Goal: Information Seeking & Learning: Learn about a topic

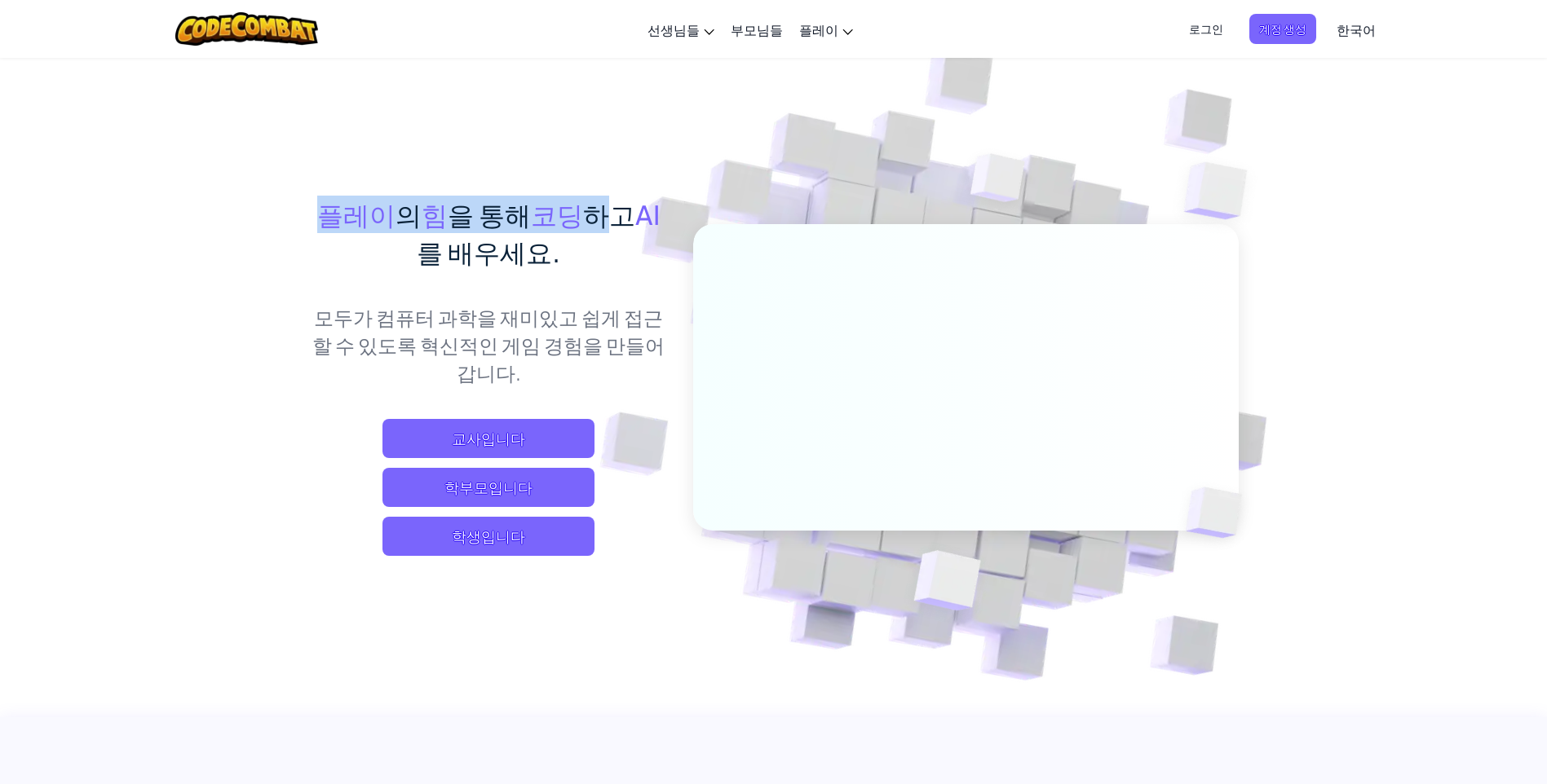
drag, startPoint x: 303, startPoint y: 204, endPoint x: 581, endPoint y: 203, distance: 278.0
click at [581, 203] on div "플레이 의 힘 을 통해 코딩 하고 AI 를 배우세요. 모두가 컴퓨터 과학을 재미있고 쉽게 접근할 수 있도록 혁신적인 게임 경험을 만들어갑니다.…" at bounding box center [773, 355] width 954 height 595
click at [318, 386] on p "모두가 컴퓨터 과학을 재미있고 쉽게 접근할 수 있도록 혁신적인 게임 경험을 만들어갑니다." at bounding box center [489, 345] width 360 height 83
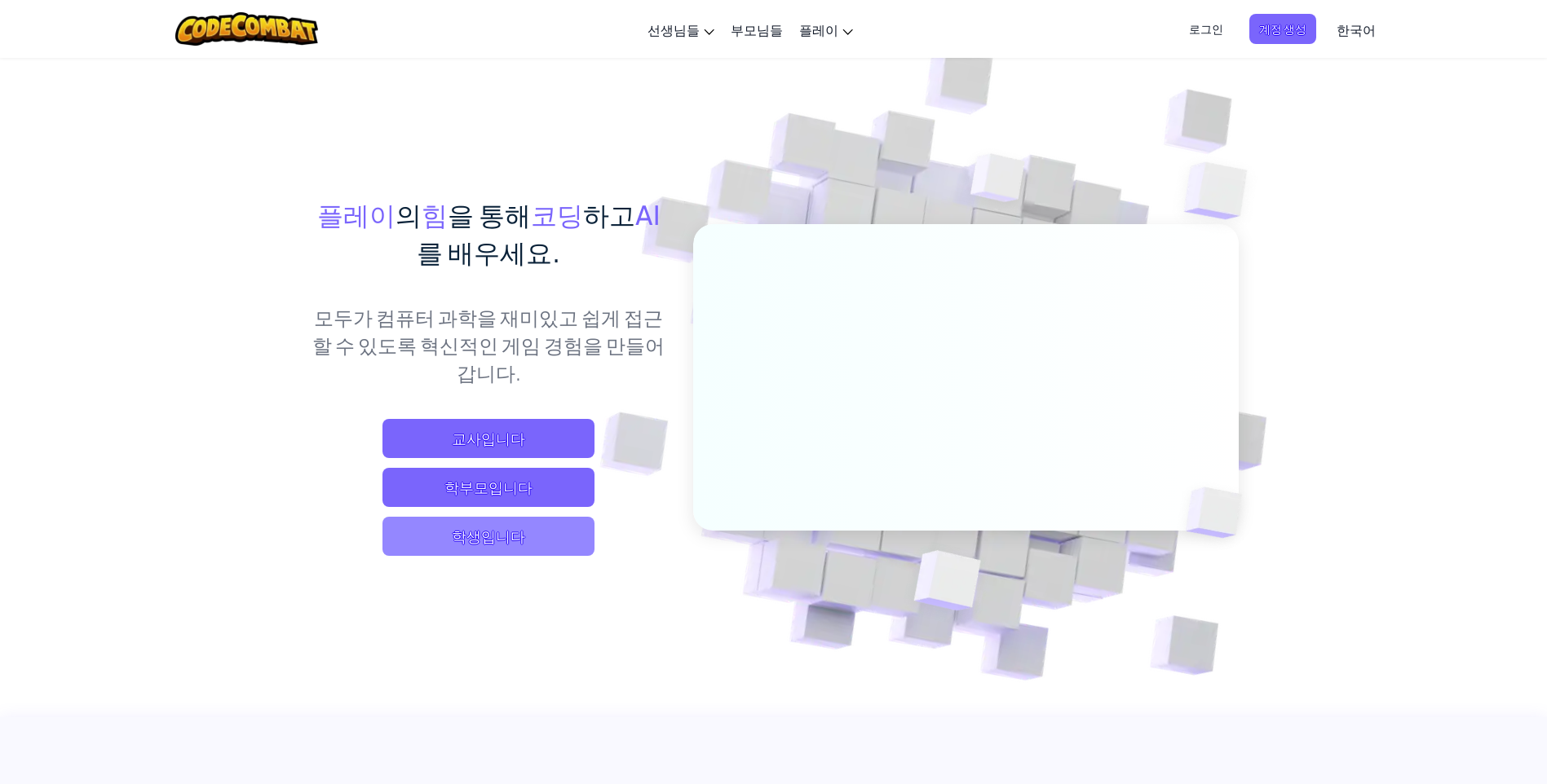
click at [497, 528] on span "학생입니다" at bounding box center [489, 536] width 212 height 39
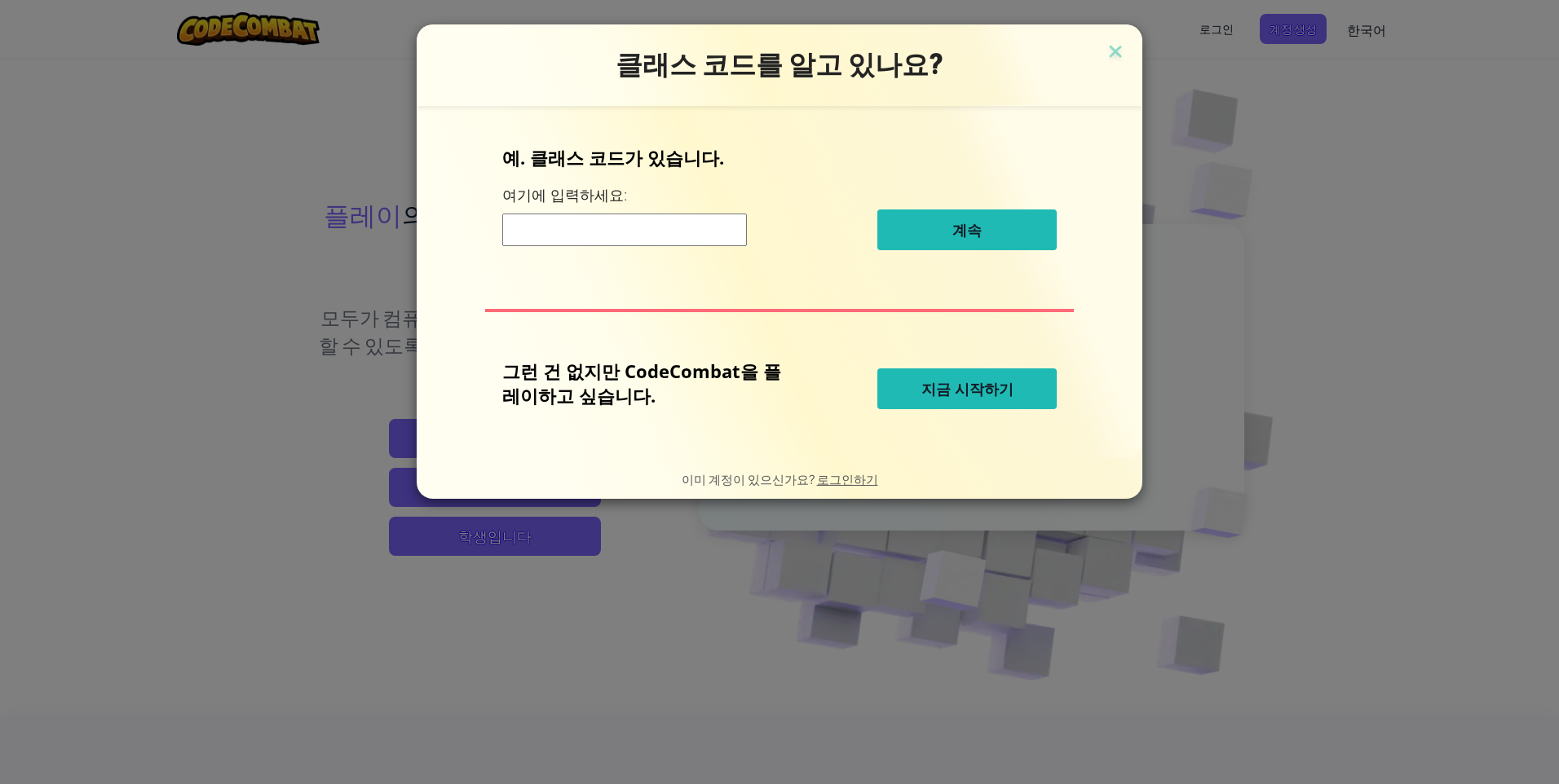
click at [607, 229] on input at bounding box center [624, 230] width 244 height 33
click at [932, 393] on span "지금 시작하기" at bounding box center [968, 389] width 92 height 20
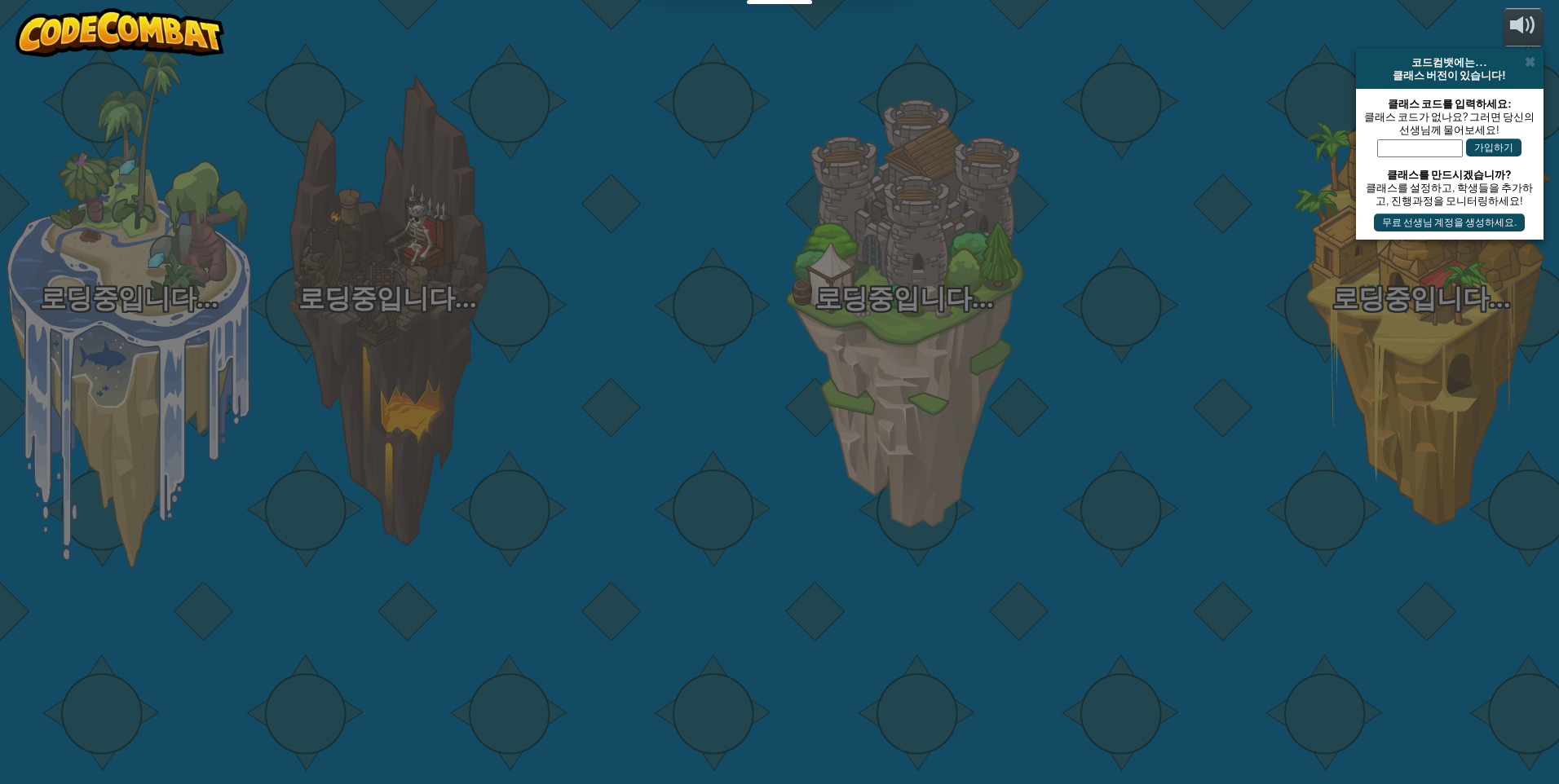
select select "ko"
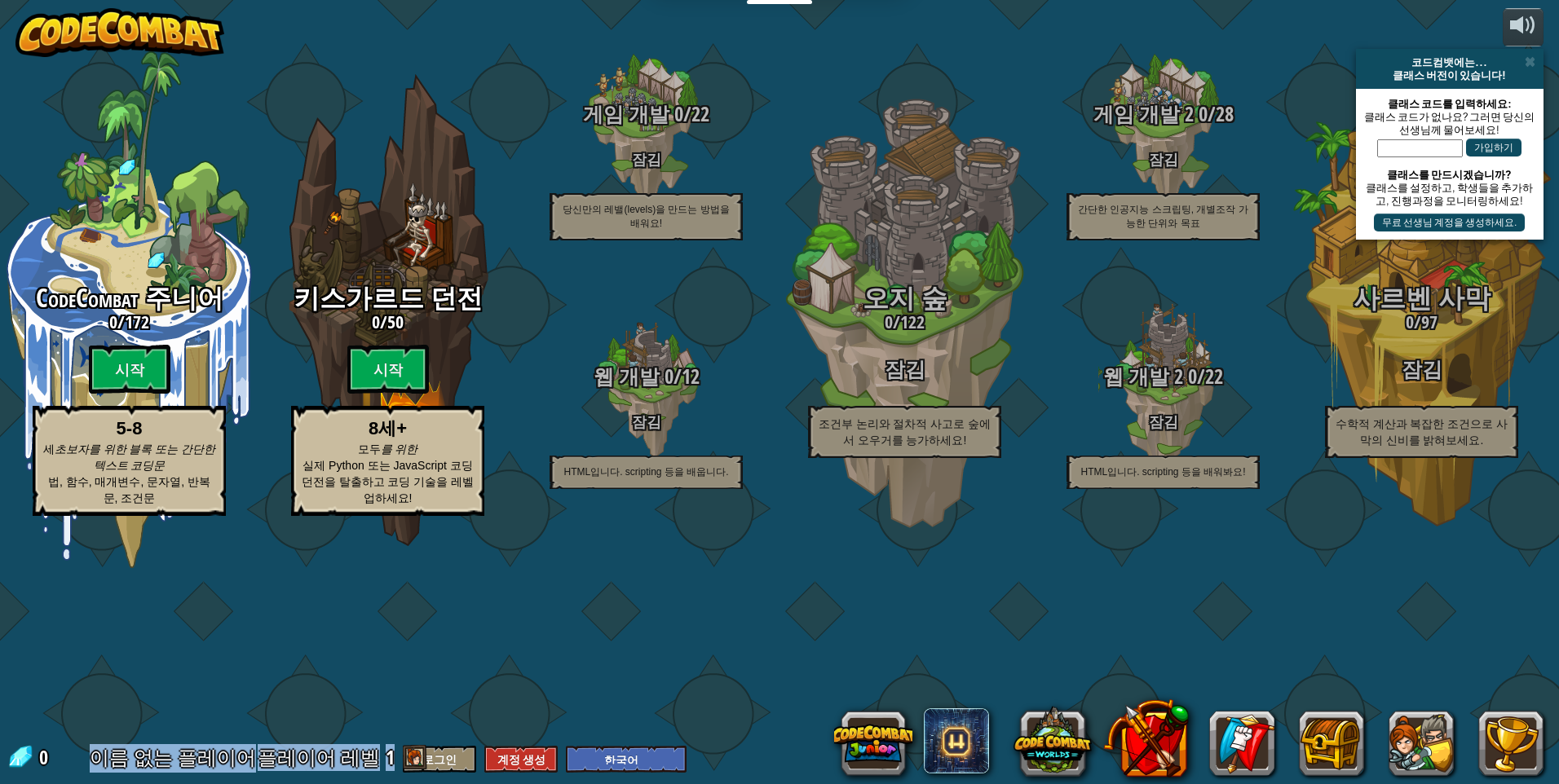
drag, startPoint x: 81, startPoint y: 758, endPoint x: 390, endPoint y: 753, distance: 309.0
click at [390, 753] on div "0 이름 없는 플레이어 플레이어 레벨 1 로그인 계정 생성 영어([GEOGRAPHIC_DATA]) 영어([GEOGRAPHIC_DATA]) 简体…" at bounding box center [347, 758] width 680 height 29
drag, startPoint x: 390, startPoint y: 753, endPoint x: 552, endPoint y: 724, distance: 164.6
click at [552, 724] on div "CodeCombat 주니어 0 / 172 시작 5-8 세 초보자를 위한 블록 또는 간단한 텍스트 코딩문 법, 함수, 매개변수, 문자열, 반복문…" at bounding box center [779, 392] width 1559 height 784
click at [503, 755] on button "계정 생성" at bounding box center [521, 759] width 73 height 27
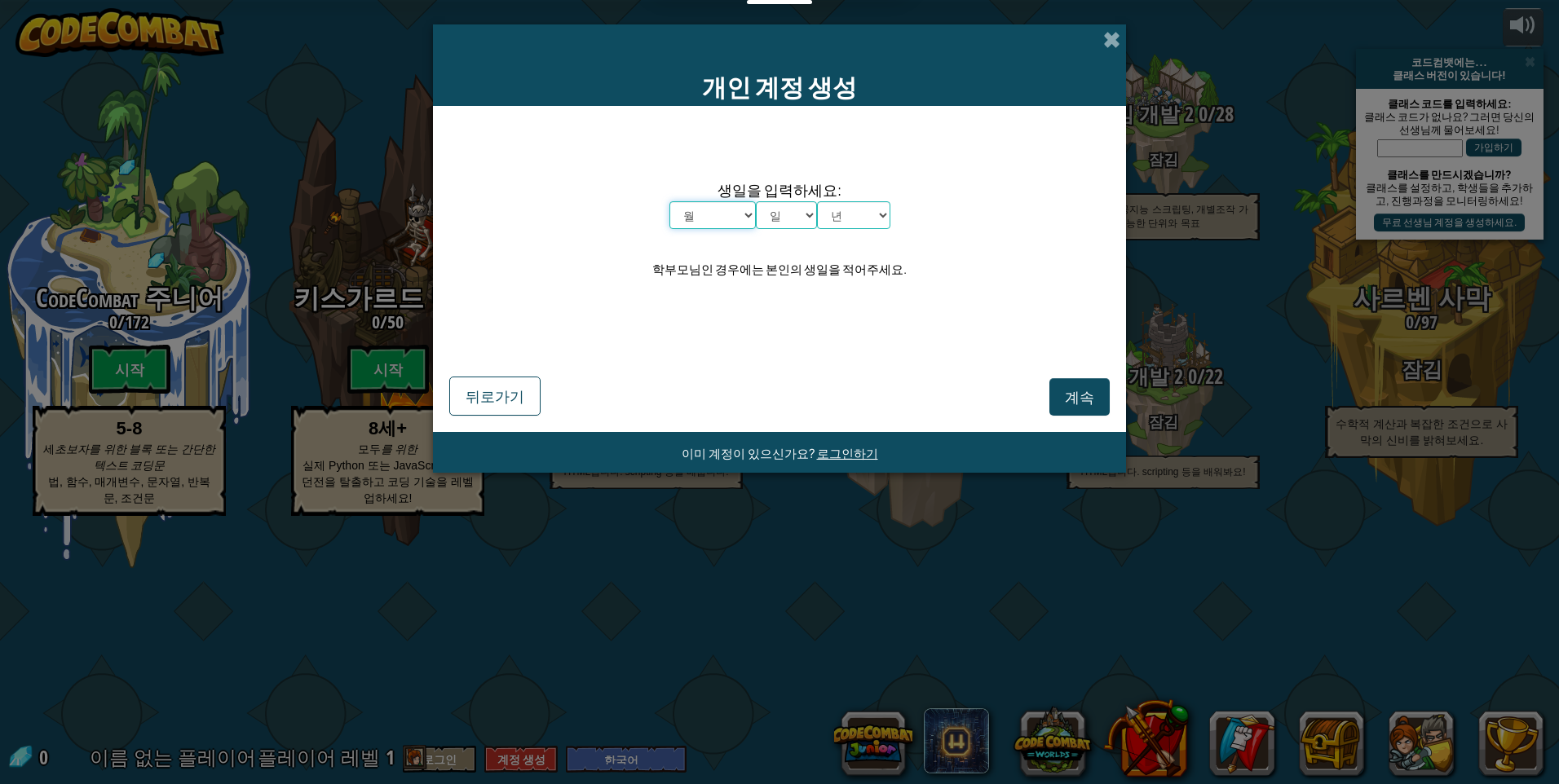
click at [743, 214] on select "월 1월 2월 3월 4월 5월 6월 7월 8월 9월 10월 11월 12월" at bounding box center [712, 216] width 86 height 28
select select "9"
click at [670, 202] on select "월 1월 2월 3월 4월 5월 6월 7월 8월 9월 10월 11월 12월" at bounding box center [712, 216] width 86 height 28
click at [790, 221] on select "일 1 2 3 4 5 6 7 8 9 10 11 12 13 14 15 16 17 18 19 20 21 22 23 24 25 26 27 28 29…" at bounding box center [786, 216] width 61 height 28
select select "22"
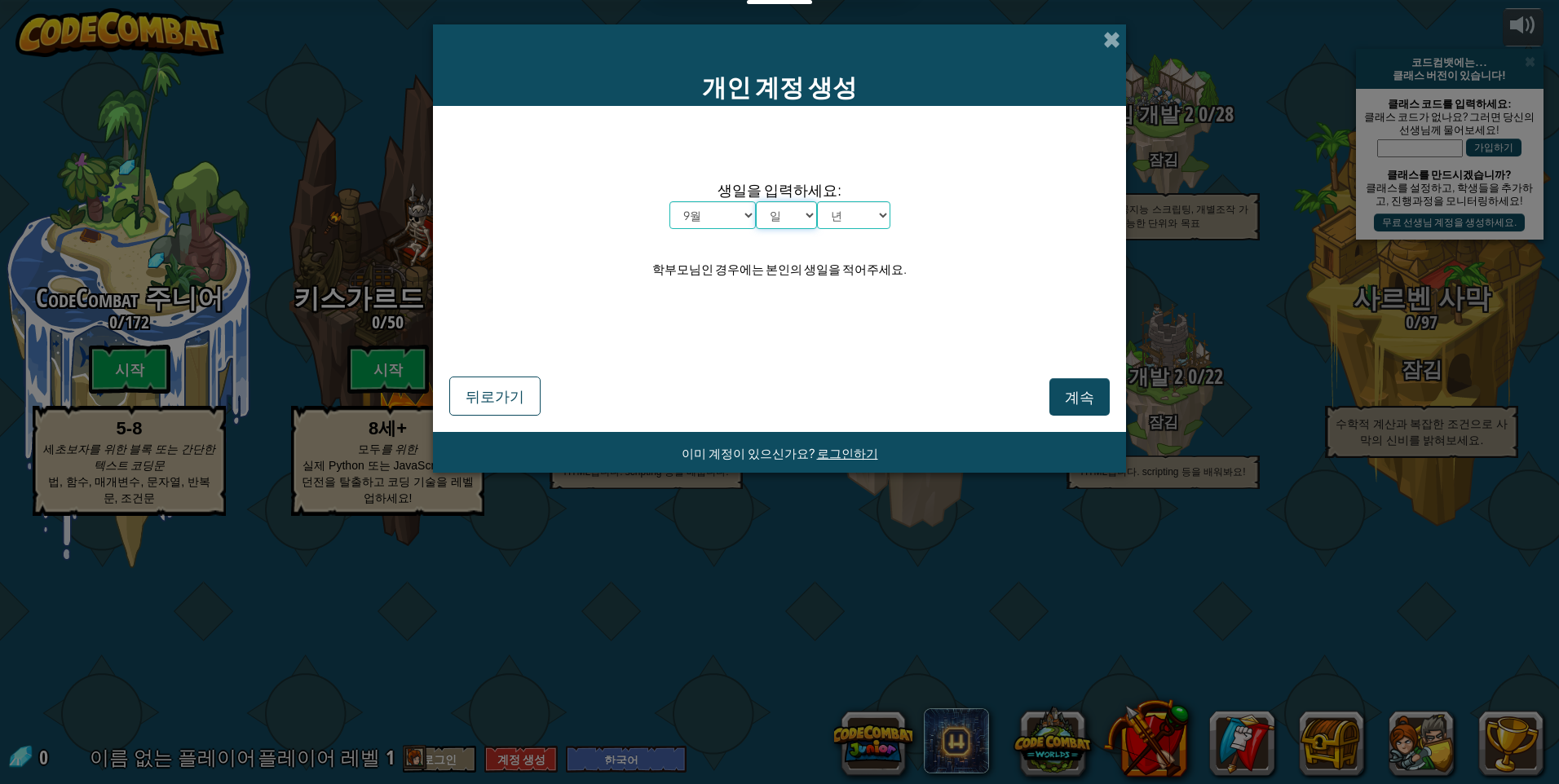
click at [756, 202] on select "일 1 2 3 4 5 6 7 8 9 10 11 12 13 14 15 16 17 18 19 20 21 22 23 24 25 26 27 28 29…" at bounding box center [786, 216] width 61 height 28
click at [846, 222] on select "년 2025 2024 2023 2022 2021 2020 2019 2018 2017 2016 2015 2014 2013 2012 2011 20…" at bounding box center [854, 216] width 73 height 28
select select "2014"
click at [817, 202] on select "년 2025 2024 2023 2022 2021 2020 2019 2018 2017 2016 2015 2014 2013 2012 2011 20…" at bounding box center [854, 216] width 73 height 28
drag, startPoint x: 660, startPoint y: 263, endPoint x: 913, endPoint y: 272, distance: 253.2
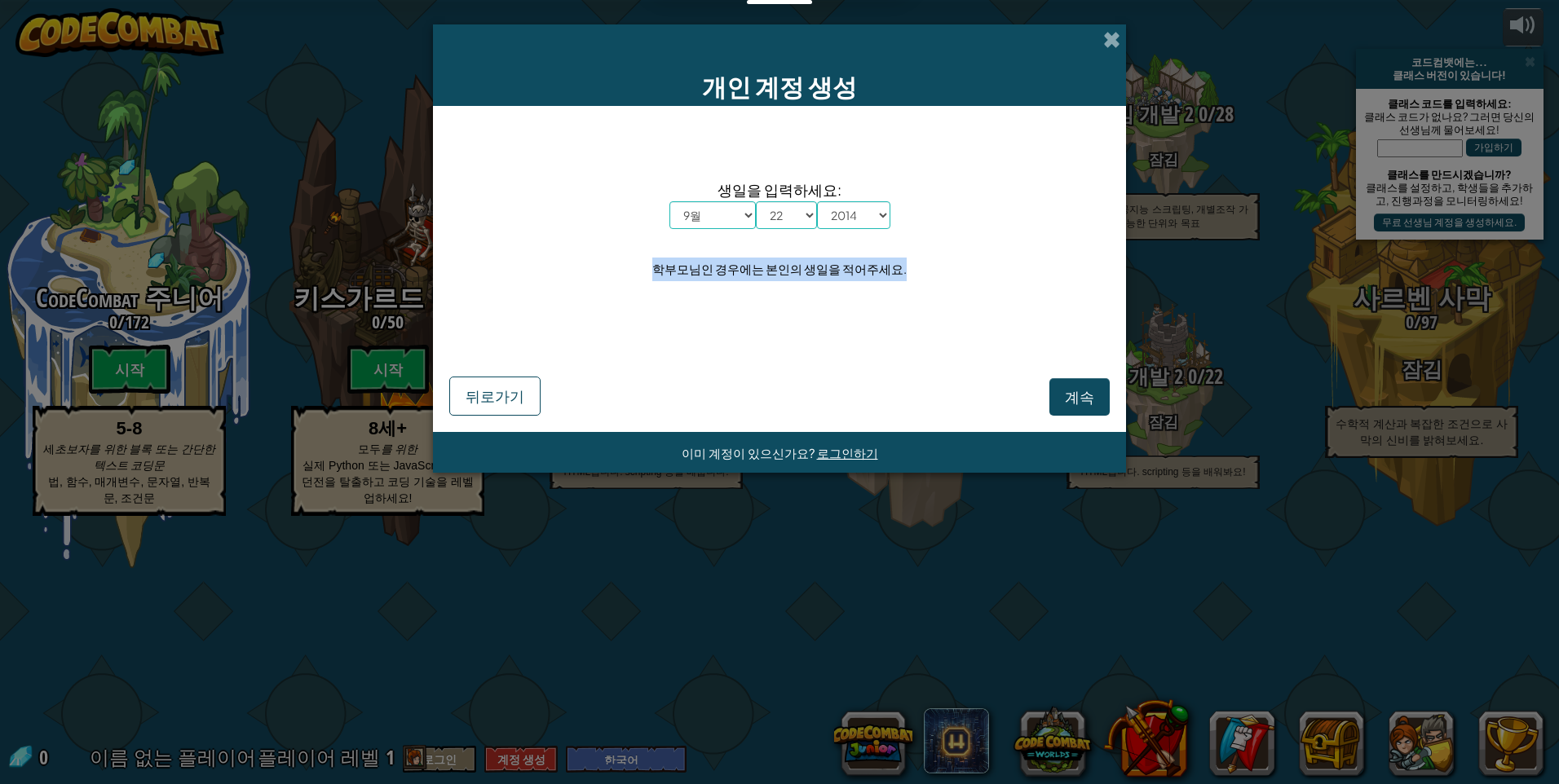
click at [913, 272] on div "생일을 입력하세요: 월 1월 2월 3월 4월 5월 6월 7월 8월 9월 10월 11월 12월 일 1 2 3 4 5 6 7 8 9 10 11 1…" at bounding box center [780, 230] width 661 height 216
drag, startPoint x: 913, startPoint y: 272, endPoint x: 873, endPoint y: 343, distance: 81.5
click at [873, 343] on div "계속 뒤로가기" at bounding box center [780, 376] width 661 height 78
click at [1069, 404] on button "계속" at bounding box center [1079, 396] width 60 height 37
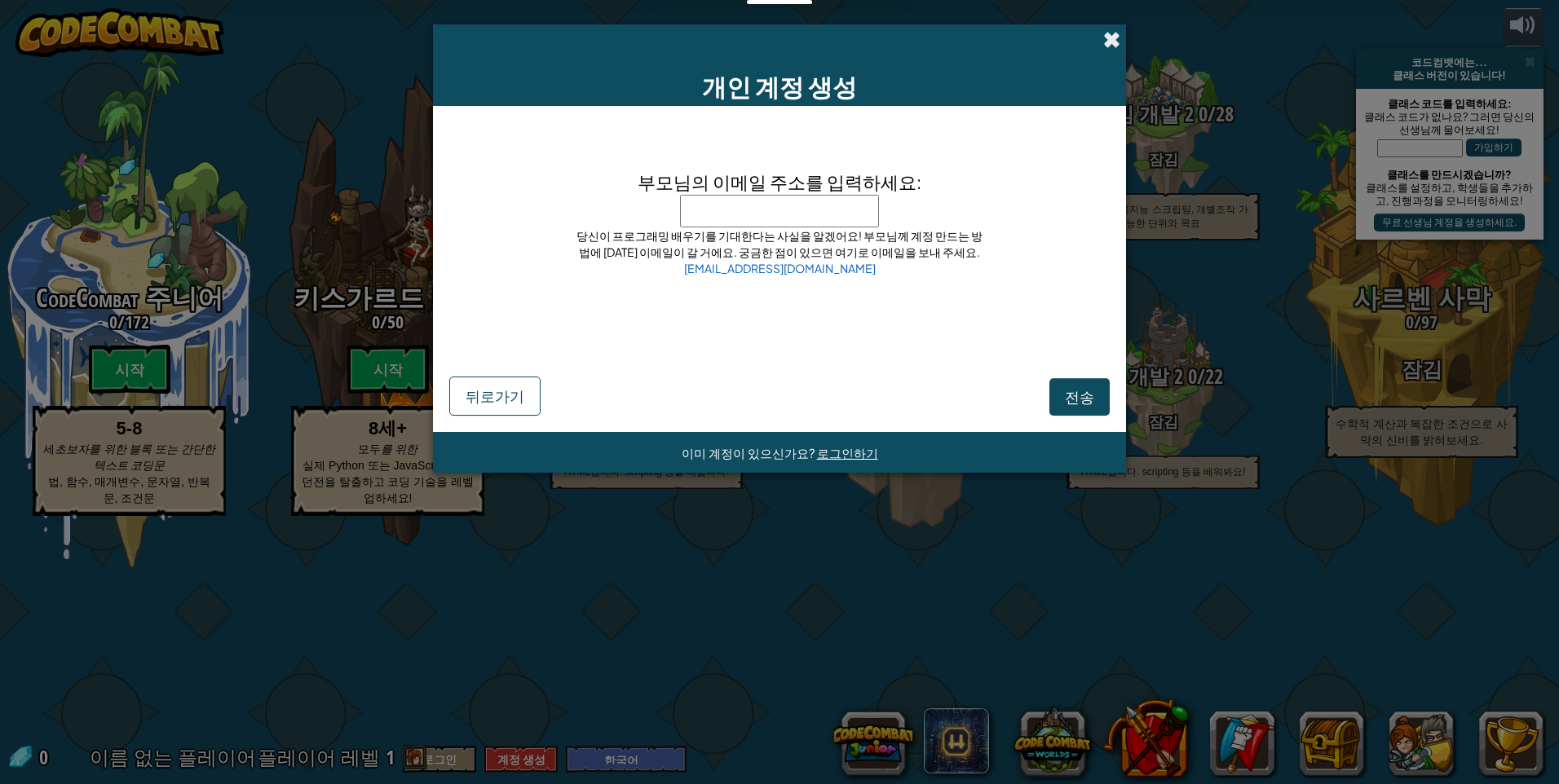
click at [1110, 44] on span at bounding box center [1112, 40] width 17 height 17
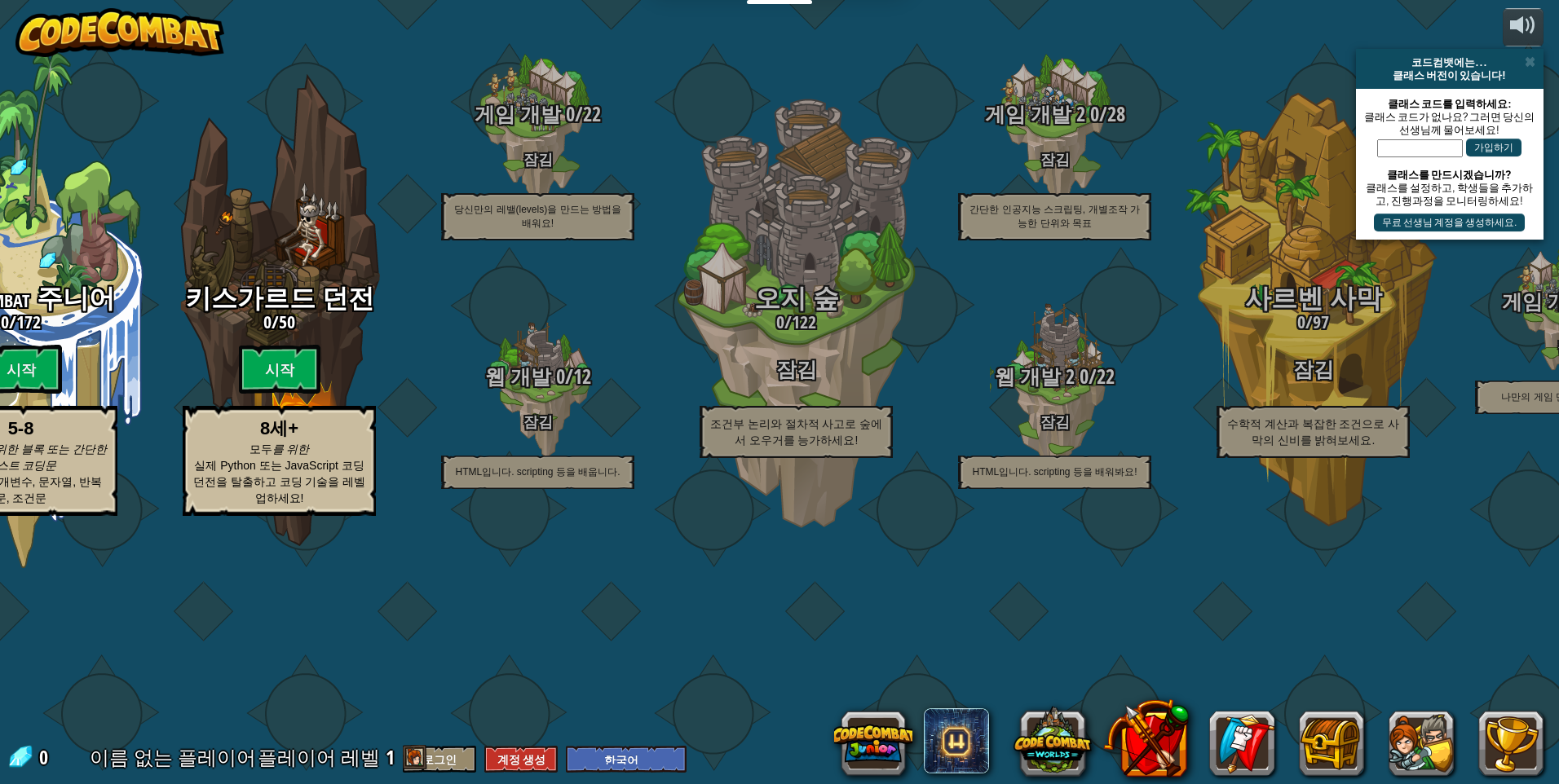
click at [1529, 54] on div "코드컴뱃에는... 클래스 버전이 있습니다!" at bounding box center [1450, 69] width 188 height 40
click at [1534, 63] on span at bounding box center [1530, 62] width 10 height 13
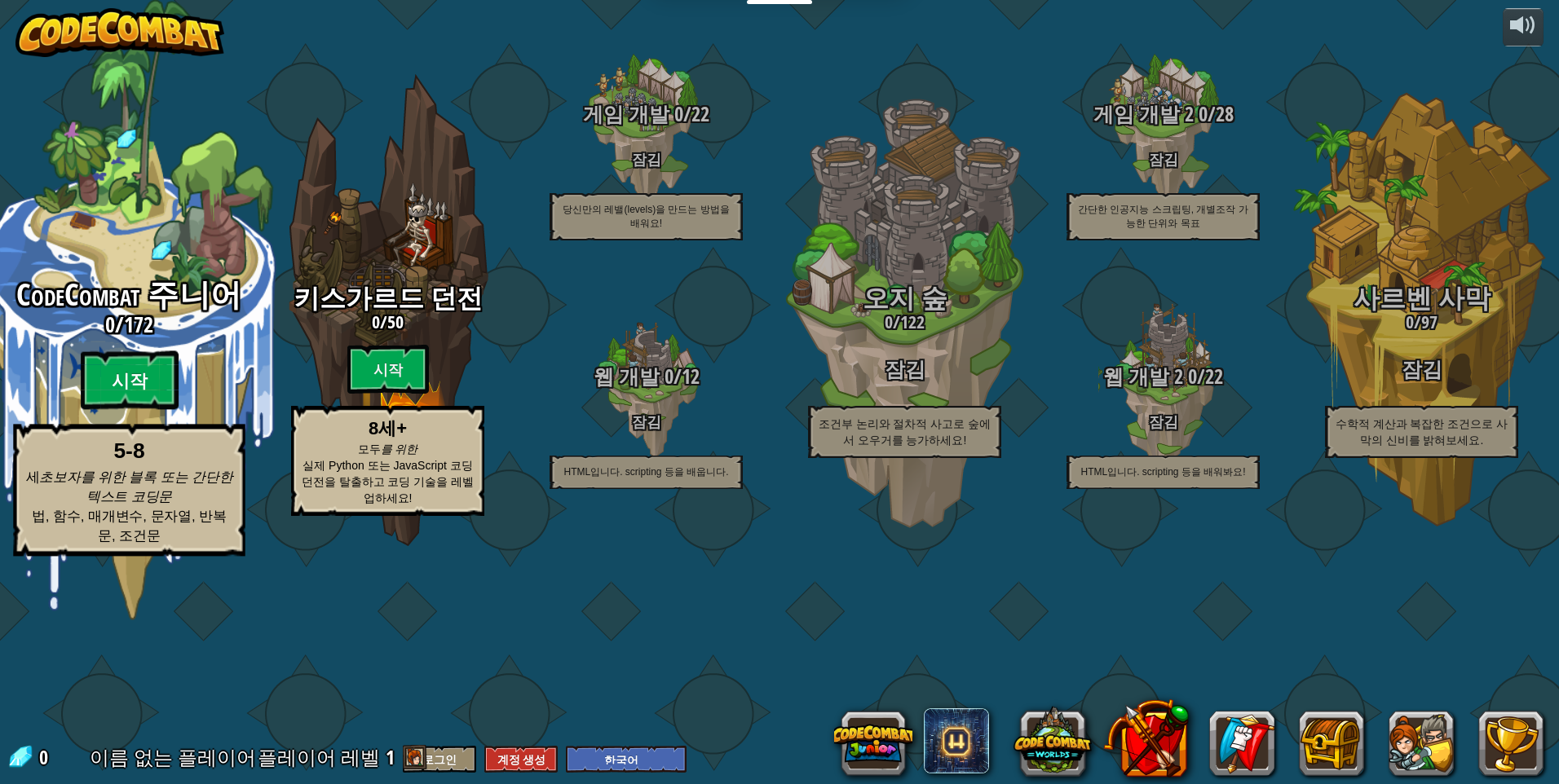
click at [149, 410] on btn "시작" at bounding box center [130, 381] width 98 height 59
select select "ko"
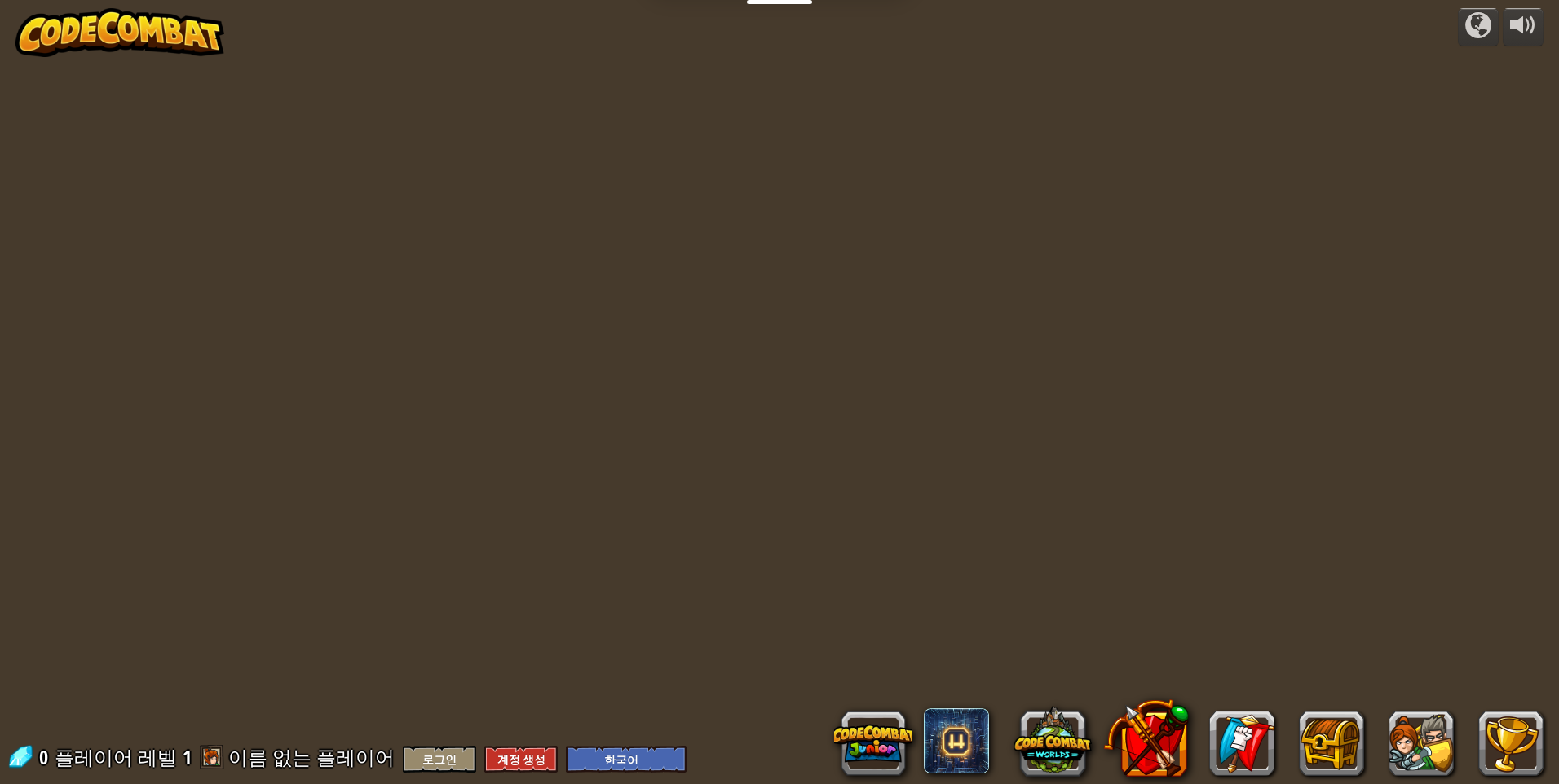
select select "ko"
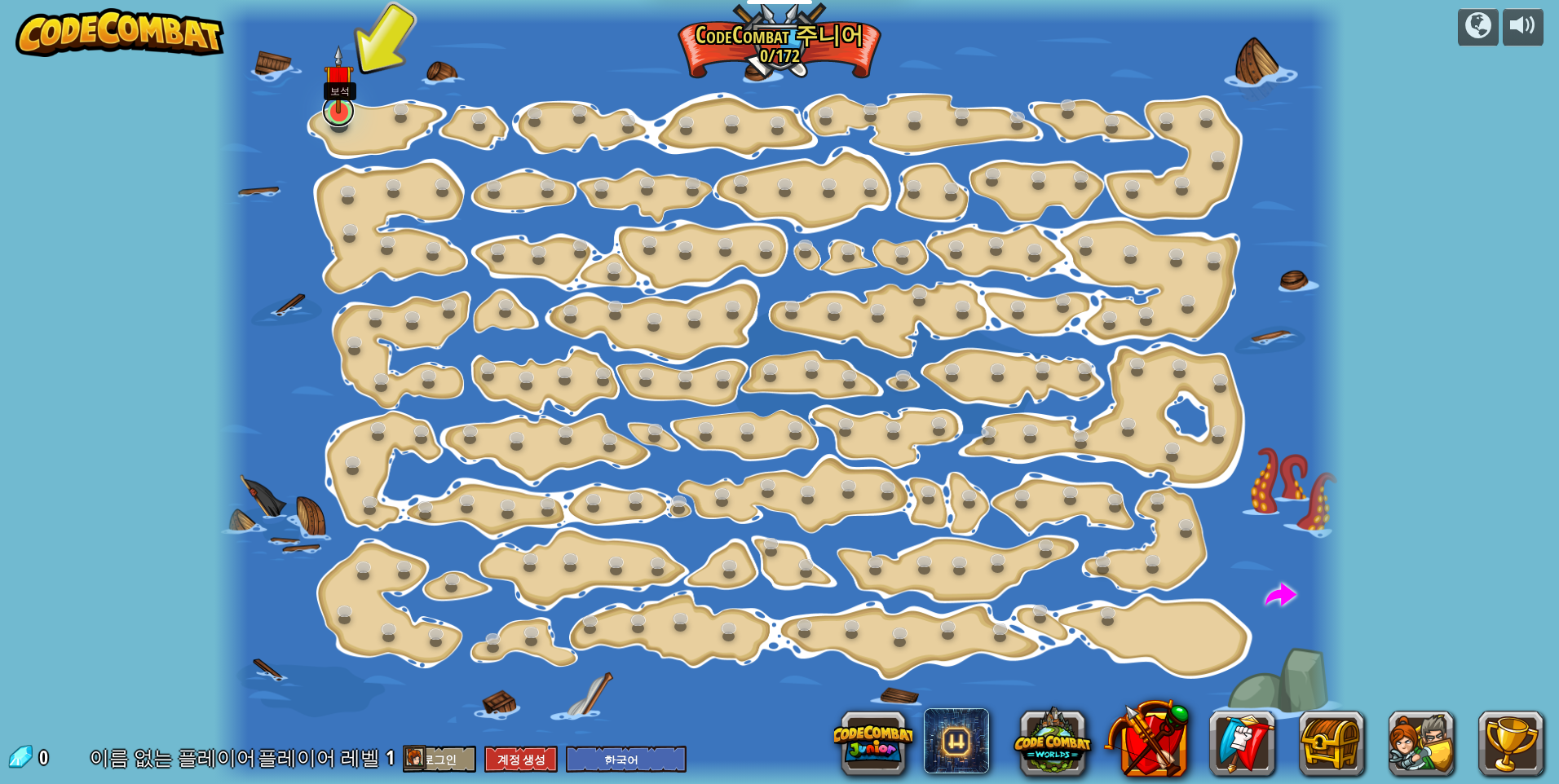
click at [337, 117] on link at bounding box center [338, 111] width 33 height 33
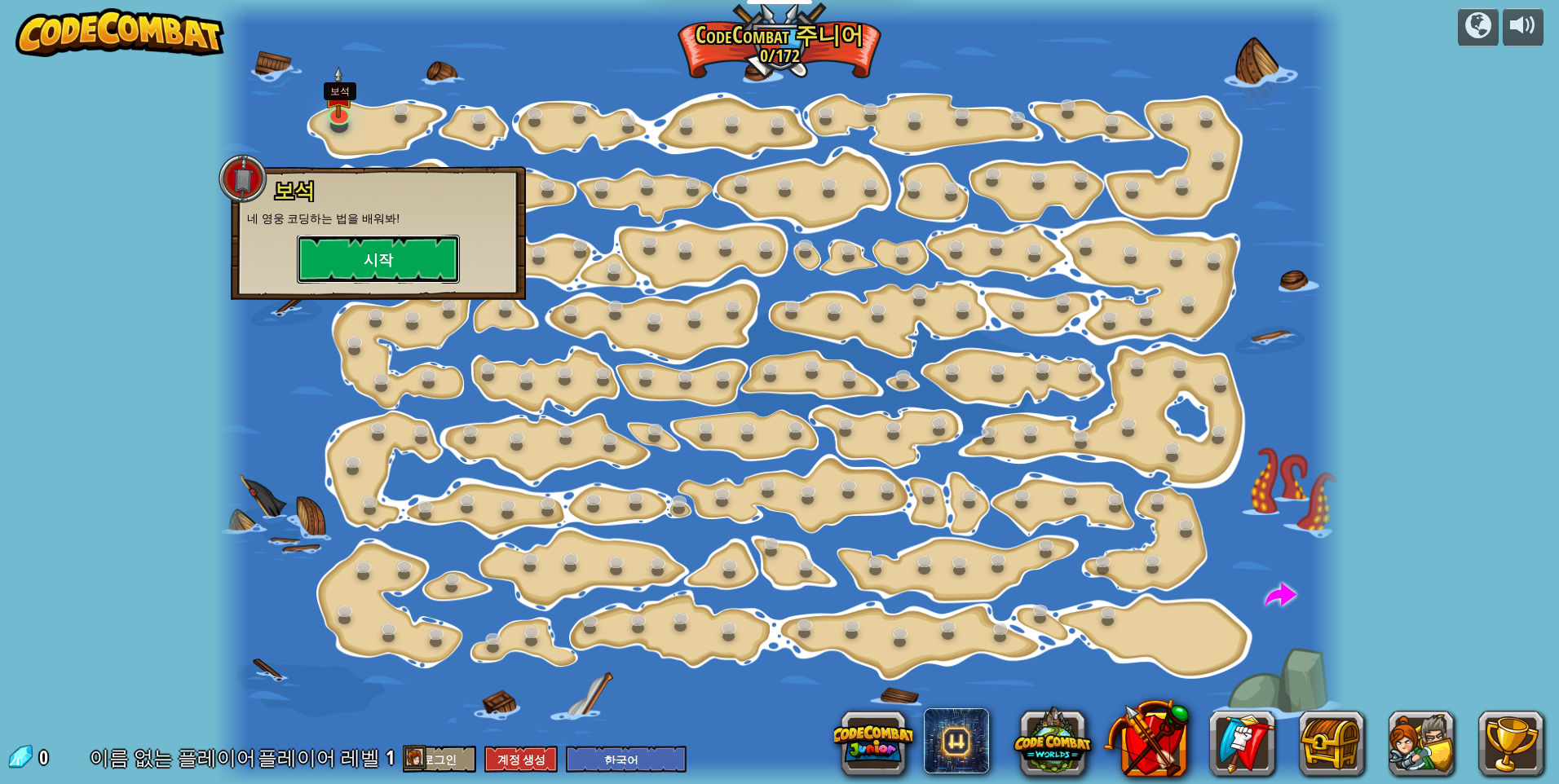
click at [377, 243] on button "시작" at bounding box center [378, 259] width 163 height 49
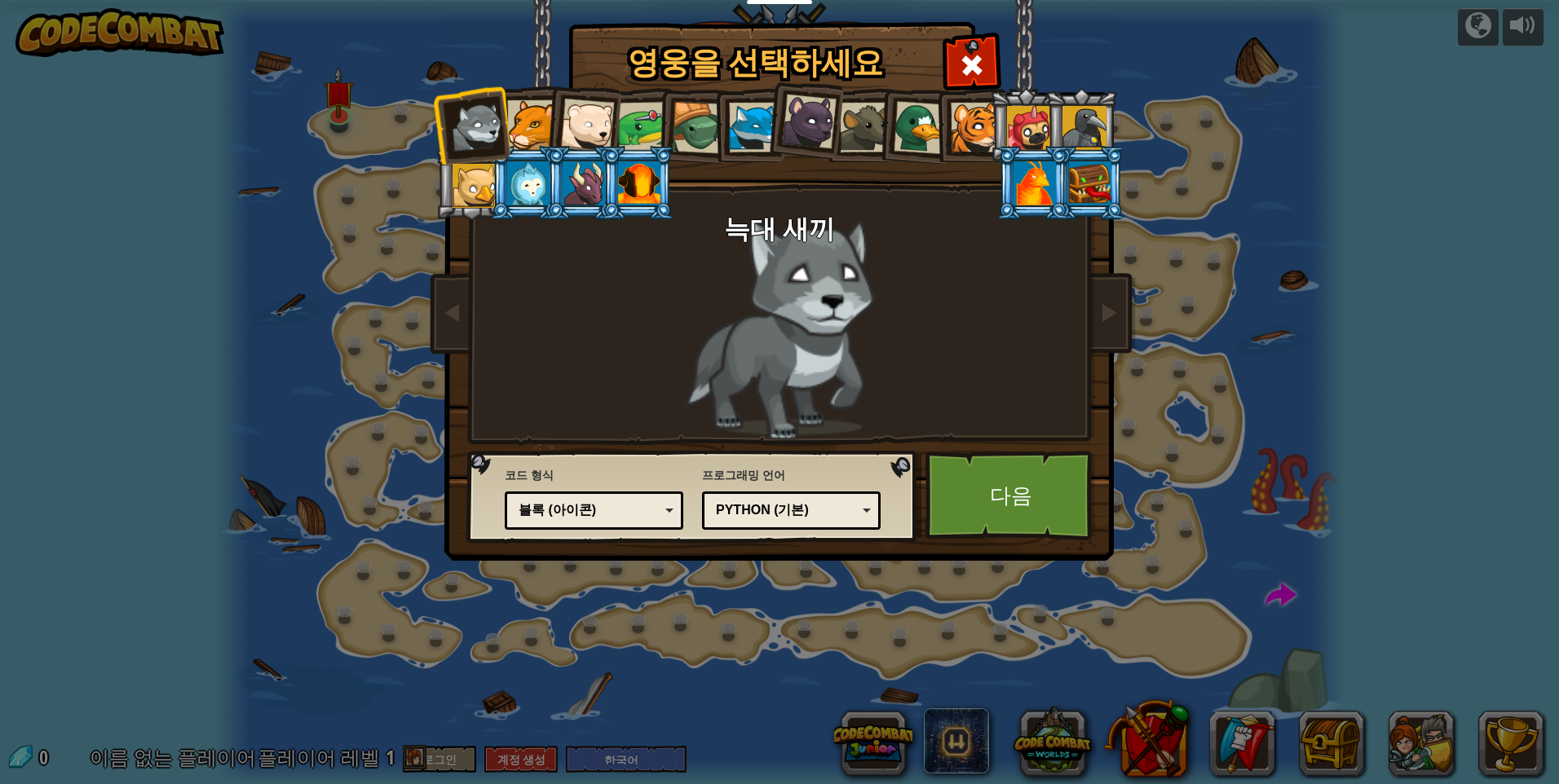
click at [661, 509] on div "블록 (아이콘)" at bounding box center [594, 510] width 157 height 25
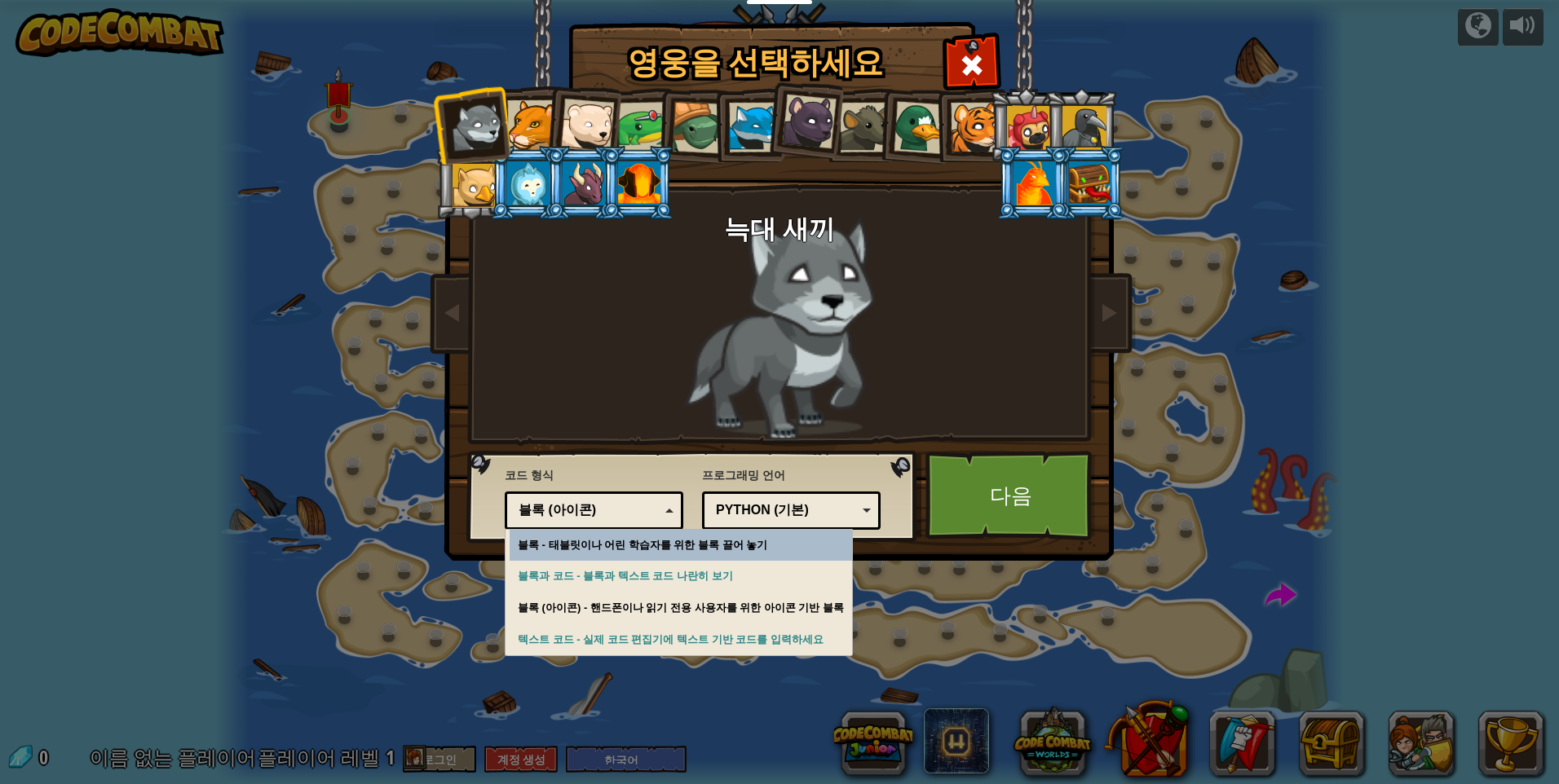
click at [659, 509] on div "블록 (아이콘)" at bounding box center [590, 511] width 141 height 19
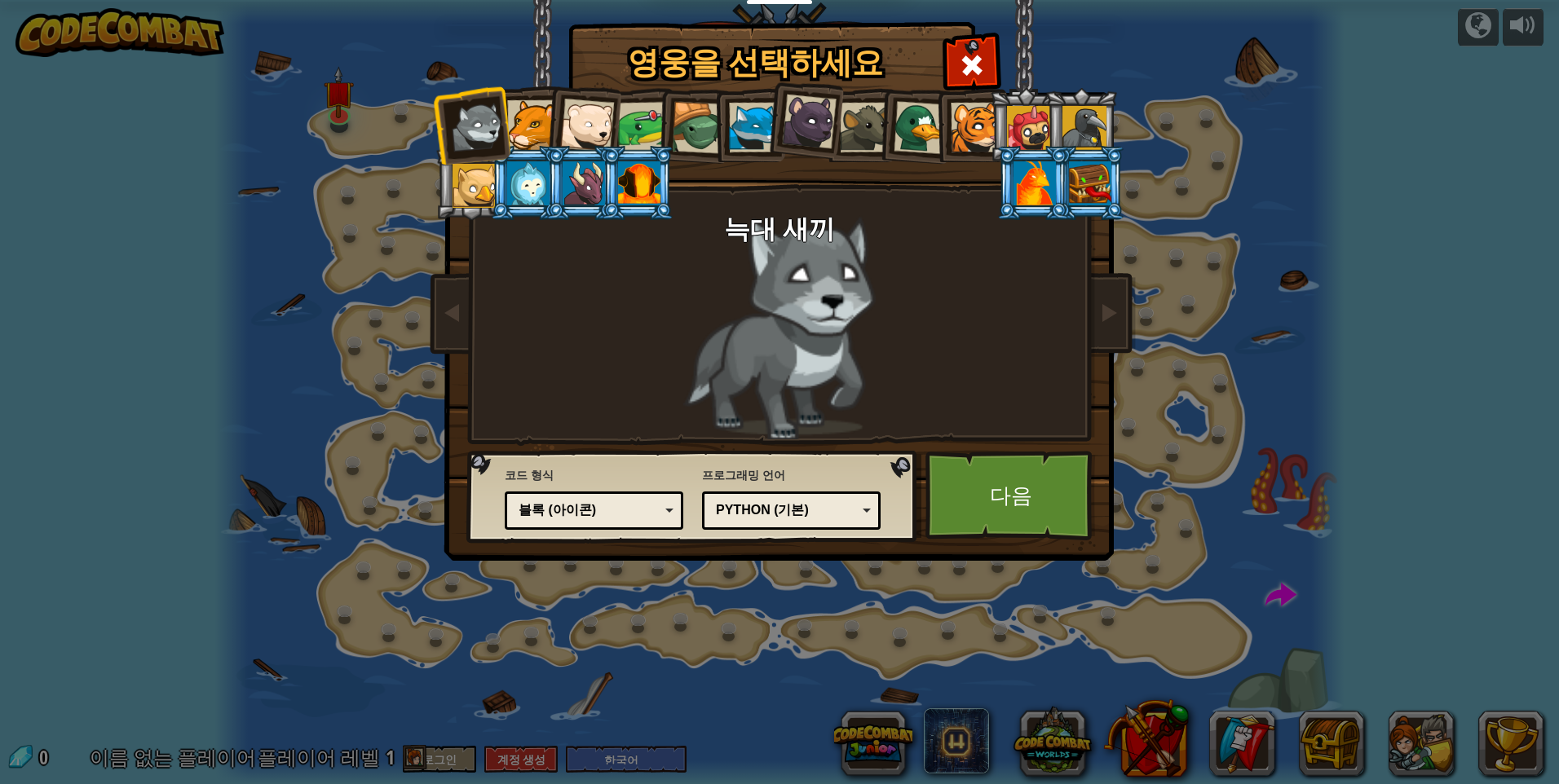
click at [757, 507] on div "Python (기본)" at bounding box center [787, 511] width 141 height 19
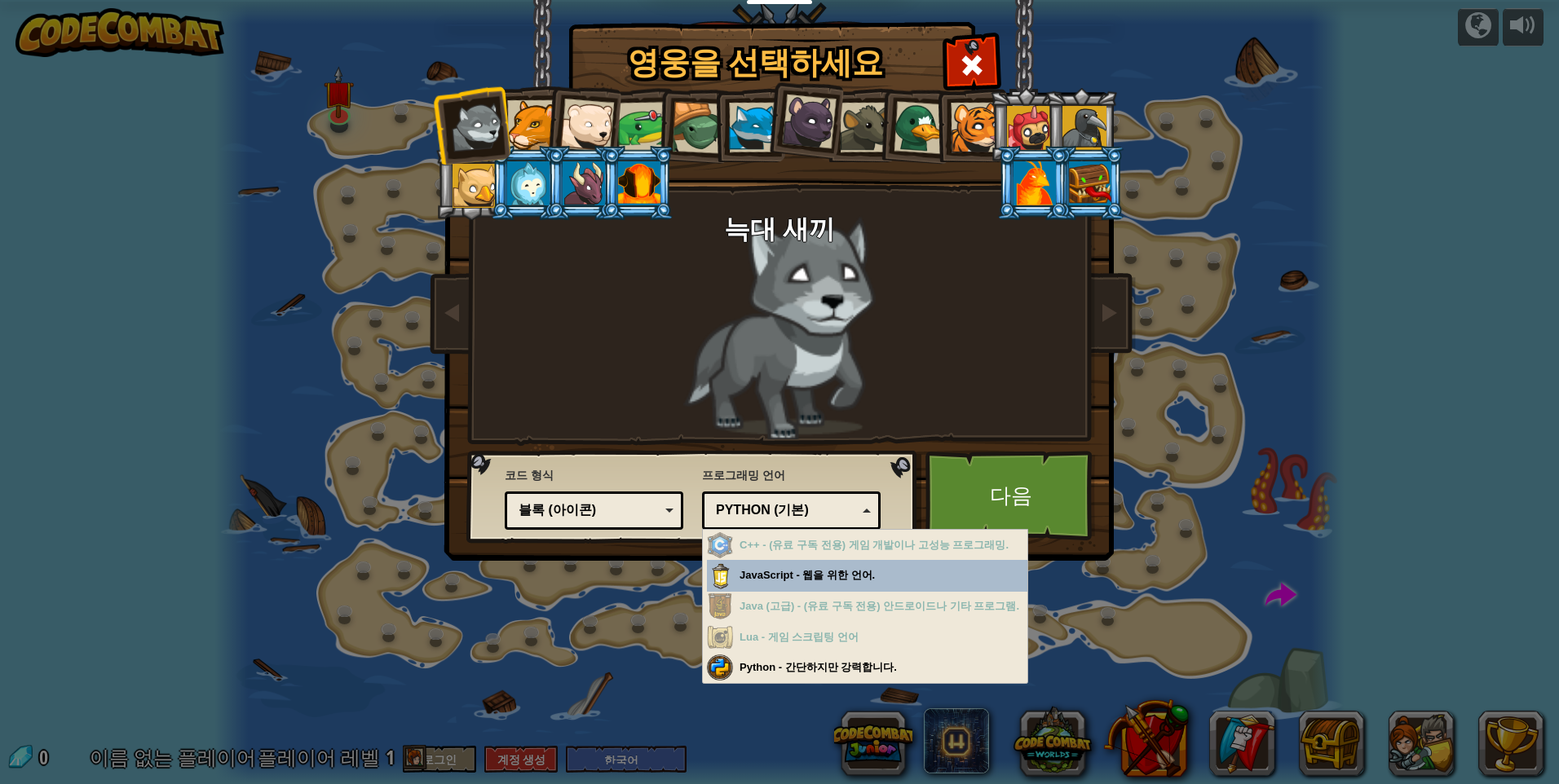
click at [757, 507] on div "Python (기본)" at bounding box center [787, 511] width 141 height 19
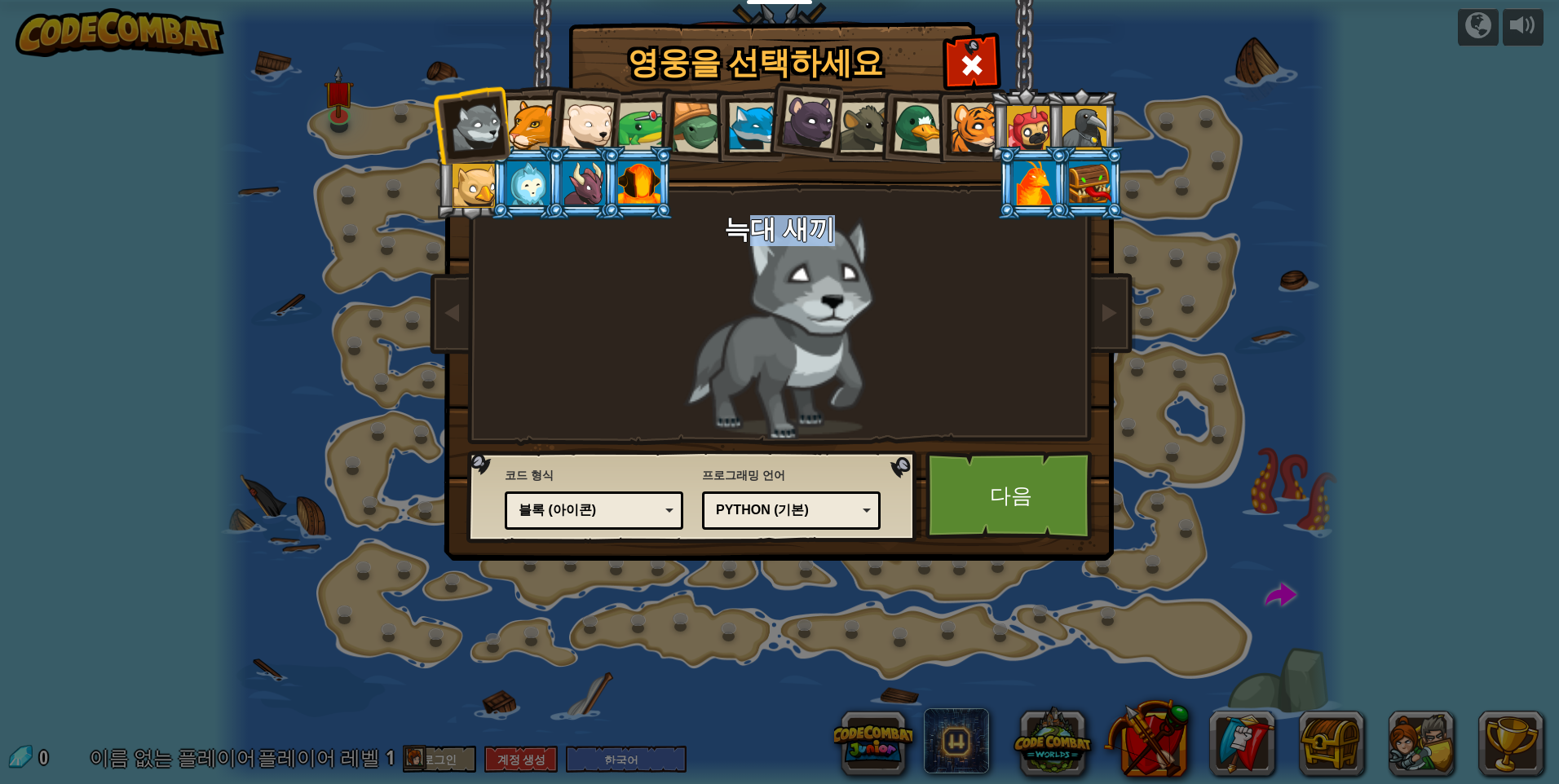
drag, startPoint x: 915, startPoint y: 295, endPoint x: 740, endPoint y: 282, distance: 175.5
click at [740, 282] on div "늑대 새끼" at bounding box center [779, 328] width 611 height 224
click at [526, 111] on div at bounding box center [531, 124] width 50 height 50
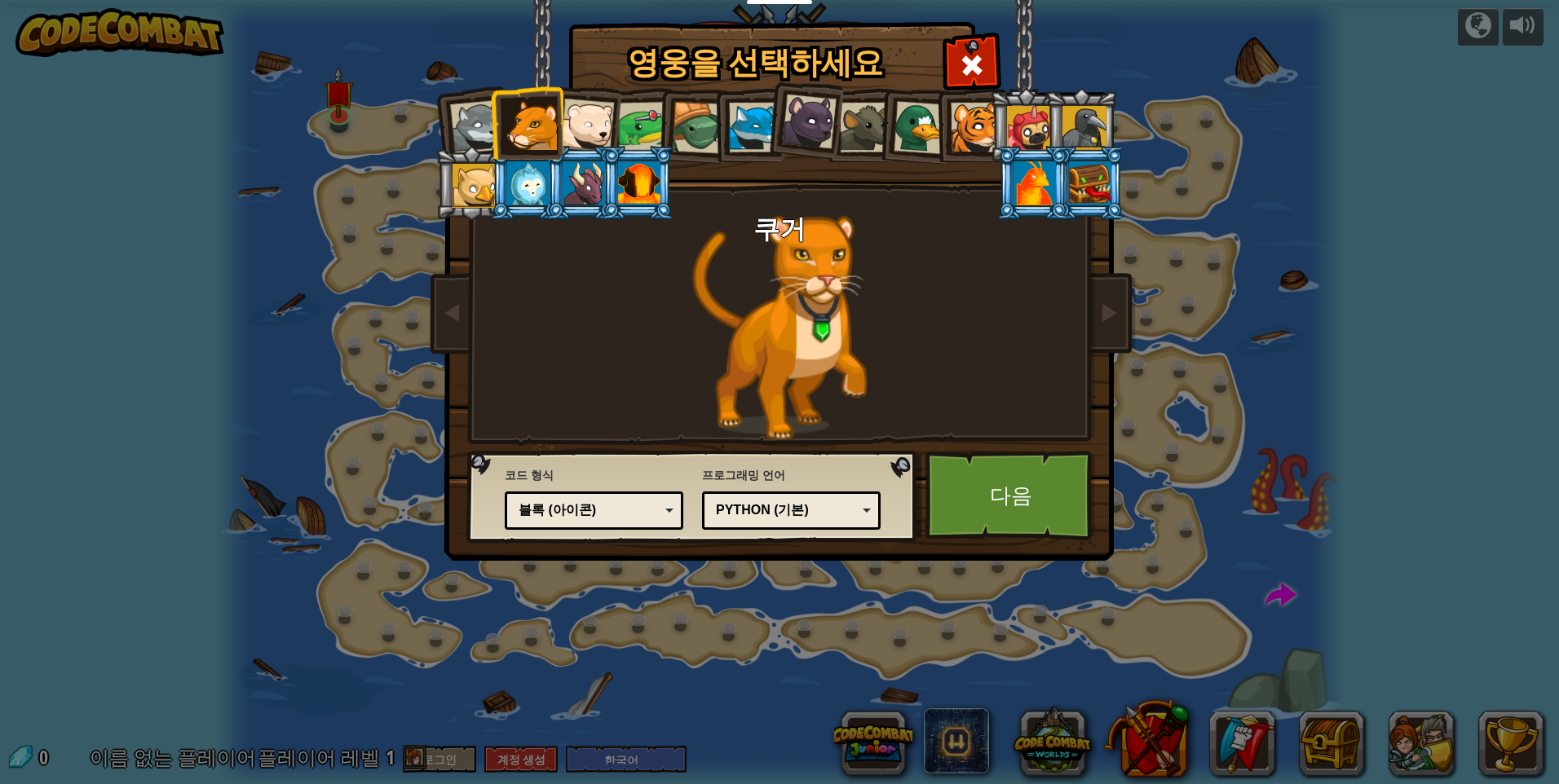
click at [590, 107] on div at bounding box center [587, 125] width 54 height 54
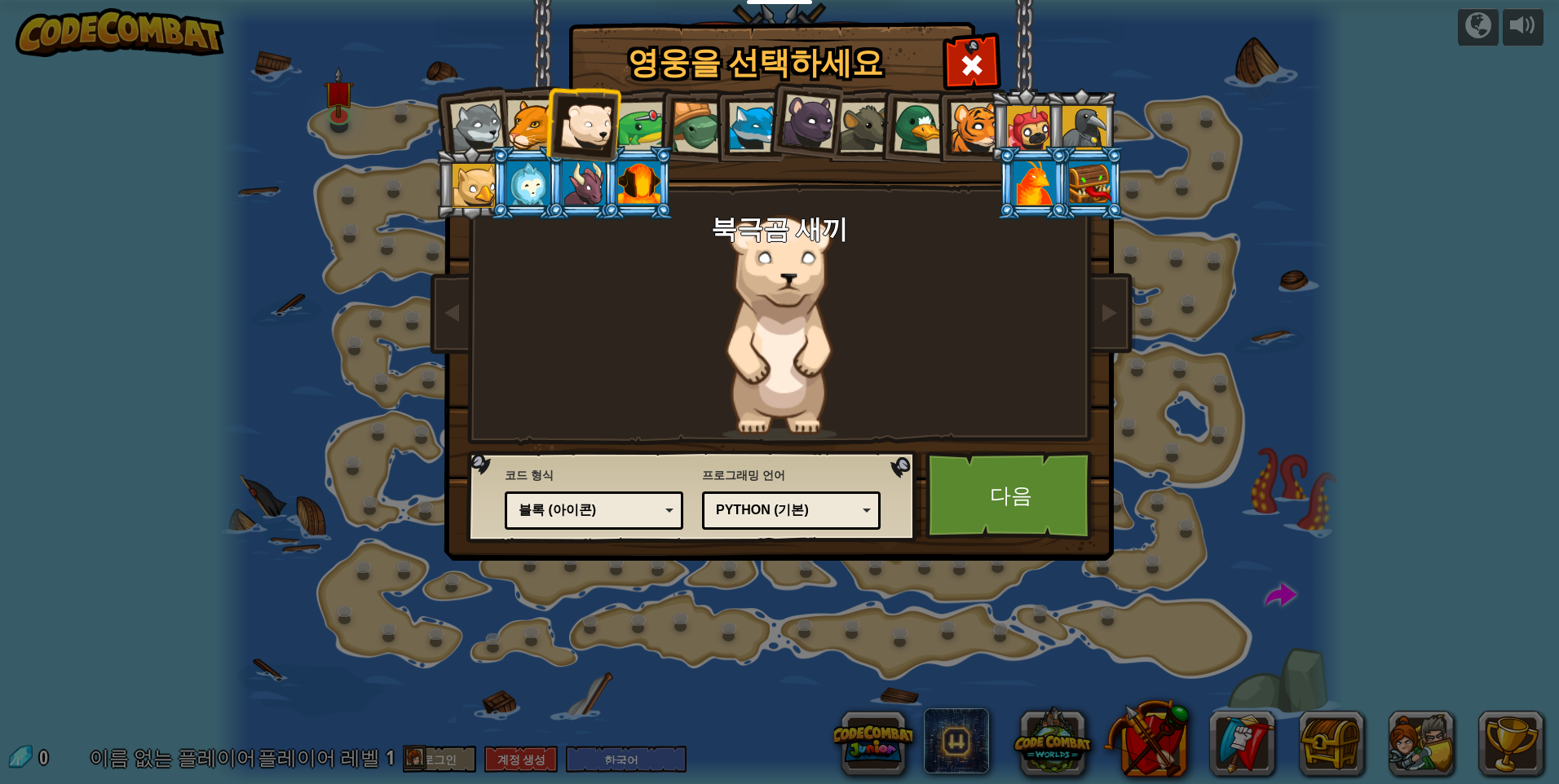
click at [650, 110] on div at bounding box center [643, 127] width 50 height 50
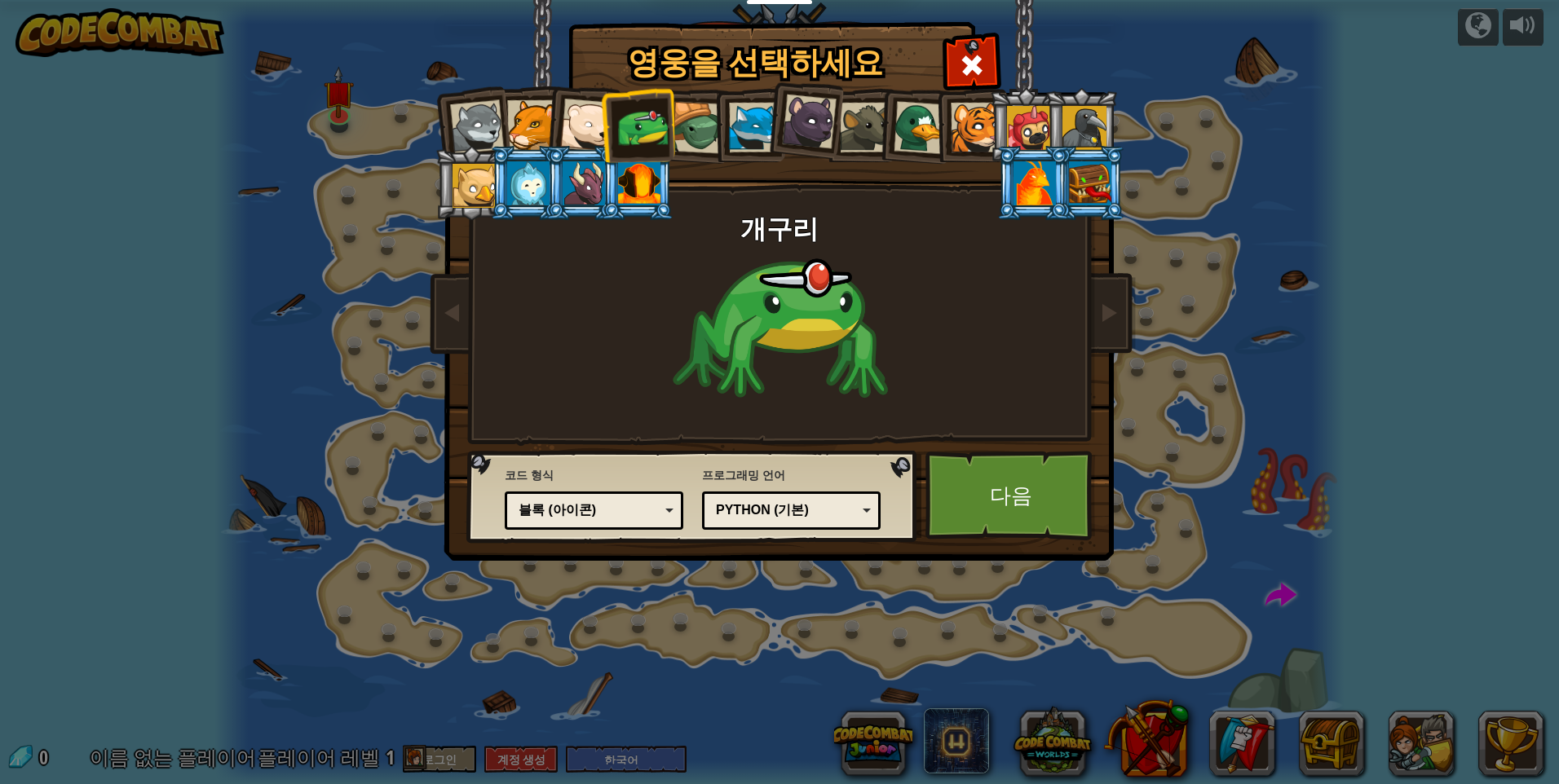
click at [690, 120] on div at bounding box center [698, 128] width 52 height 52
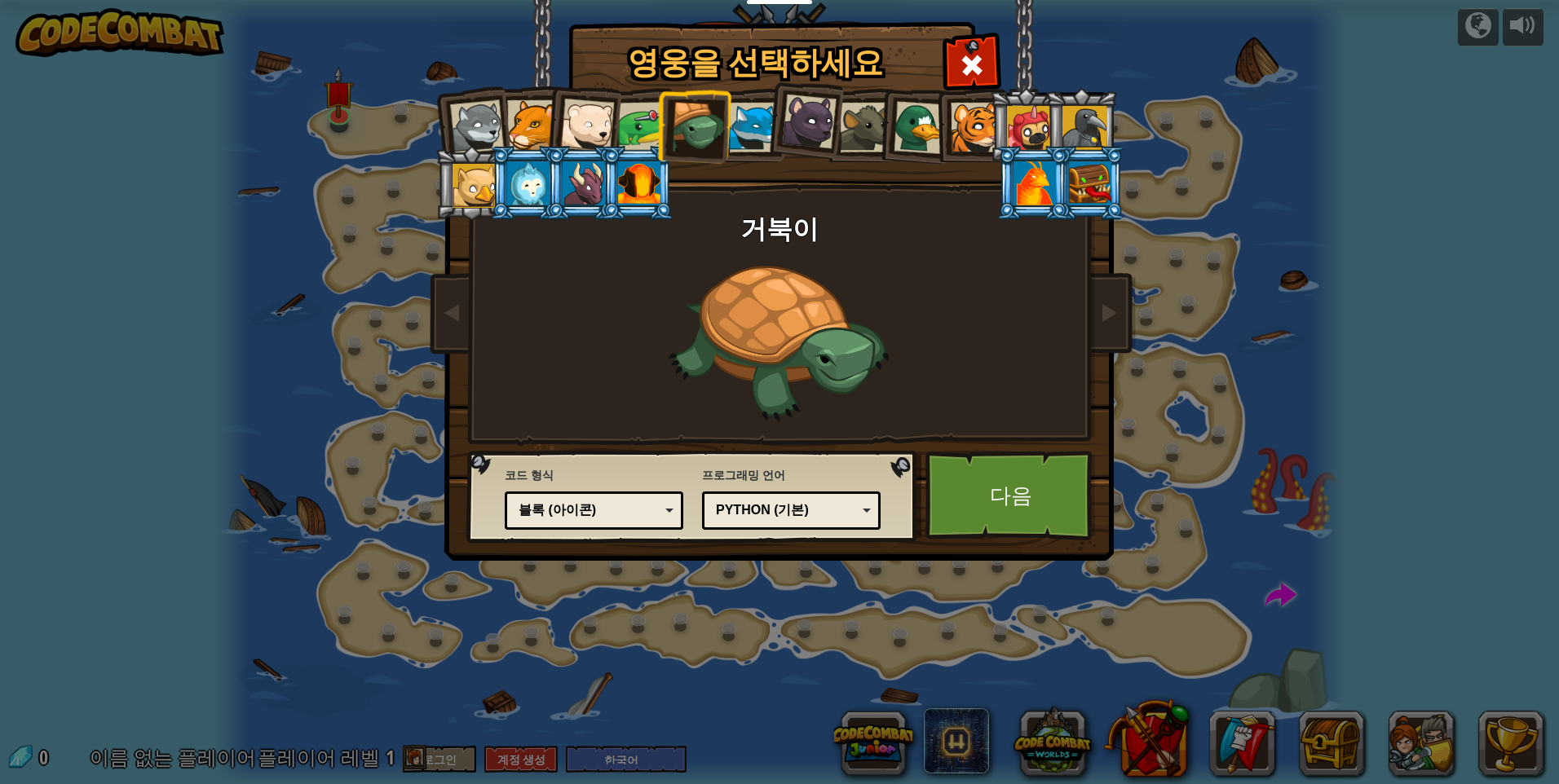
click at [743, 123] on div at bounding box center [754, 127] width 50 height 50
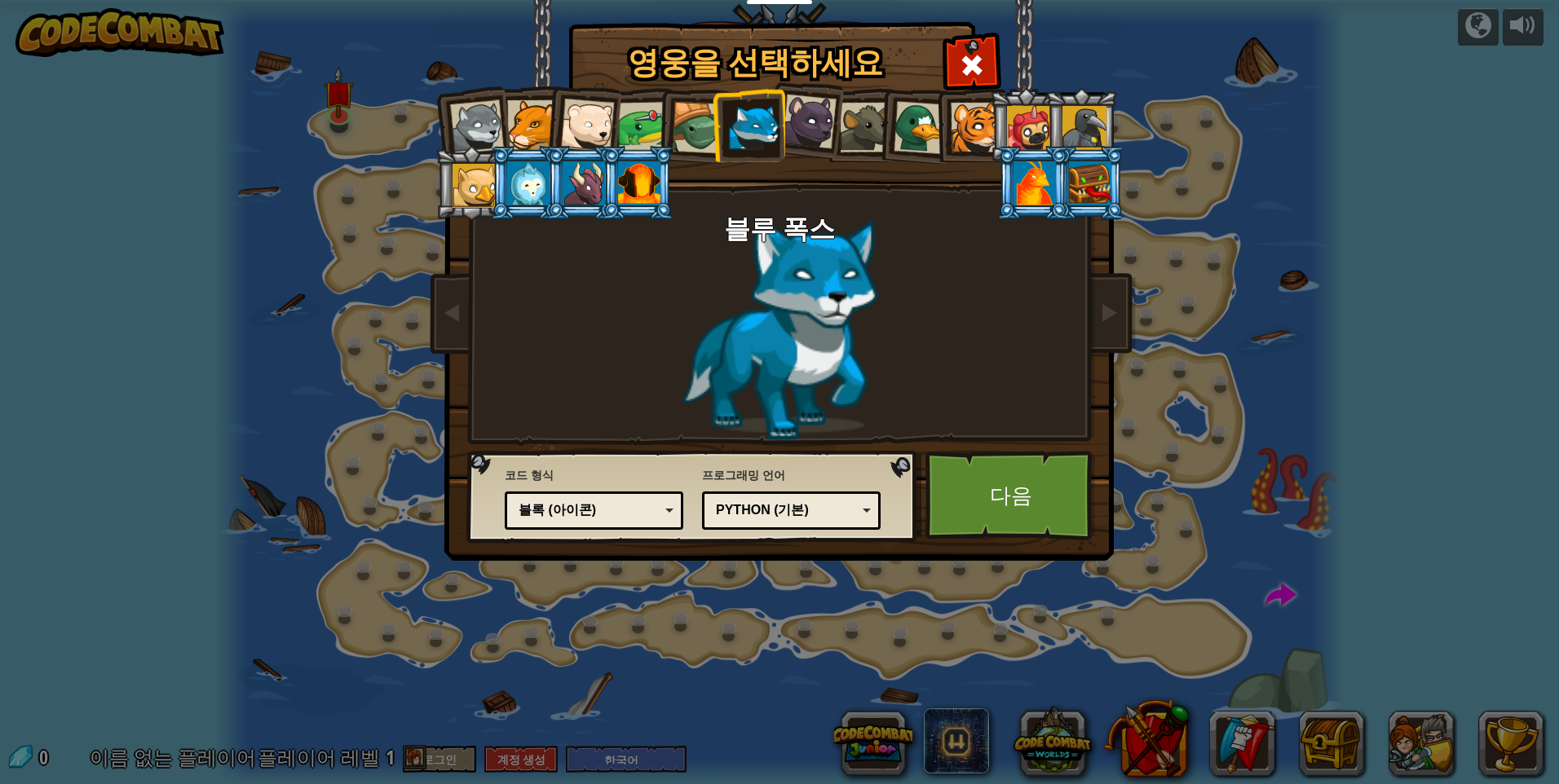
click at [1080, 181] on div at bounding box center [1090, 183] width 43 height 44
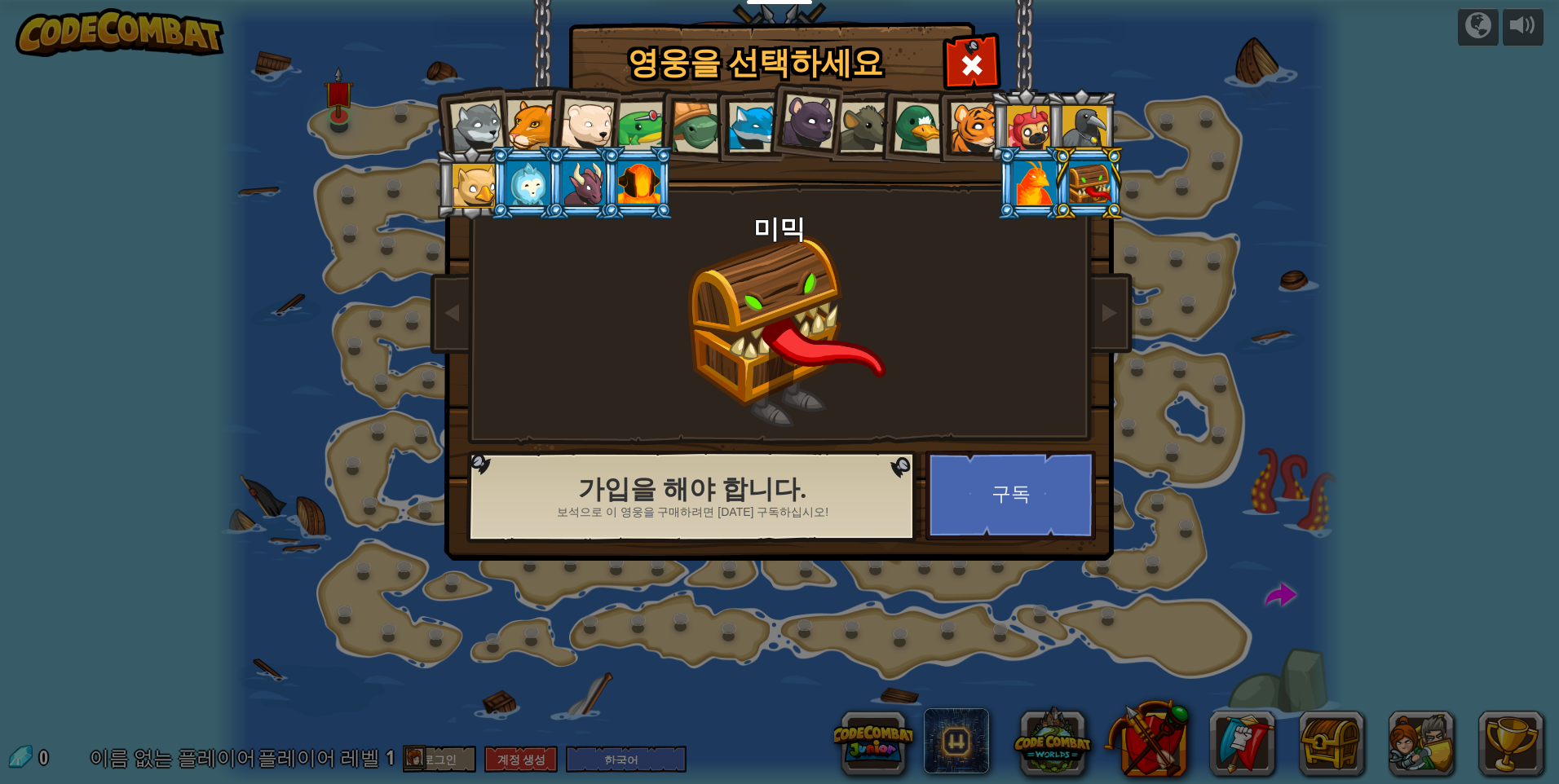
click at [483, 181] on div at bounding box center [475, 186] width 44 height 44
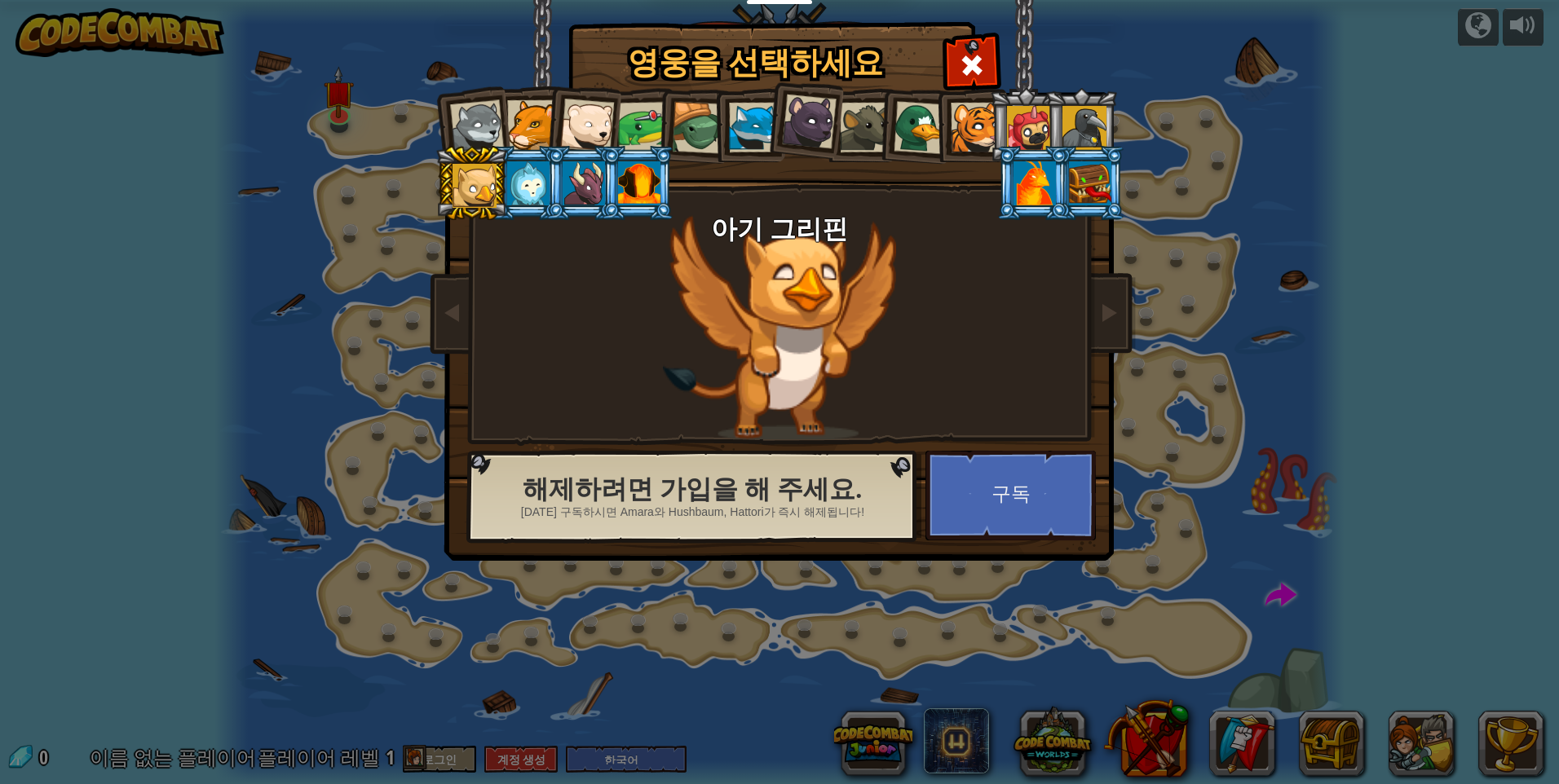
click at [967, 125] on div at bounding box center [976, 127] width 50 height 50
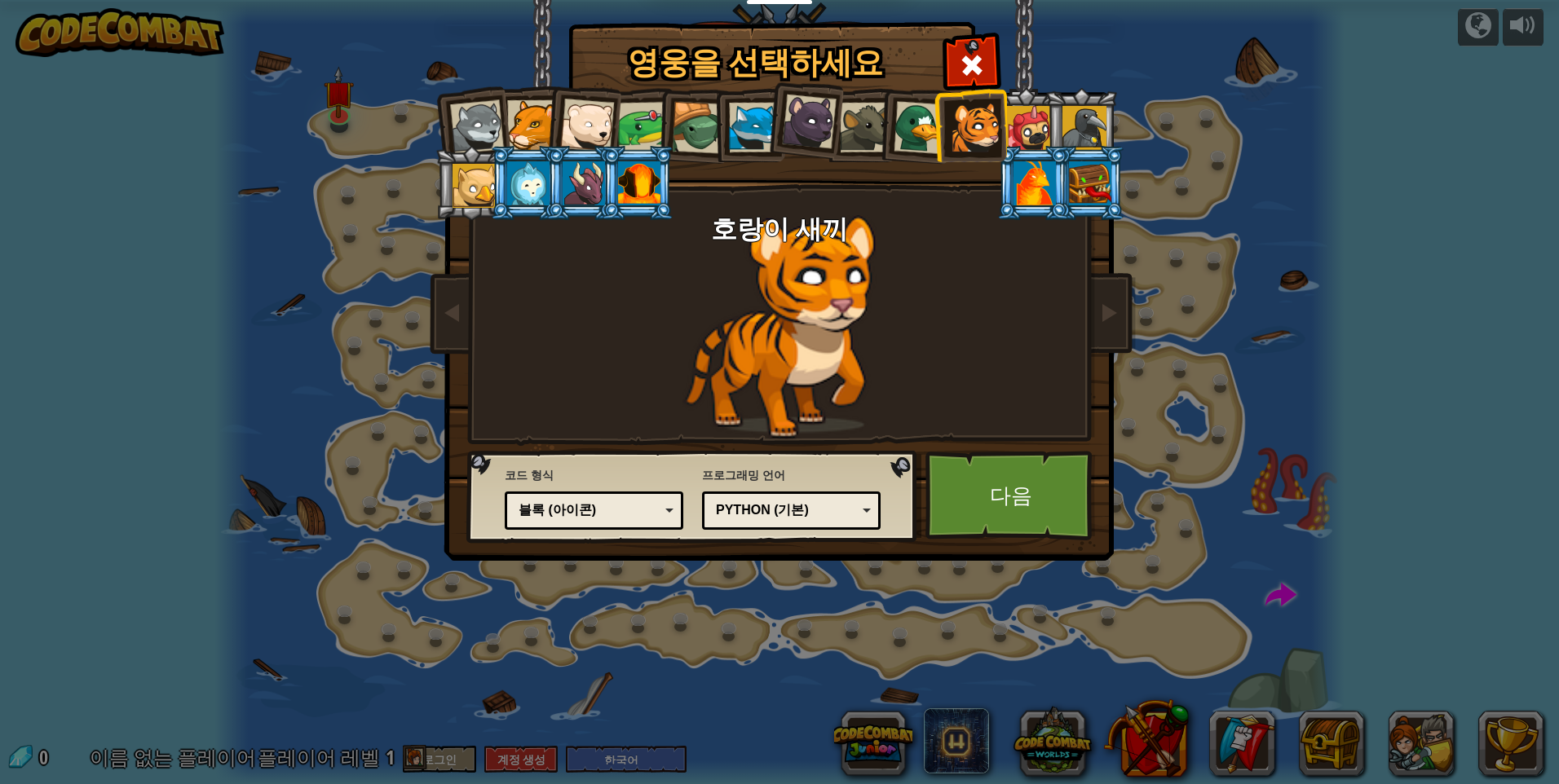
click at [759, 126] on div at bounding box center [754, 127] width 50 height 50
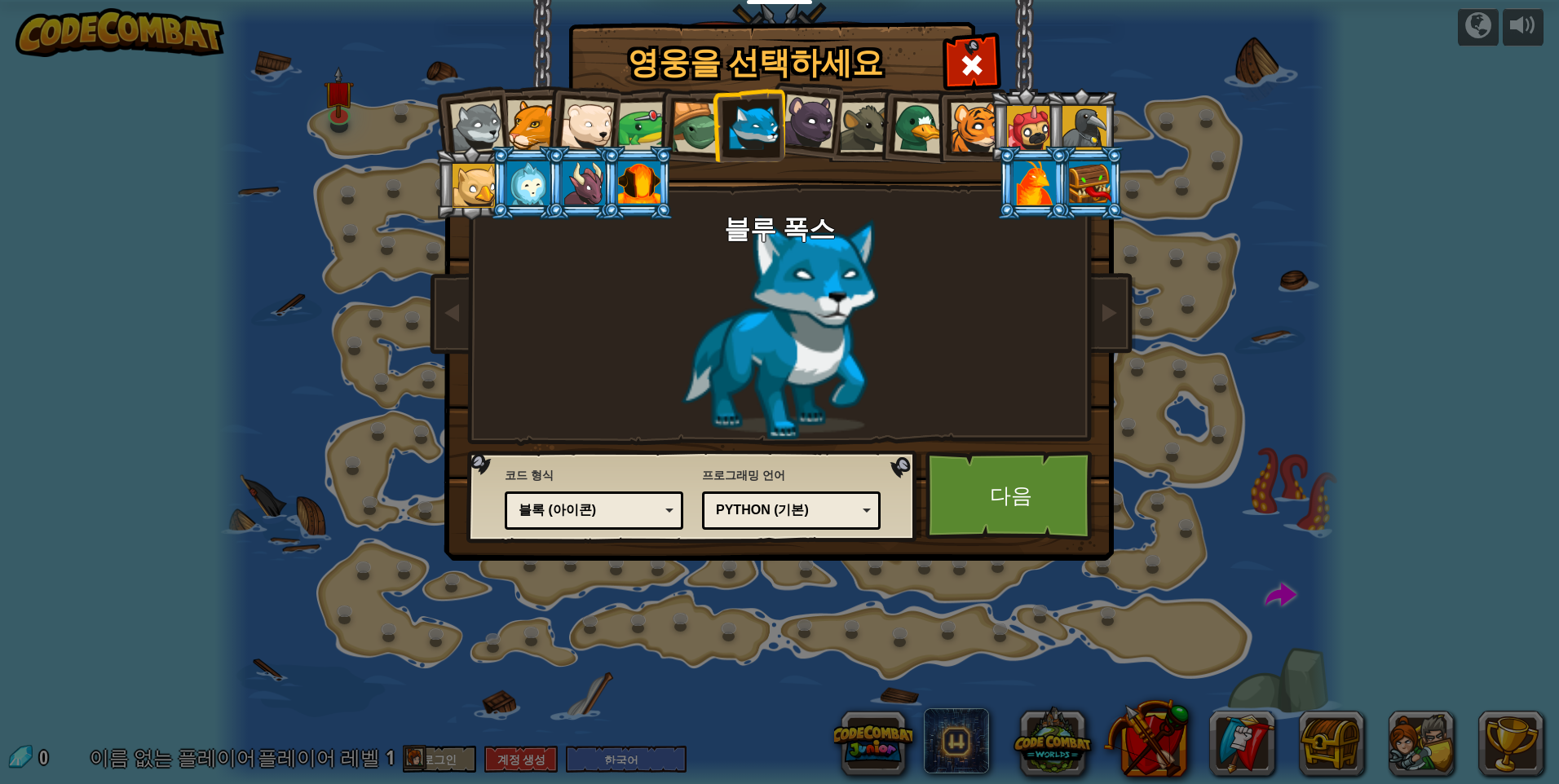
click at [628, 507] on div "블록 (아이콘)" at bounding box center [590, 511] width 141 height 19
click at [1024, 486] on link "다음" at bounding box center [1011, 495] width 170 height 90
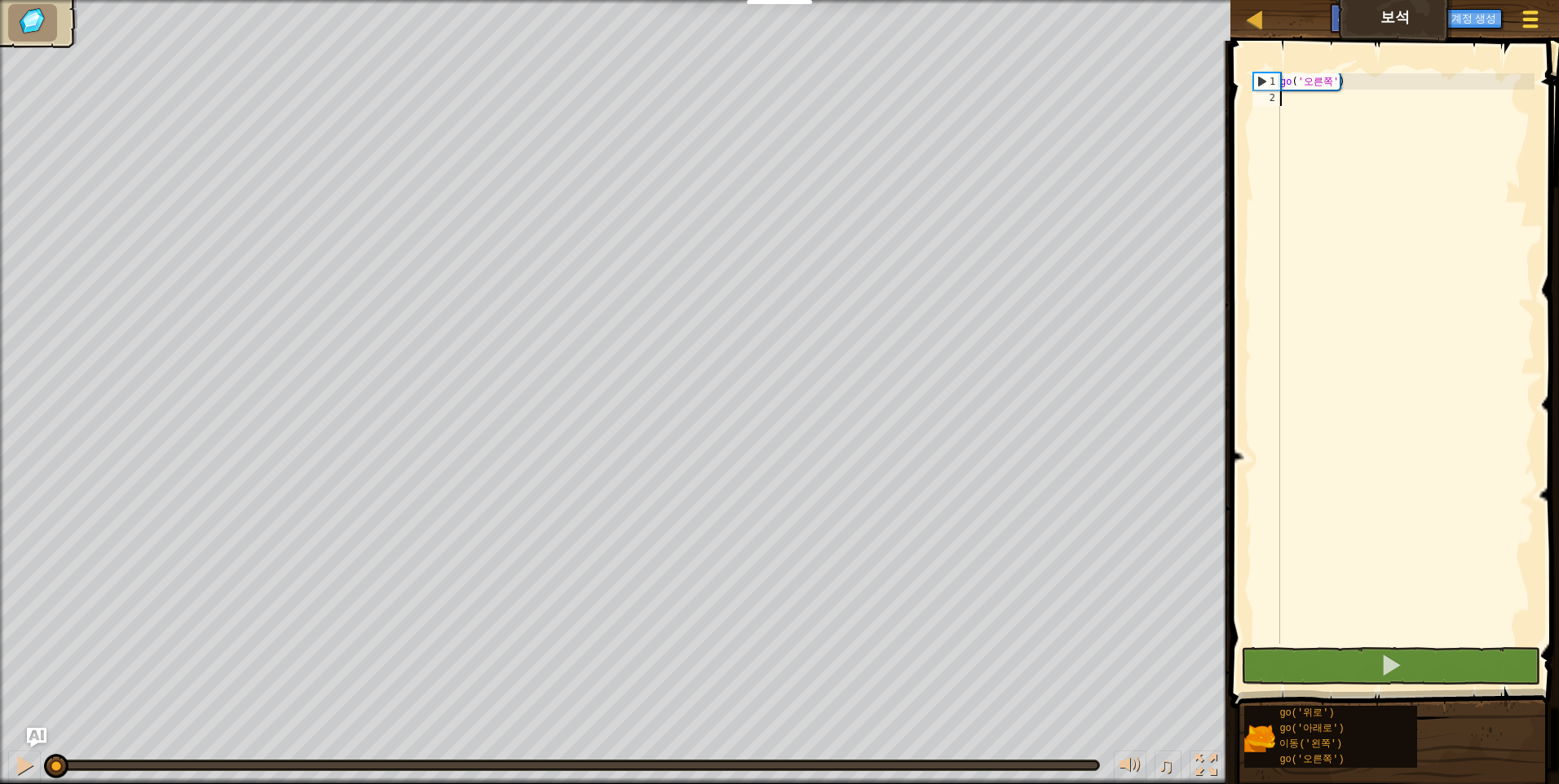
click at [1523, 24] on span at bounding box center [1531, 26] width 16 height 3
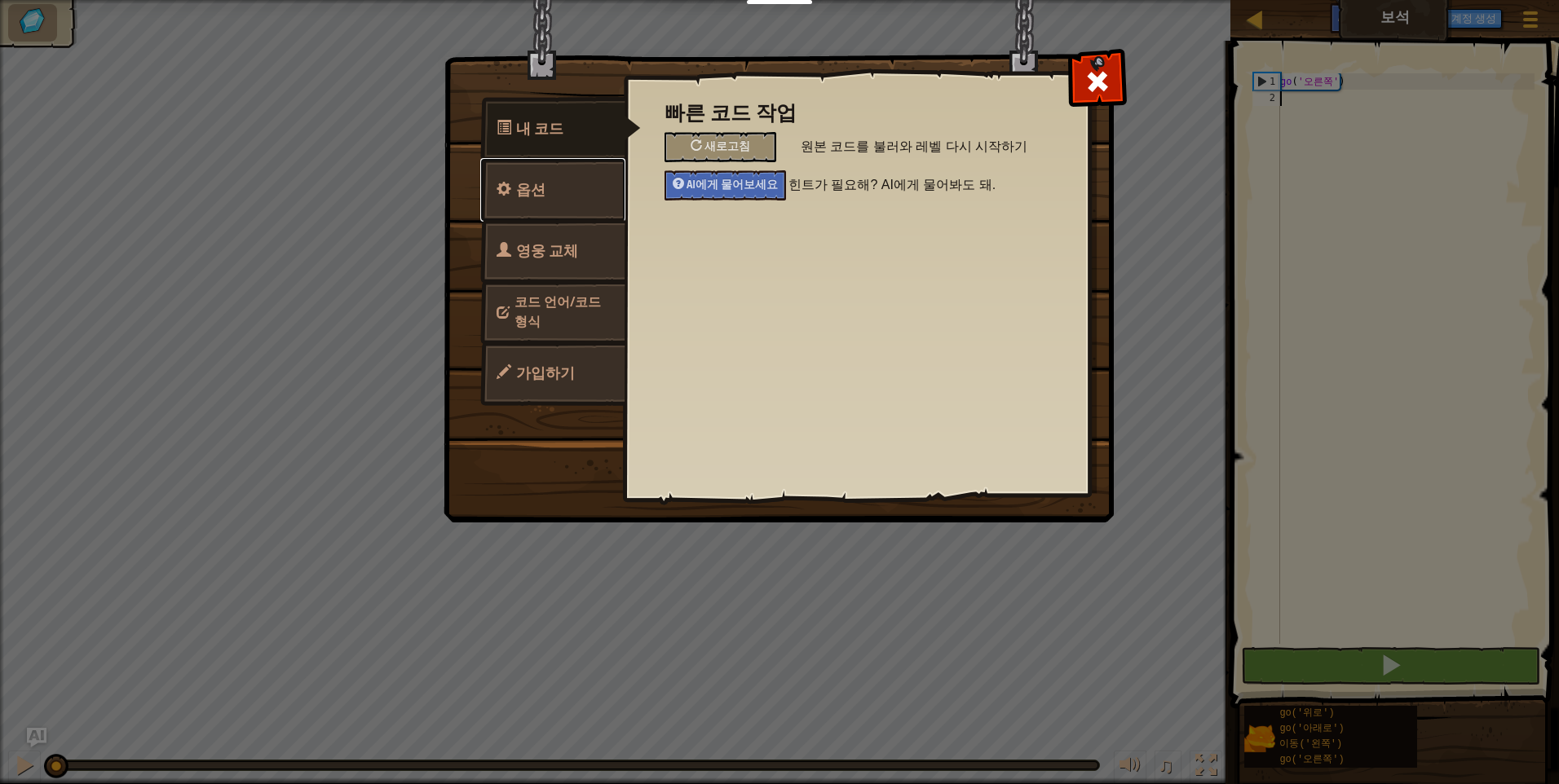
click at [545, 209] on link "옵션" at bounding box center [552, 189] width 145 height 63
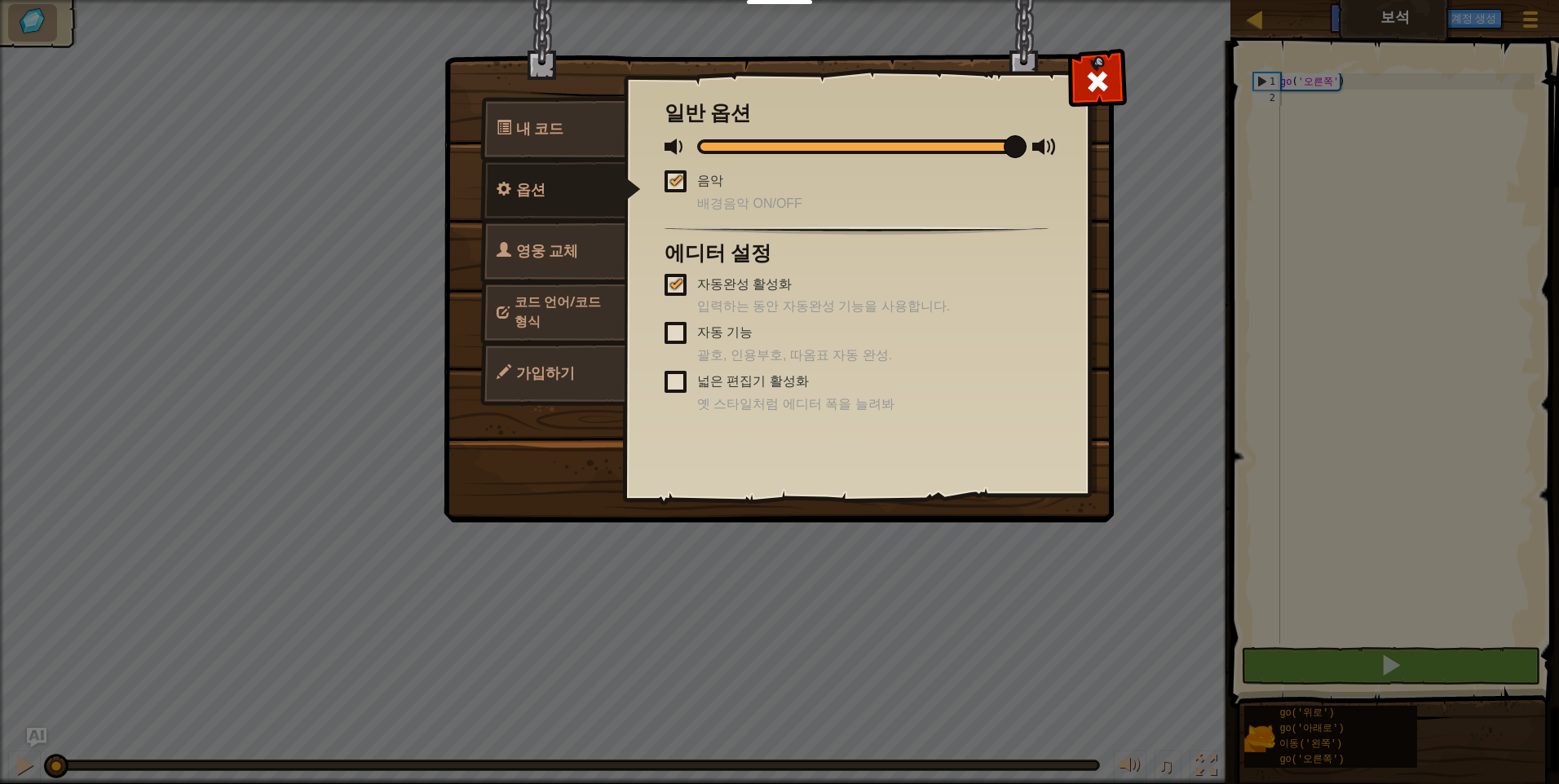
click at [552, 269] on link "영웅 교체" at bounding box center [552, 250] width 145 height 63
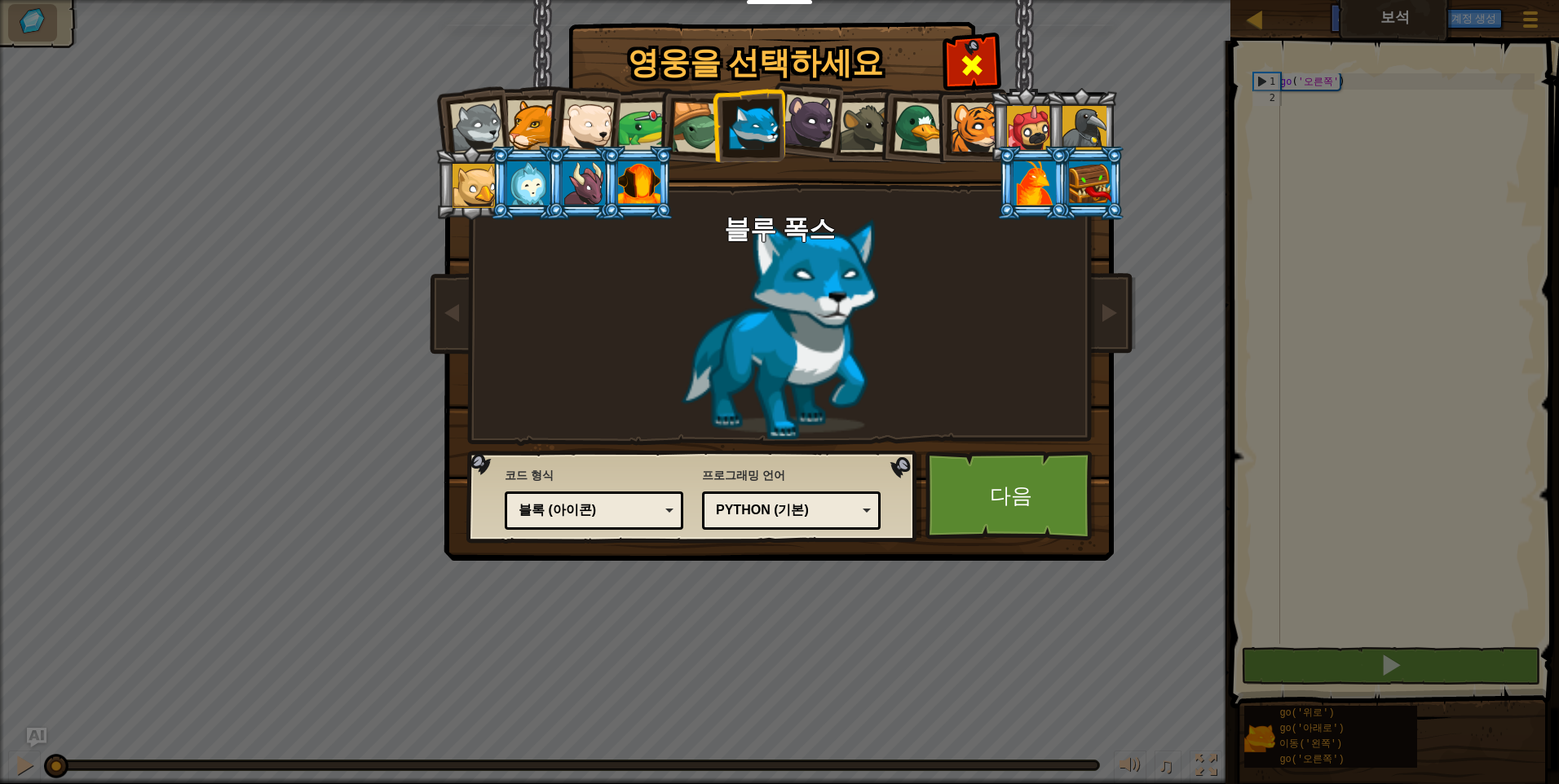
click at [987, 71] on div at bounding box center [971, 63] width 51 height 51
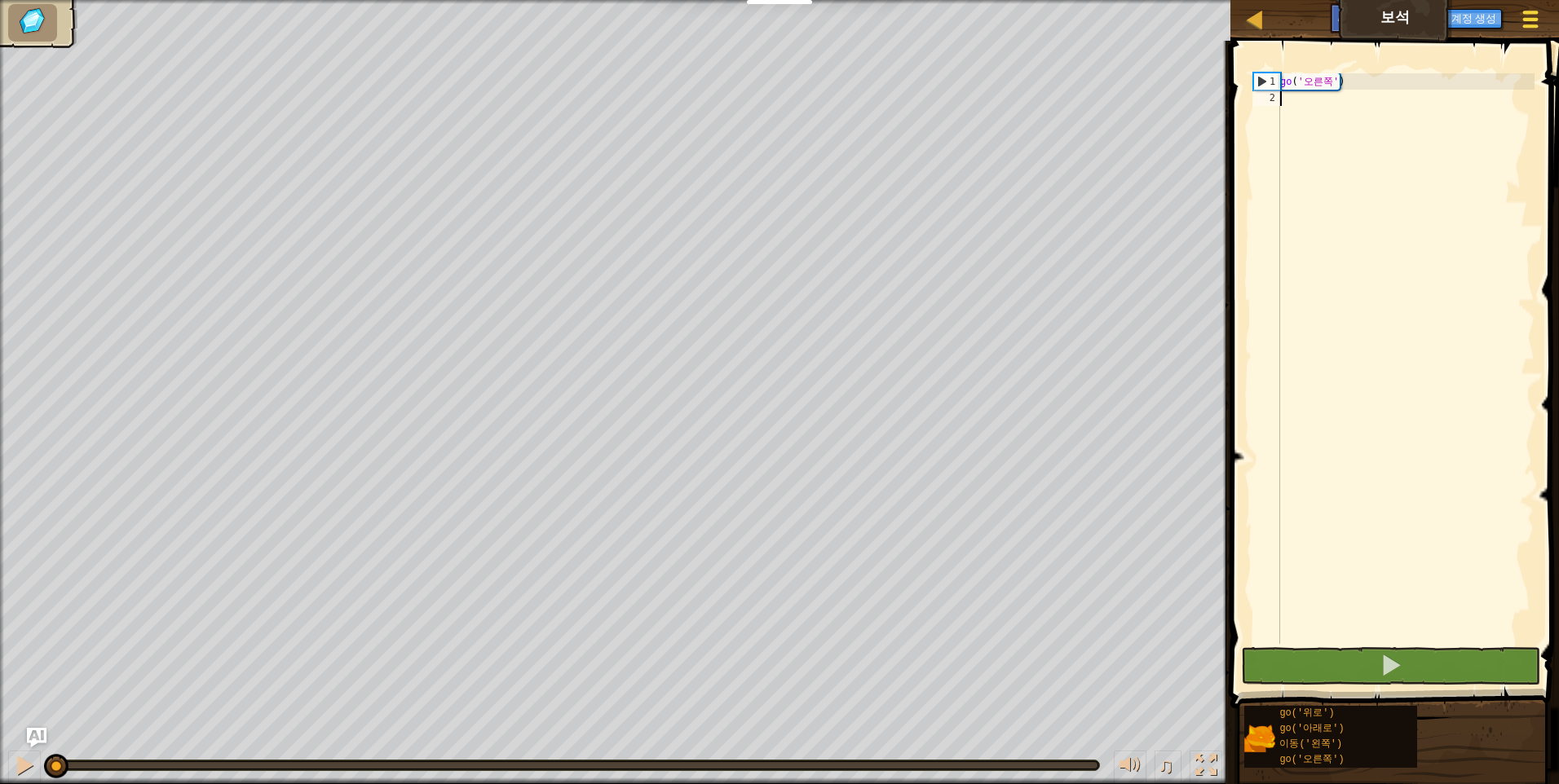
click at [1532, 18] on span at bounding box center [1531, 20] width 16 height 3
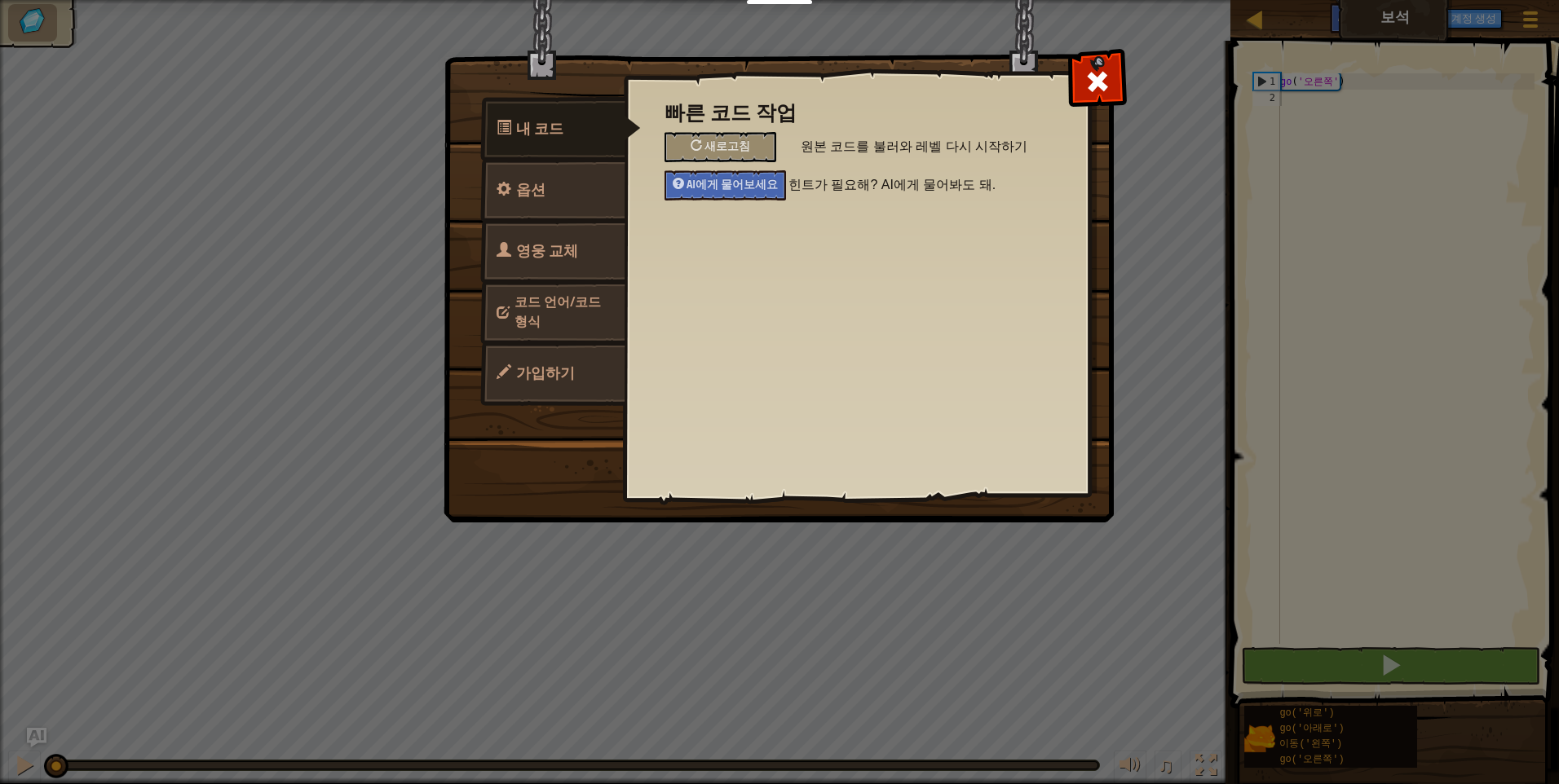
click at [568, 318] on link "코드 언어/코드 형식" at bounding box center [552, 311] width 145 height 62
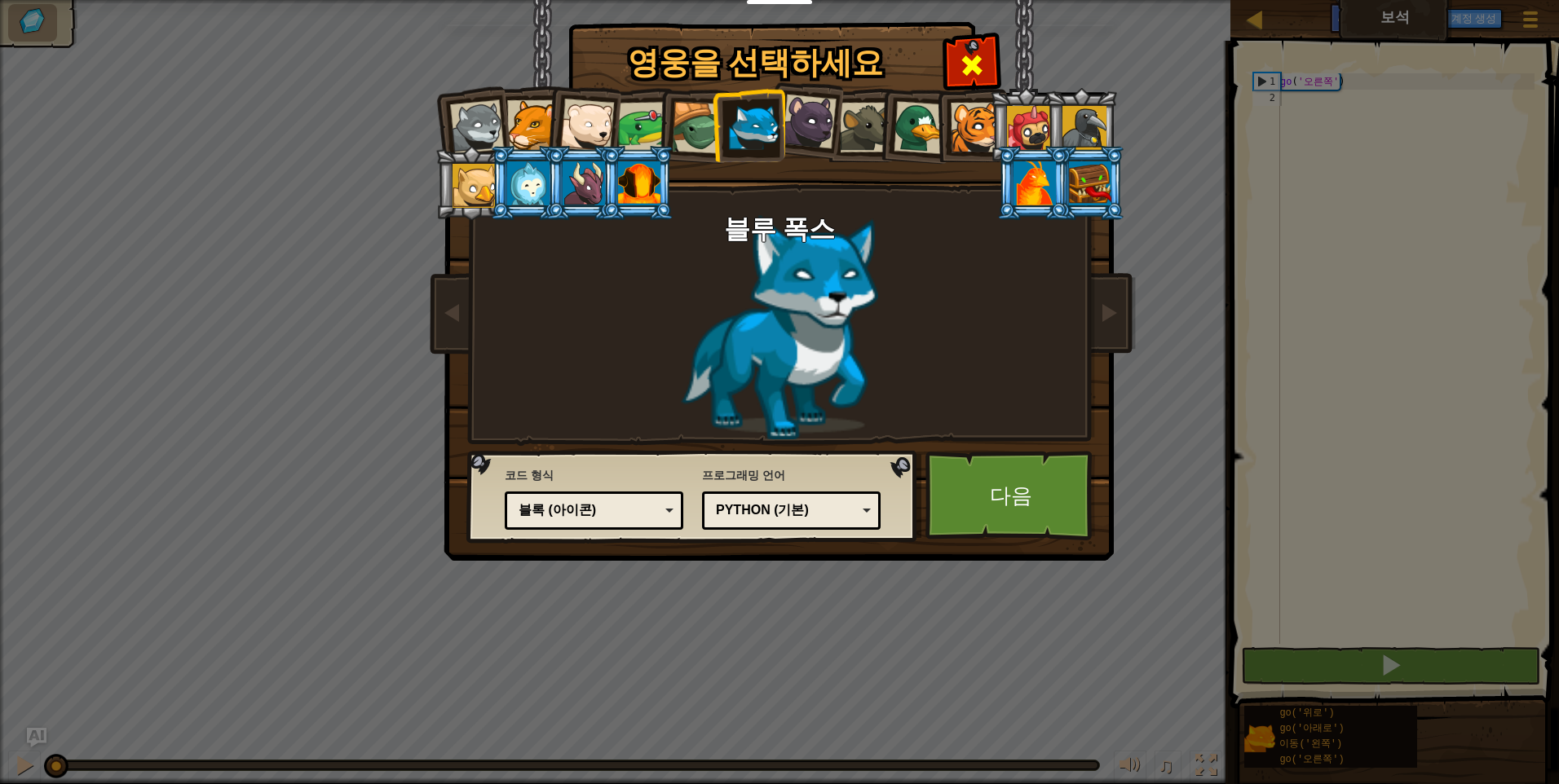
click at [982, 59] on span at bounding box center [972, 65] width 26 height 26
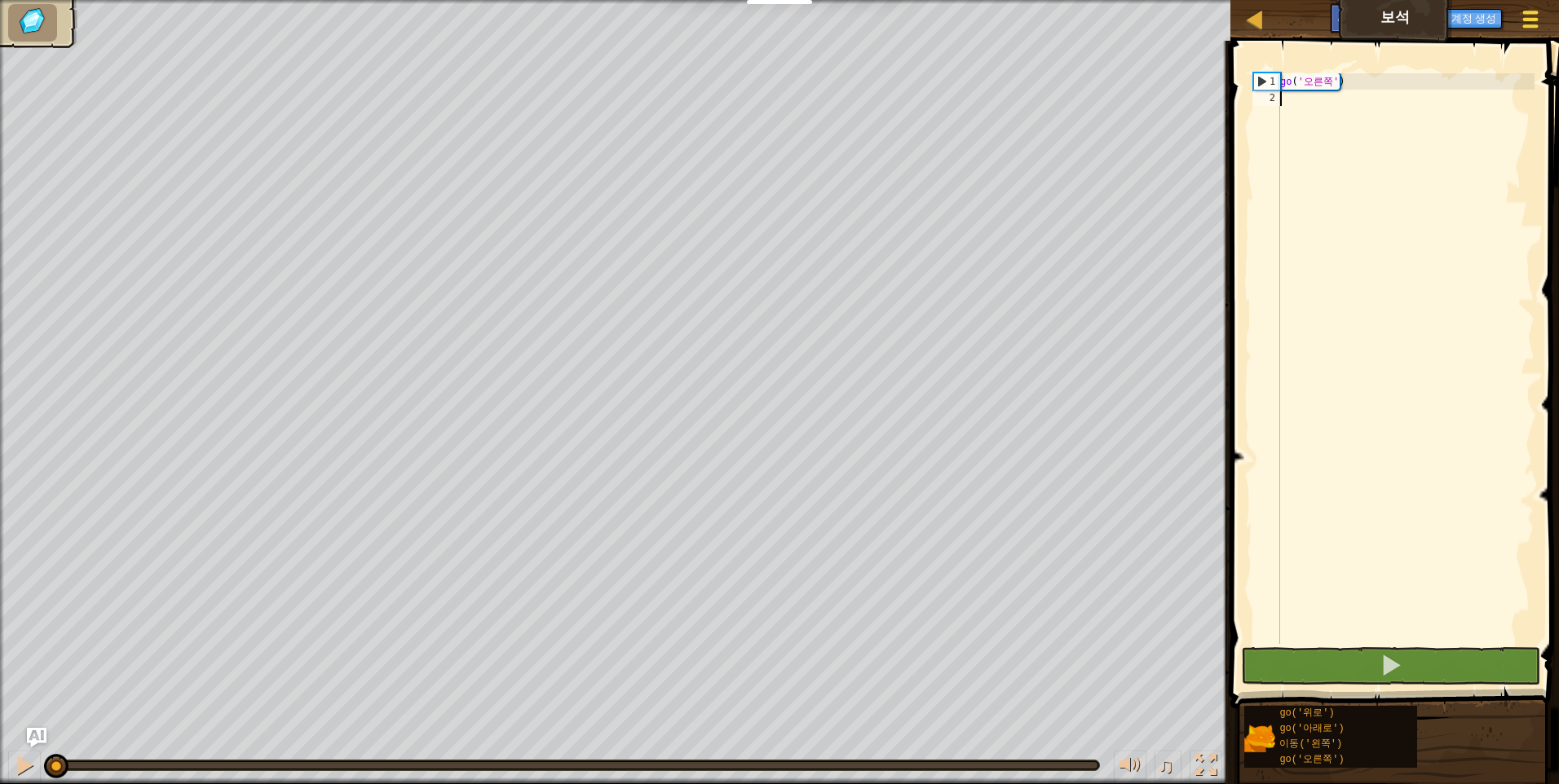
click at [1536, 15] on div at bounding box center [1529, 18] width 22 height 23
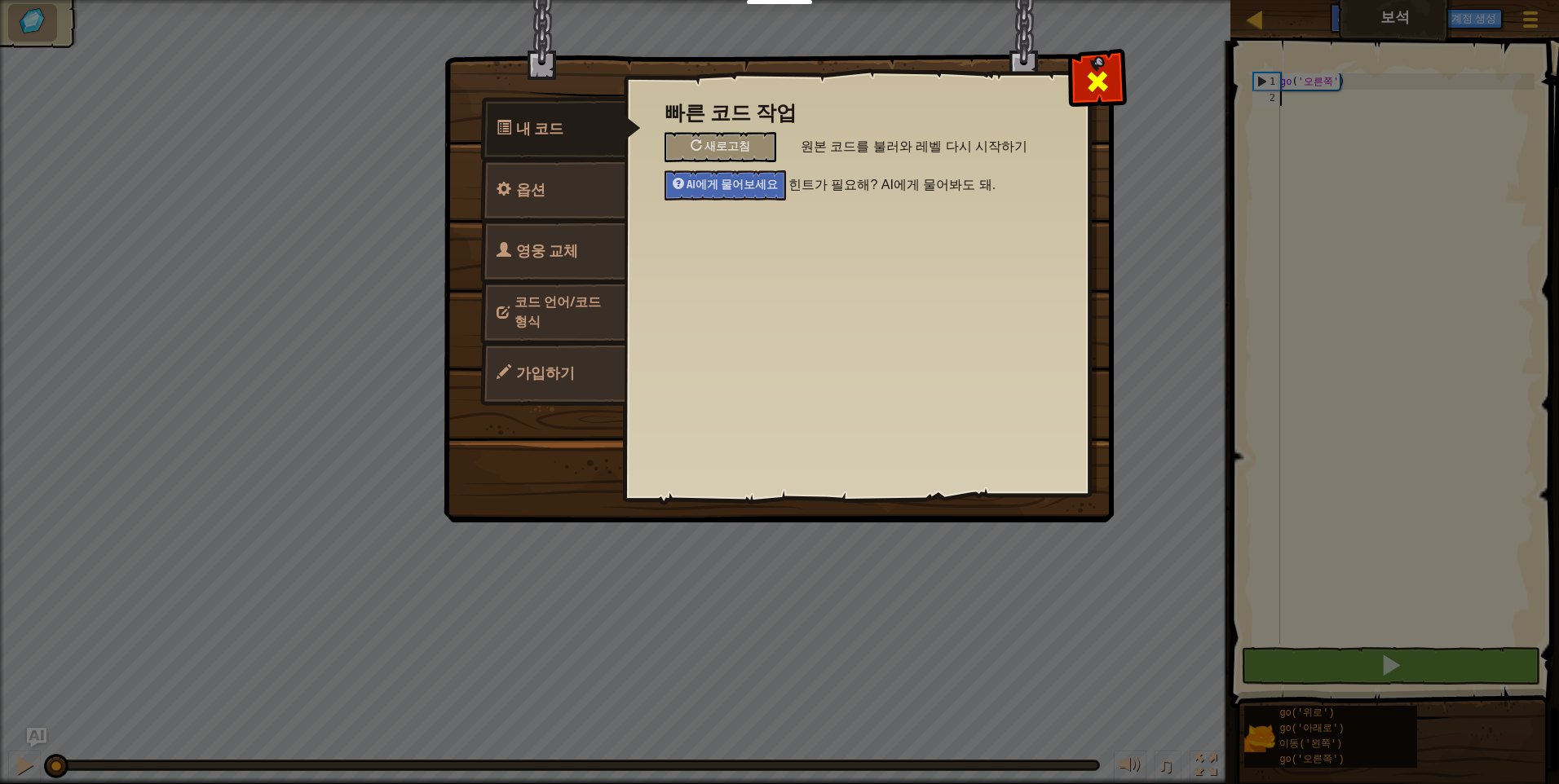
click at [1089, 77] on span at bounding box center [1097, 82] width 26 height 26
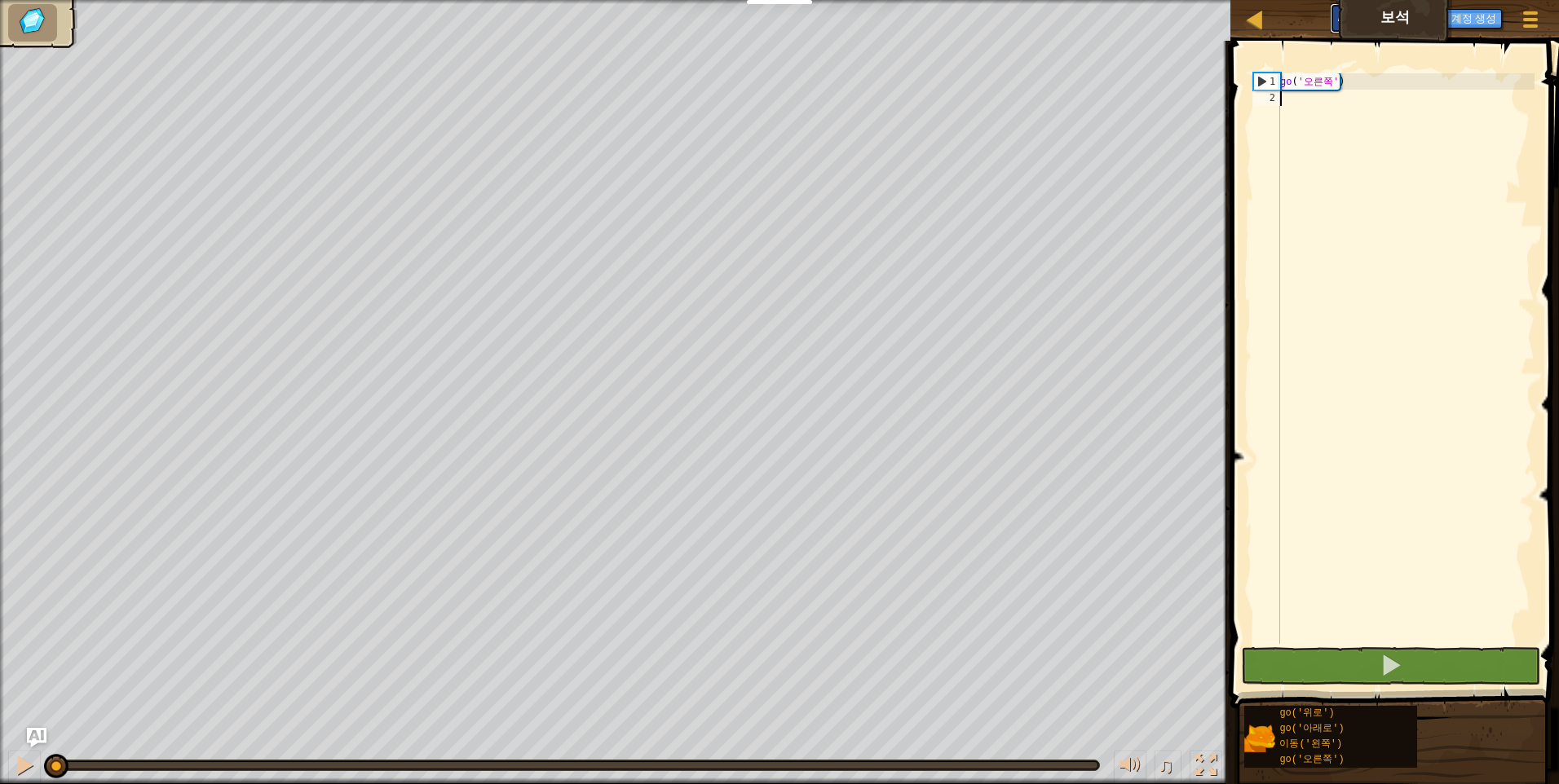
click at [1397, 10] on button "AI에게 물어보세요" at bounding box center [1384, 18] width 108 height 30
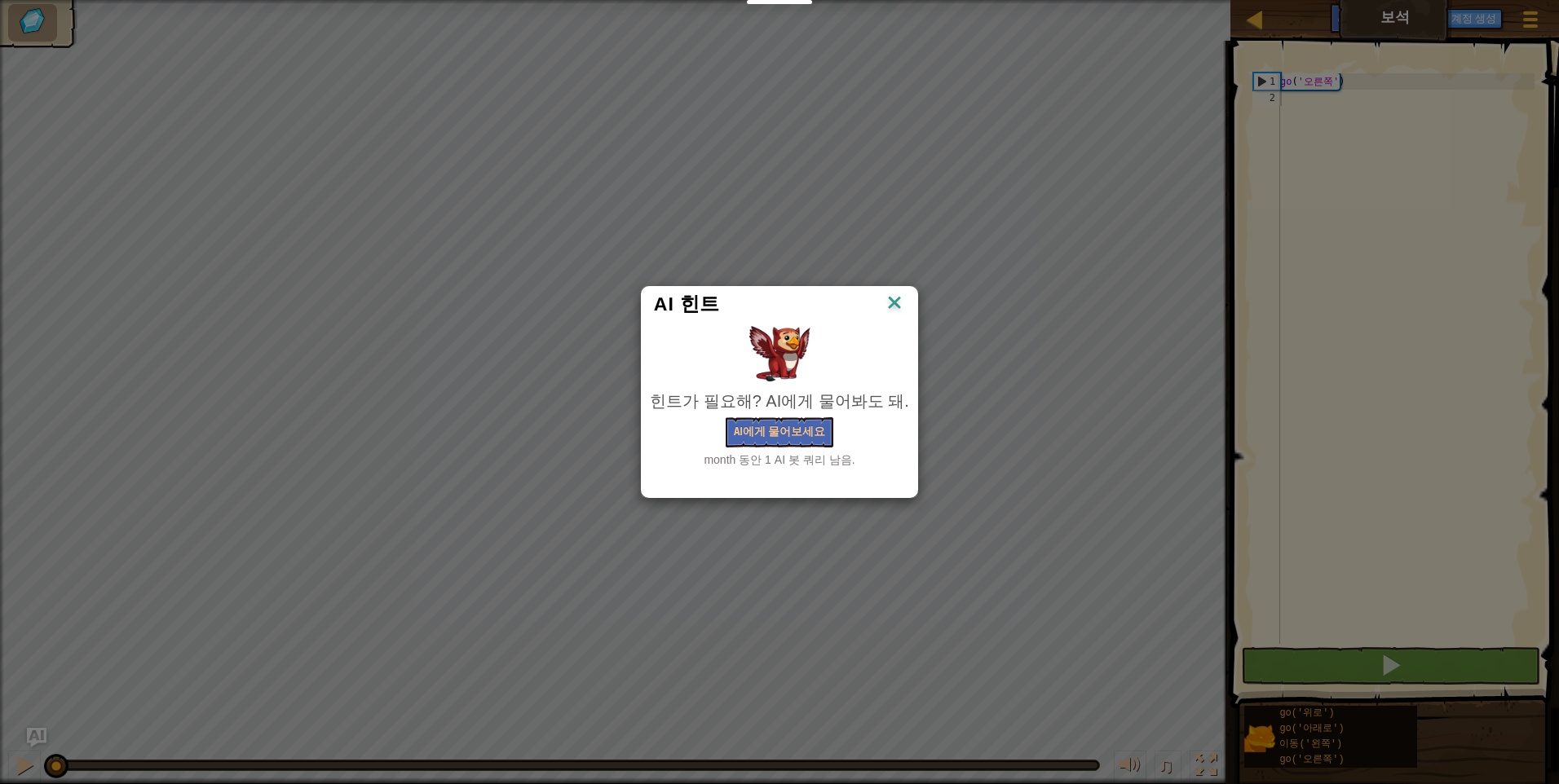
click at [884, 304] on img at bounding box center [895, 304] width 21 height 24
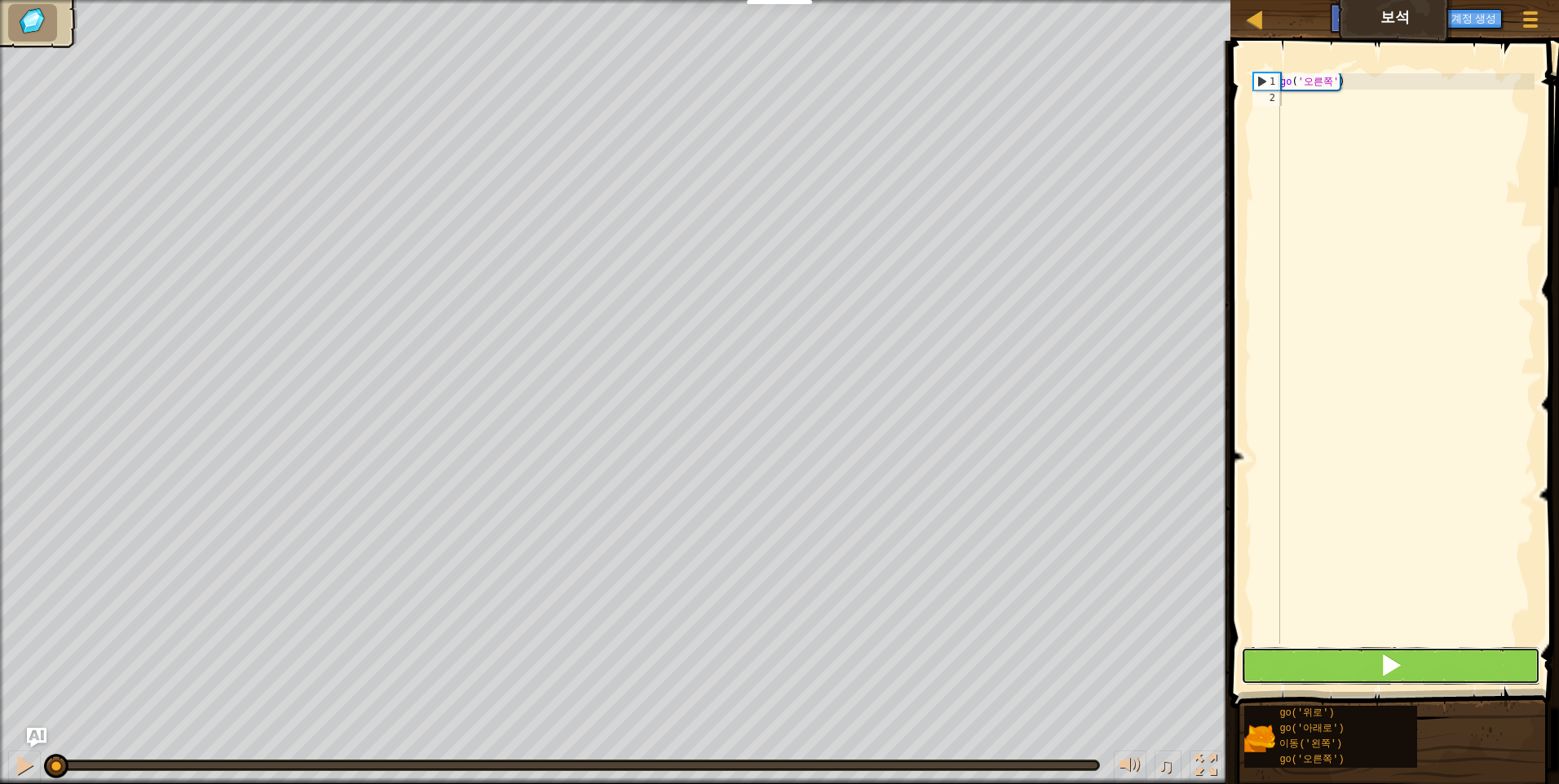
click at [1422, 668] on button at bounding box center [1391, 666] width 299 height 37
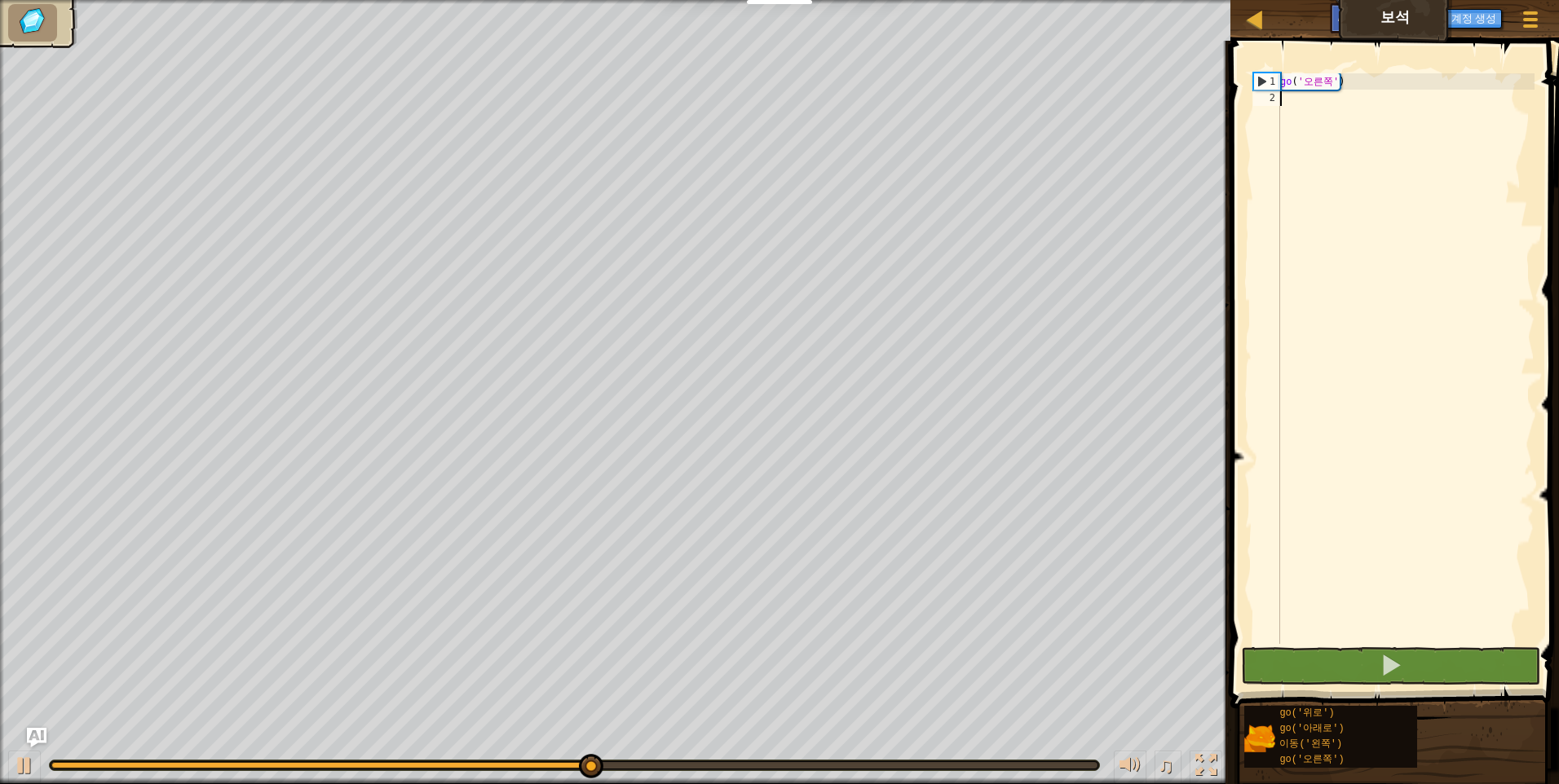
scroll to position [7, 0]
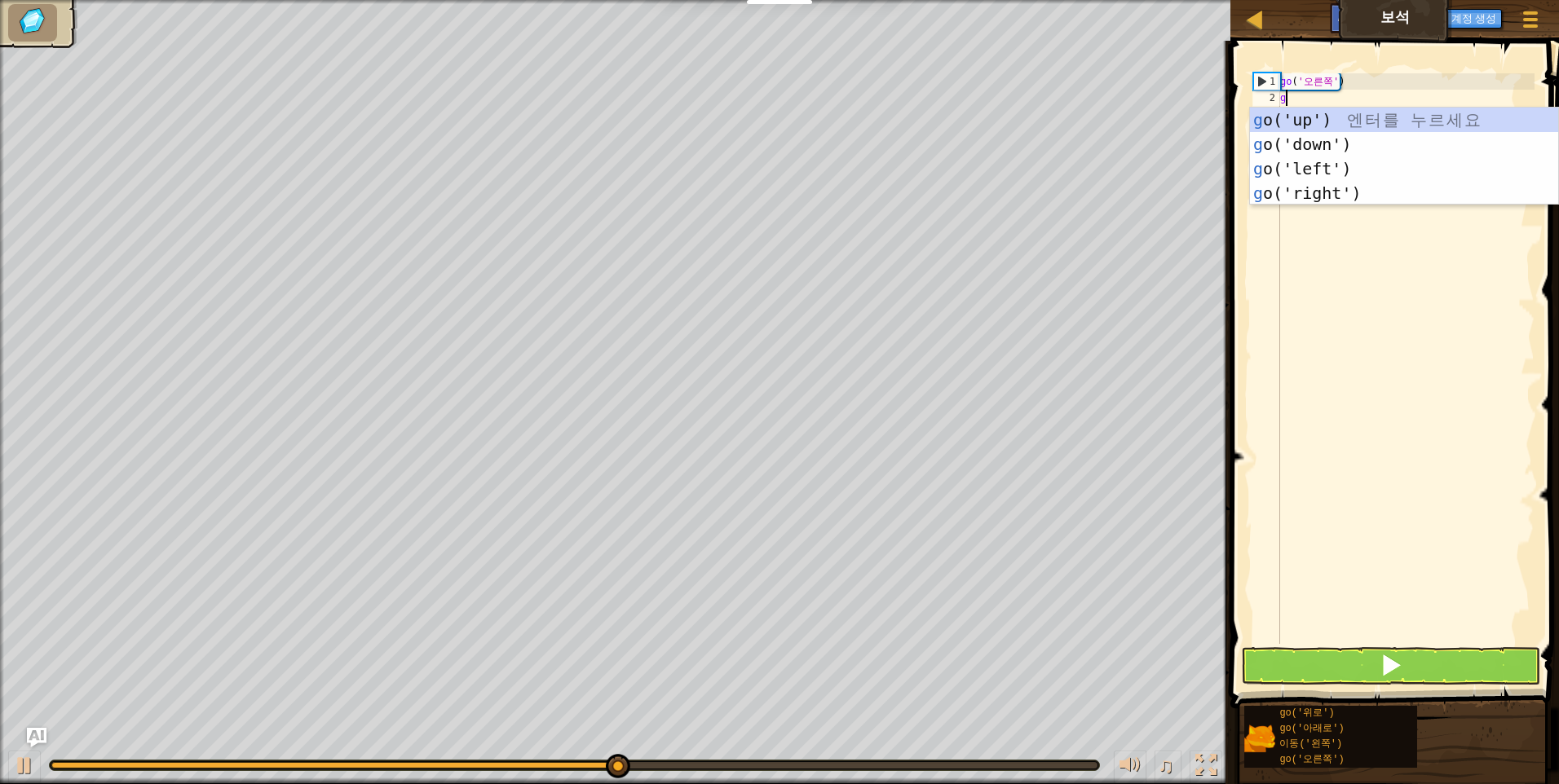
type textarea "go"
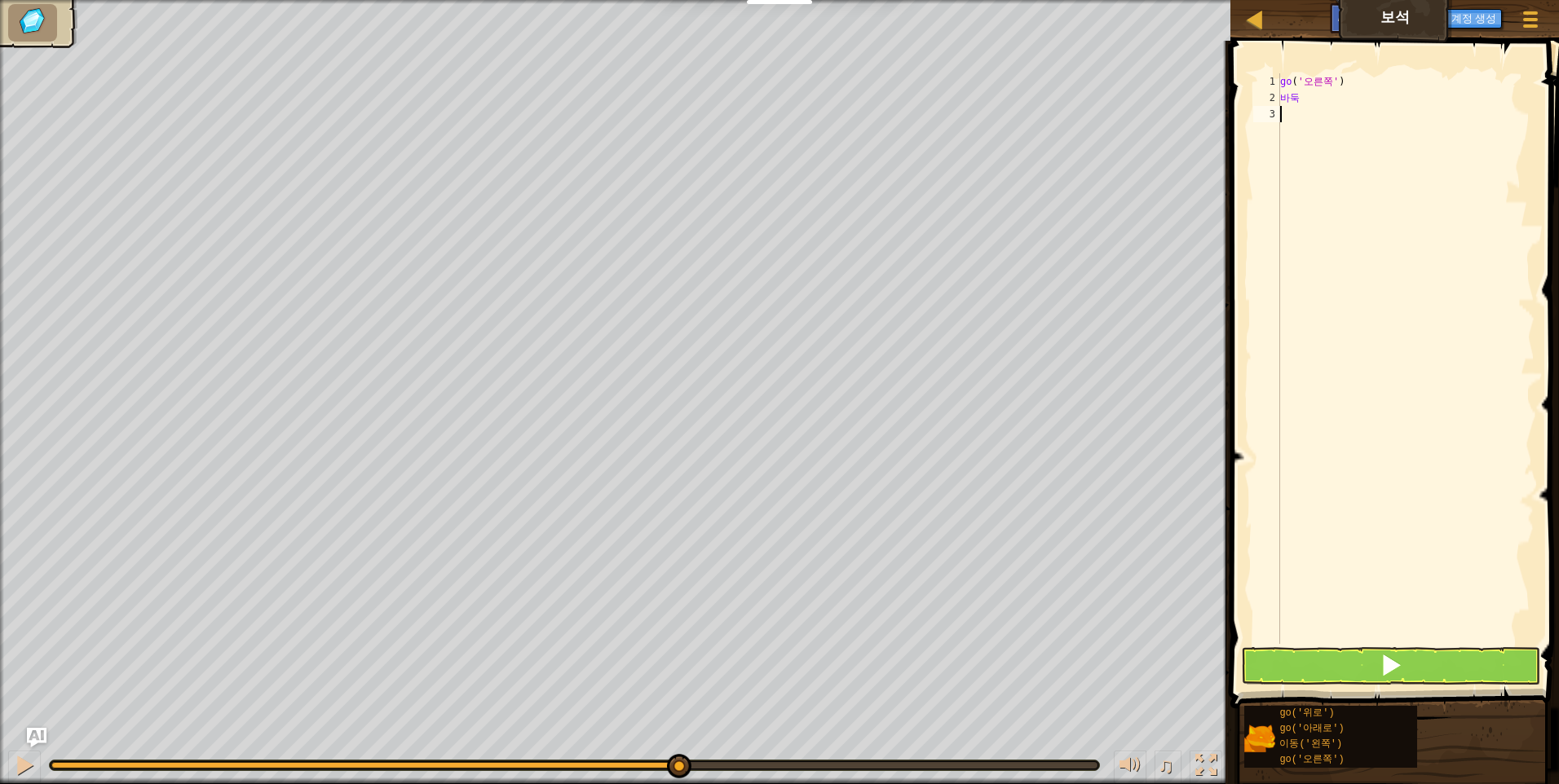
type textarea "go"
type textarea "go('right')"
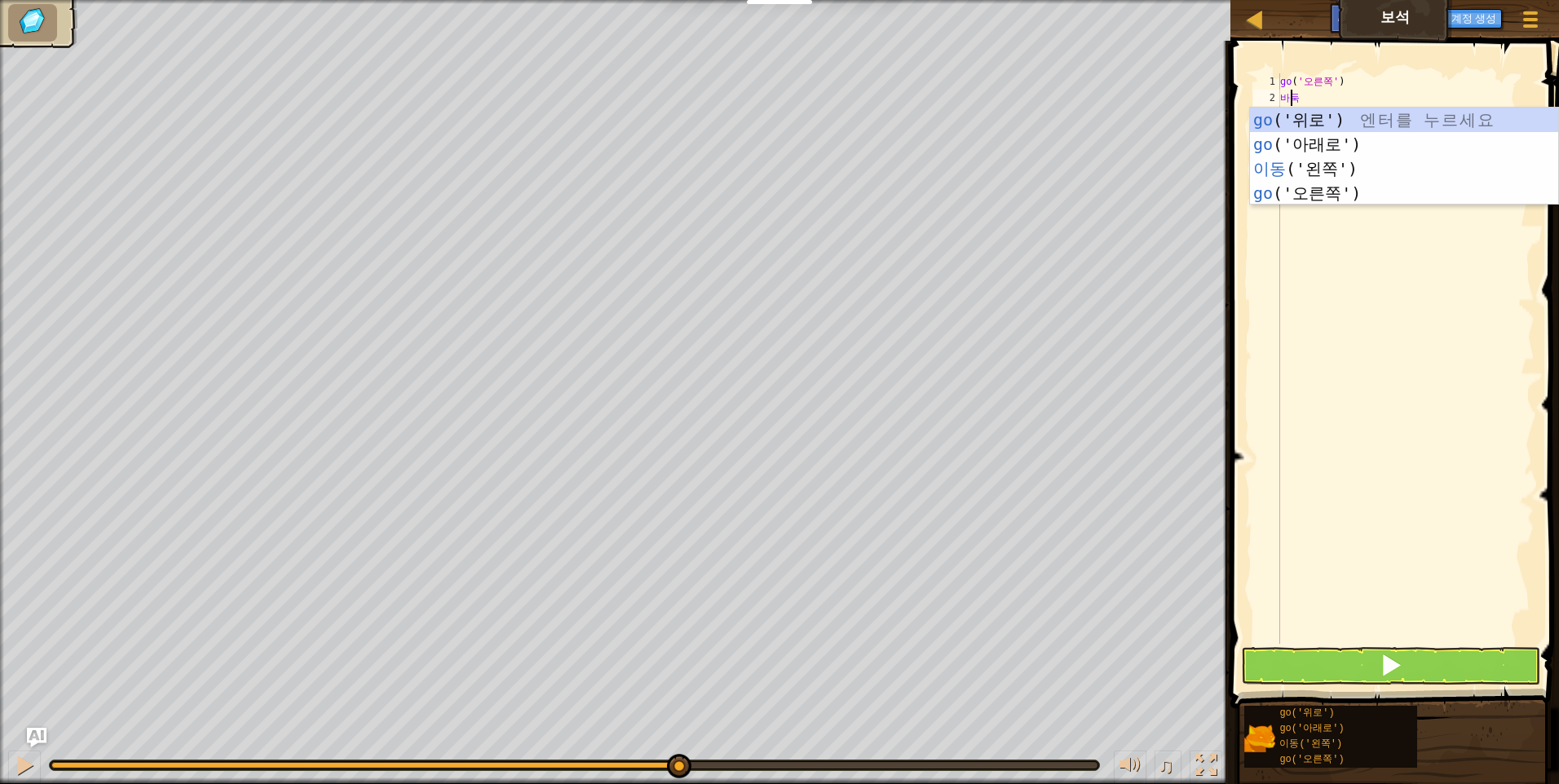
scroll to position [7, 1]
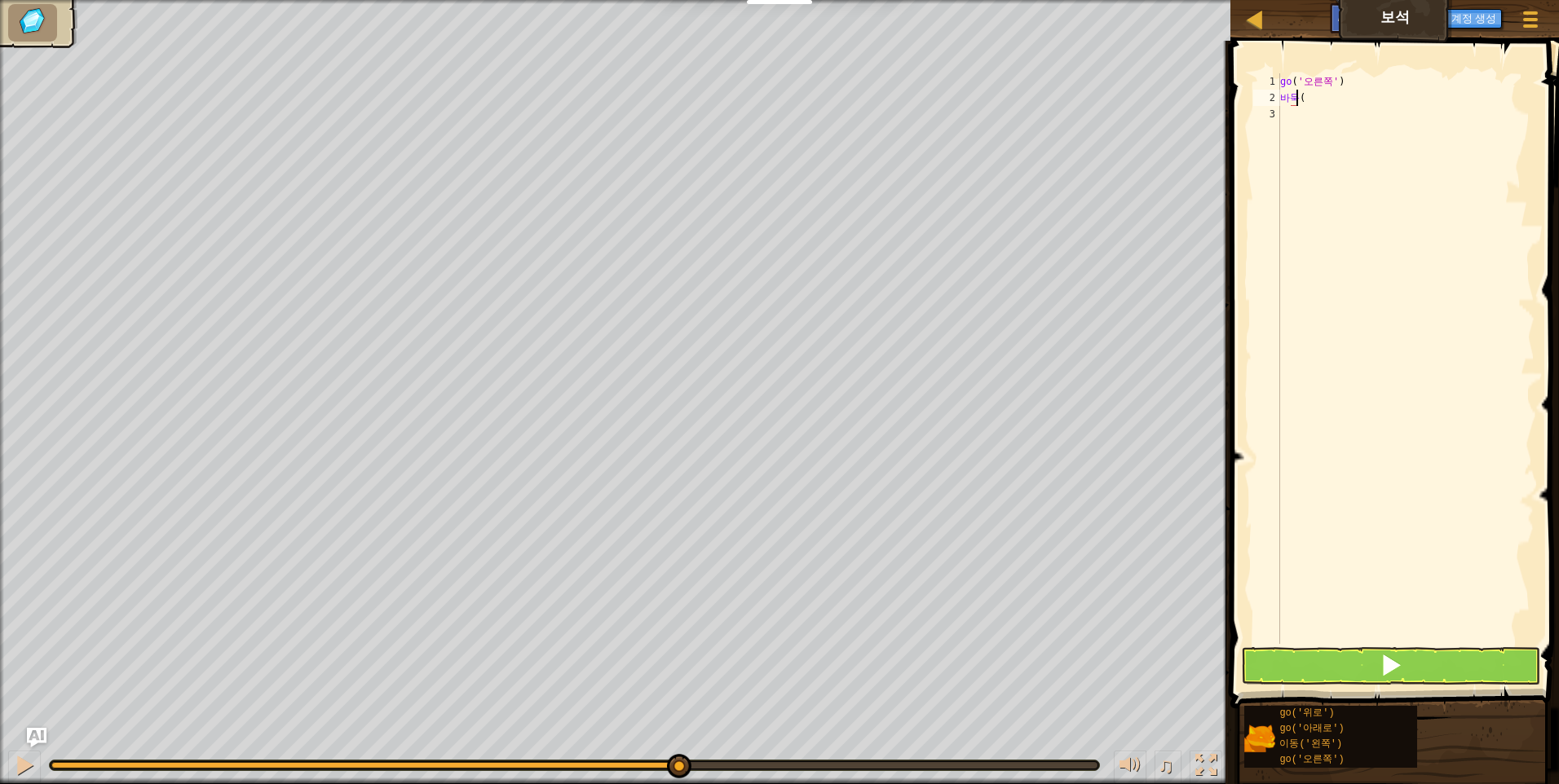
type textarea "go()"
type textarea "go()d"
type textarea "g"
click at [1323, 110] on div "go ( 'right' )" at bounding box center [1406, 375] width 257 height 603
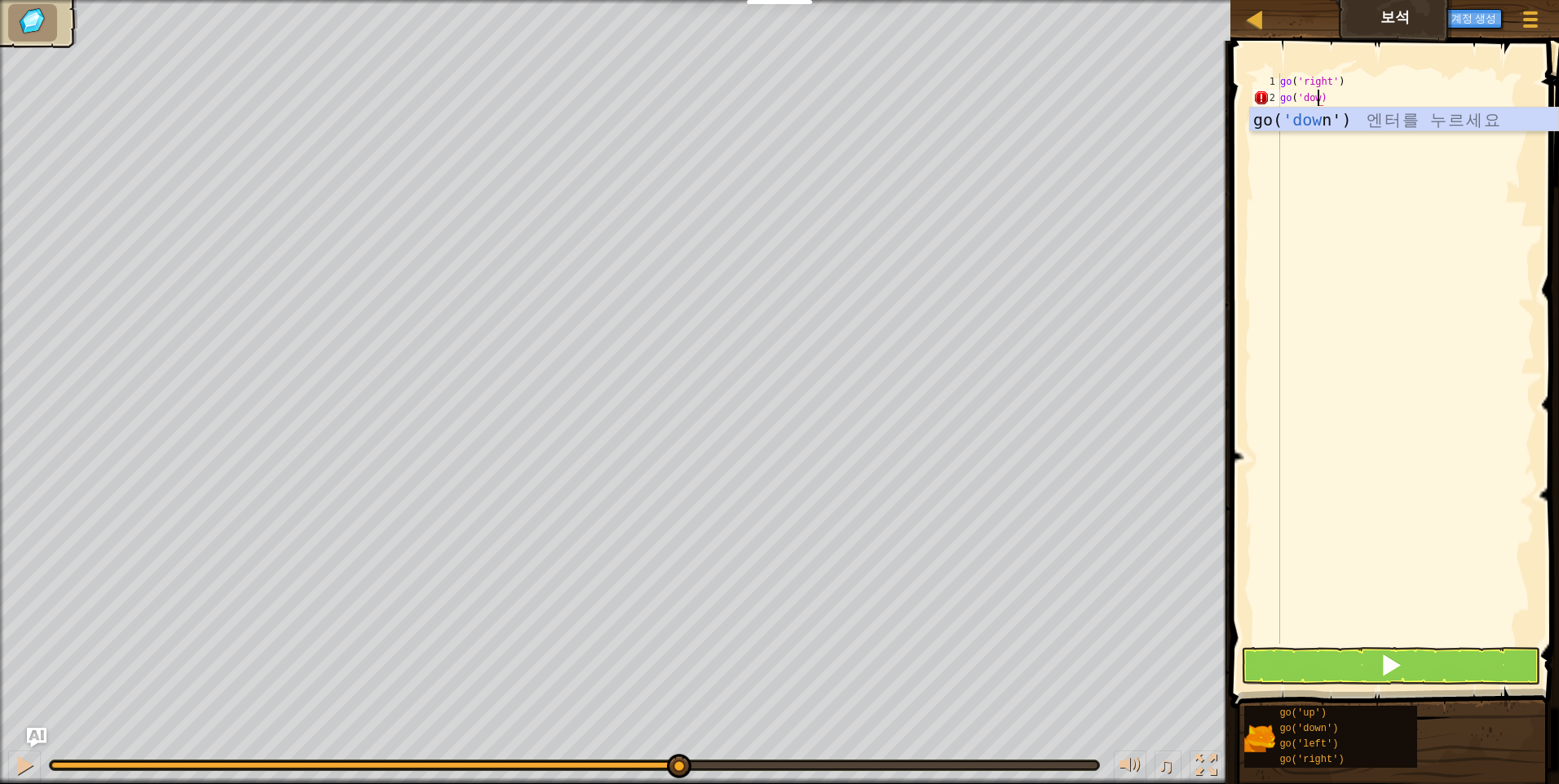
scroll to position [7, 3]
click at [1489, 663] on button at bounding box center [1391, 666] width 299 height 37
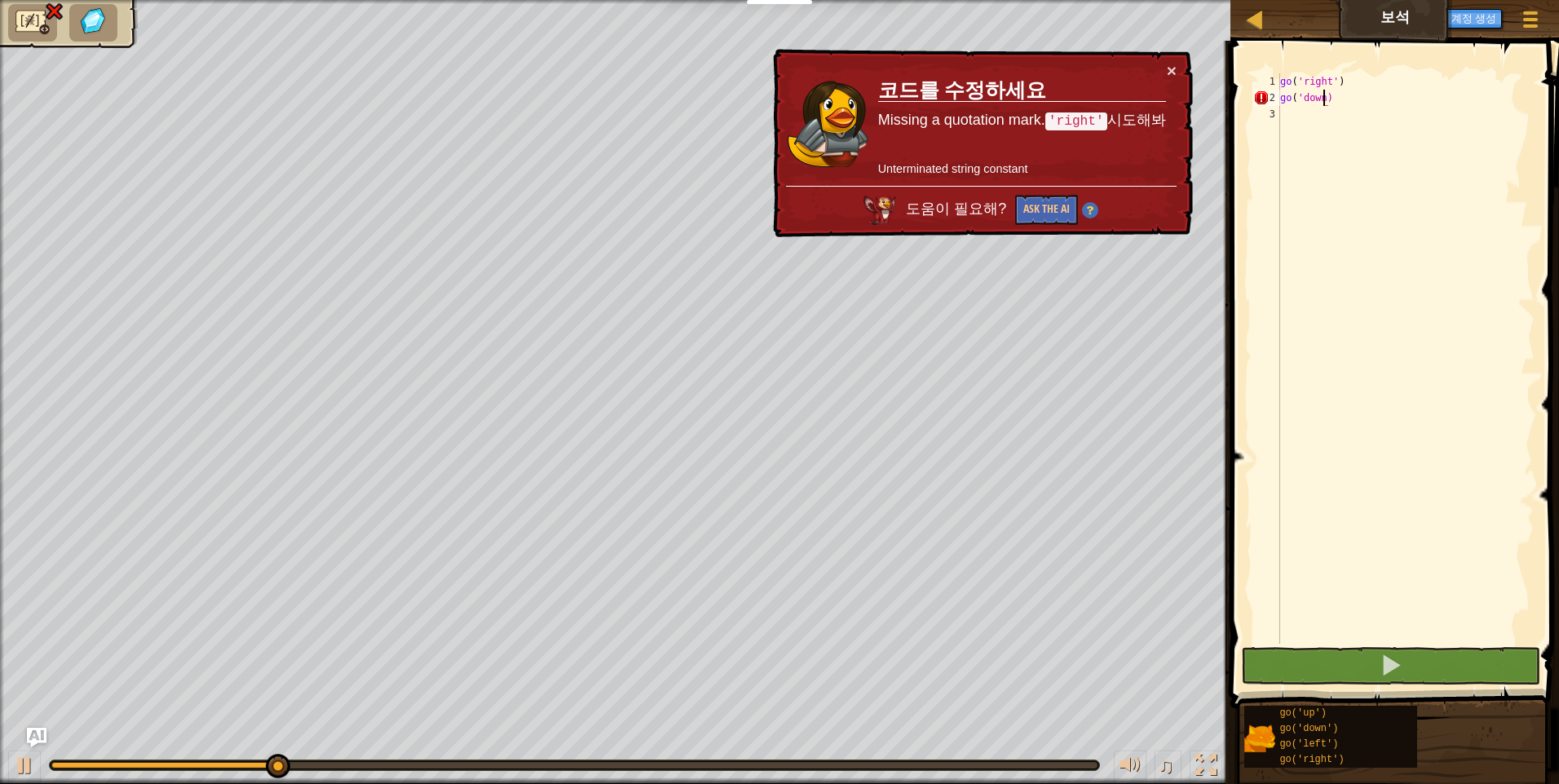
click at [1322, 95] on div "go ( 'right' ) go ( 'down)" at bounding box center [1406, 375] width 257 height 603
type textarea "go('down')"
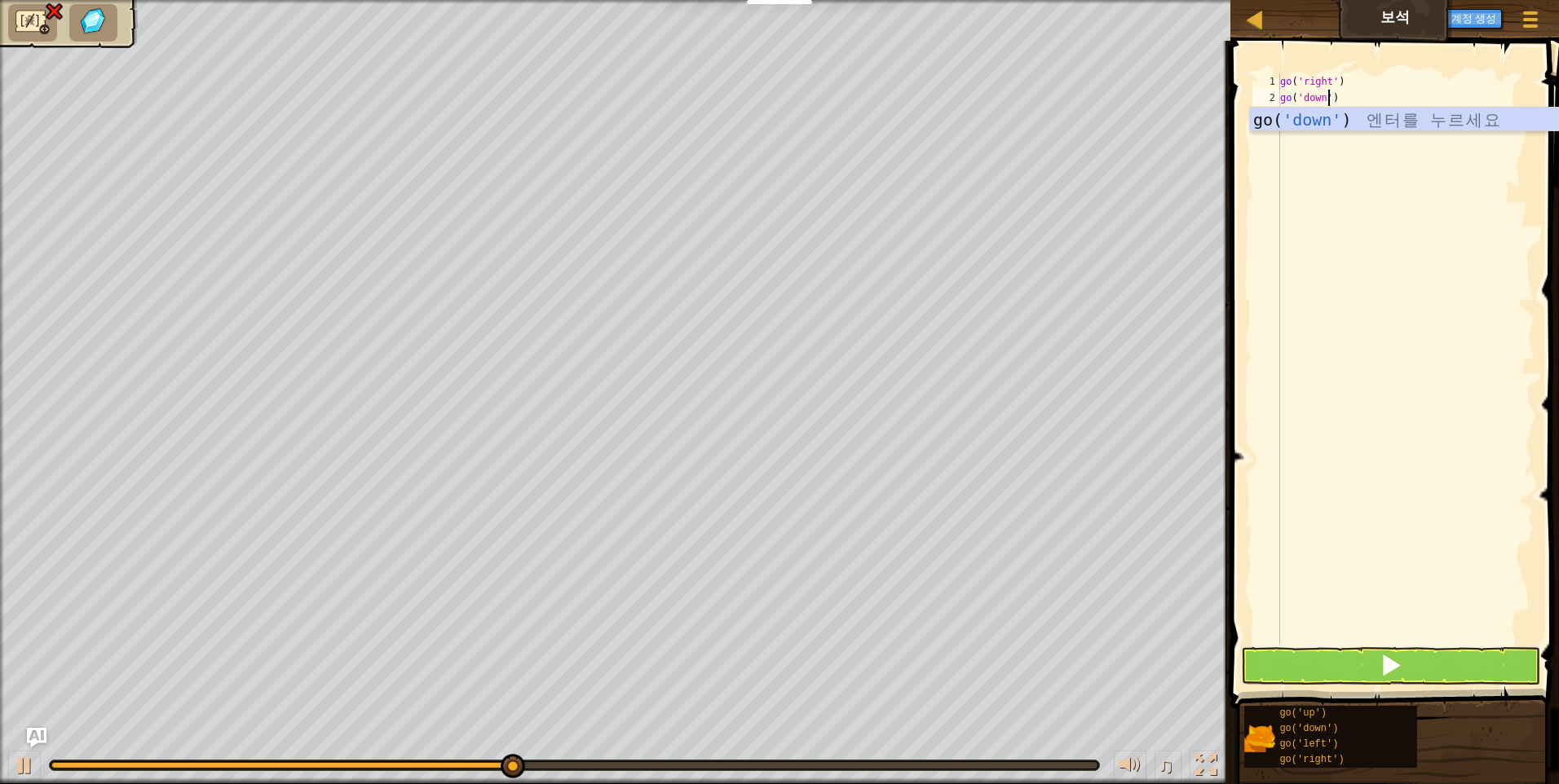
click at [1369, 224] on div "go ( 'right' ) go ( 'down' )" at bounding box center [1406, 375] width 257 height 603
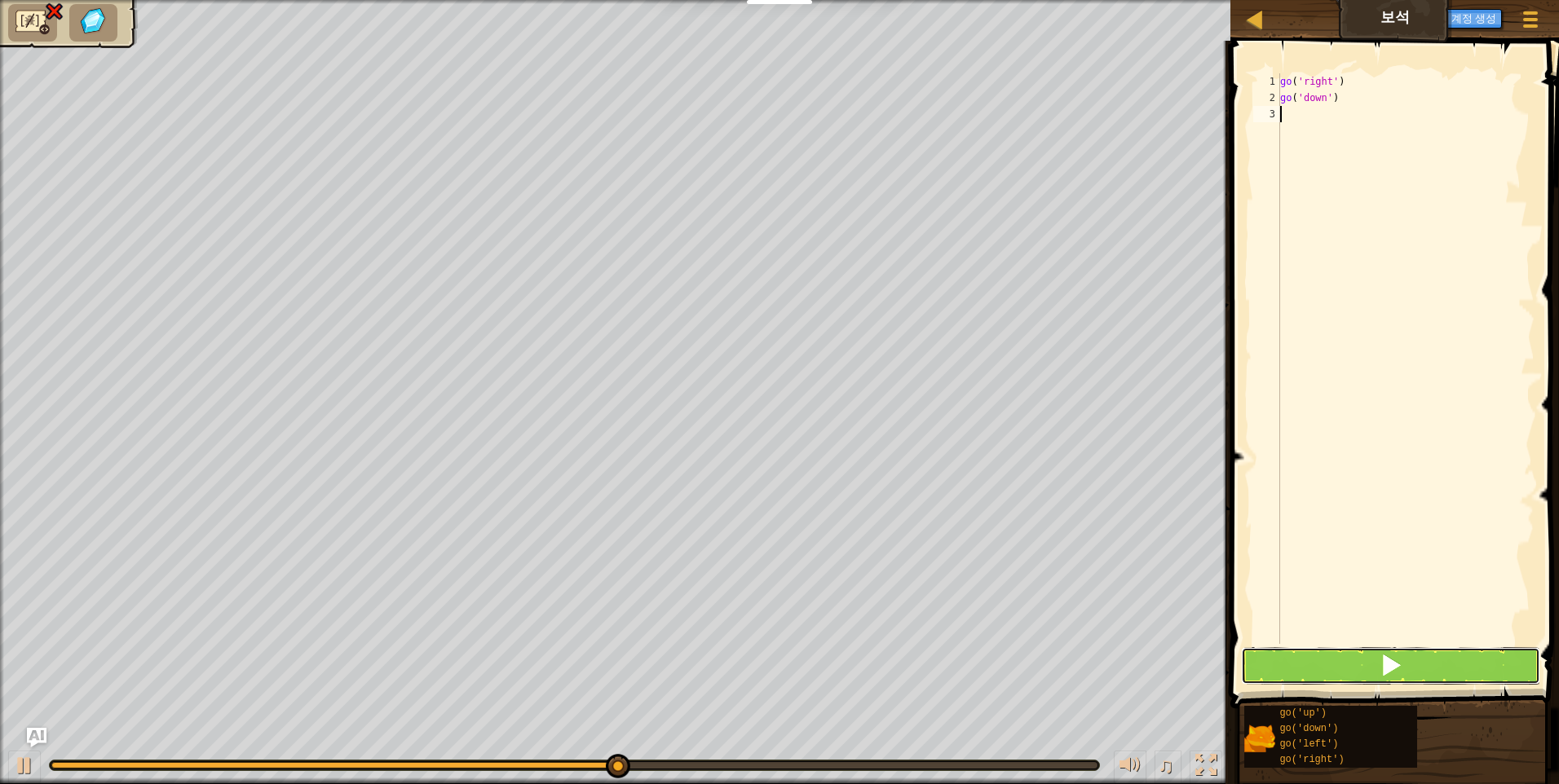
click at [1364, 667] on button at bounding box center [1391, 666] width 299 height 37
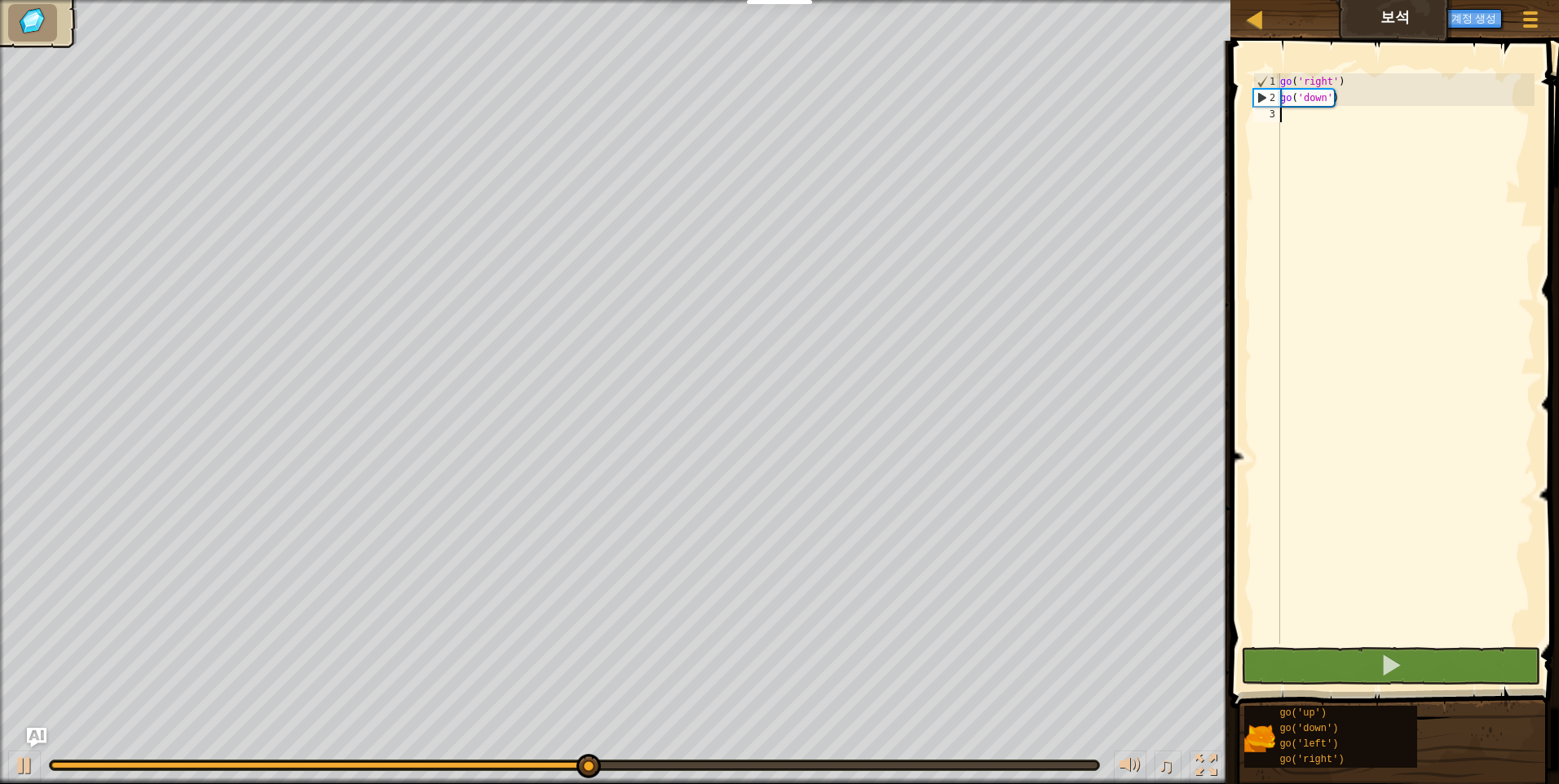
type textarea "go"
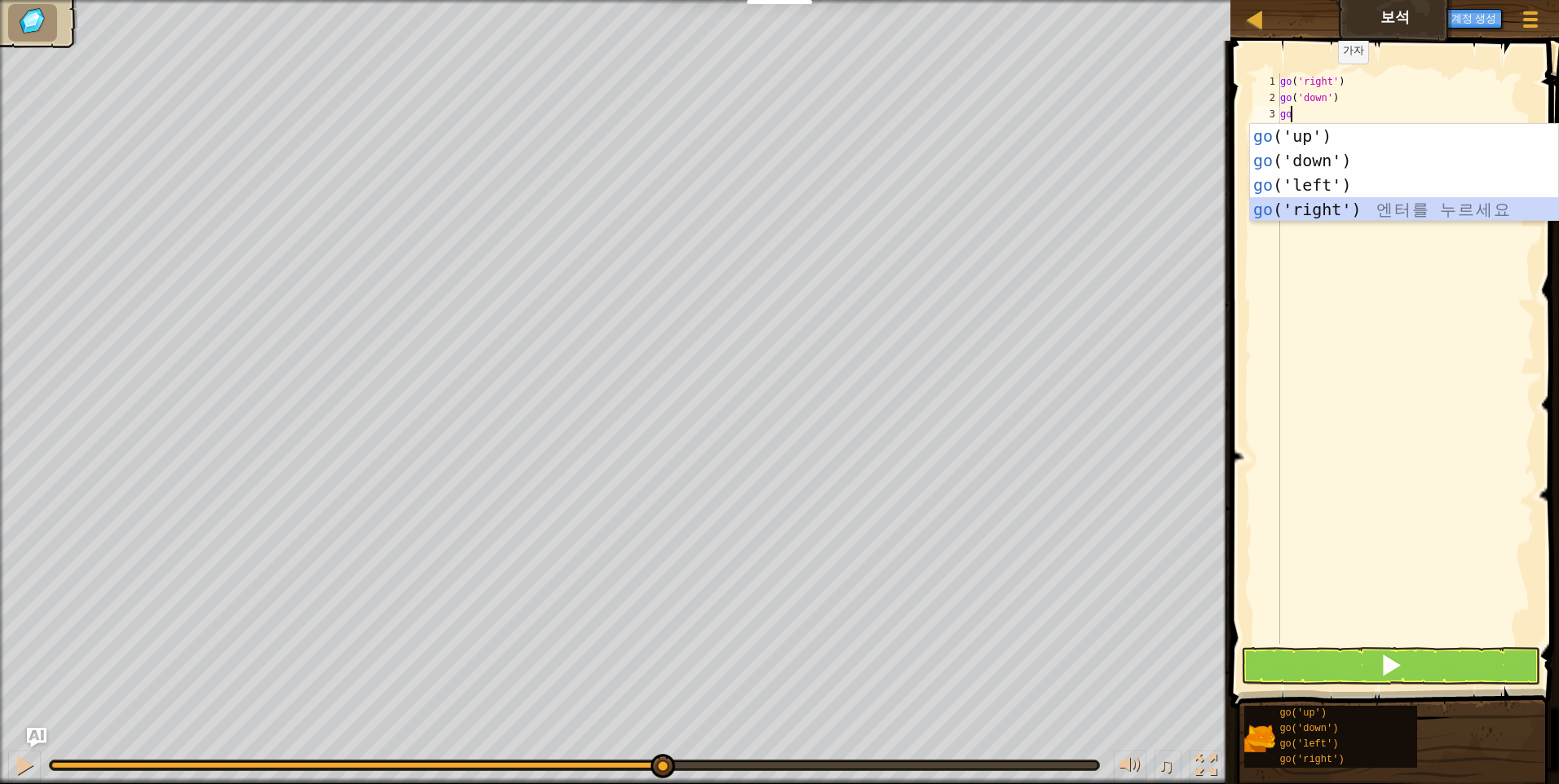
click at [1328, 215] on div "go ('up') 엔 터 를 누 르 세 요 go ('down') 엔 터 를 누 르 세 요 go ('left') 엔 터 를 누 르 세 요 go …" at bounding box center [1404, 197] width 309 height 147
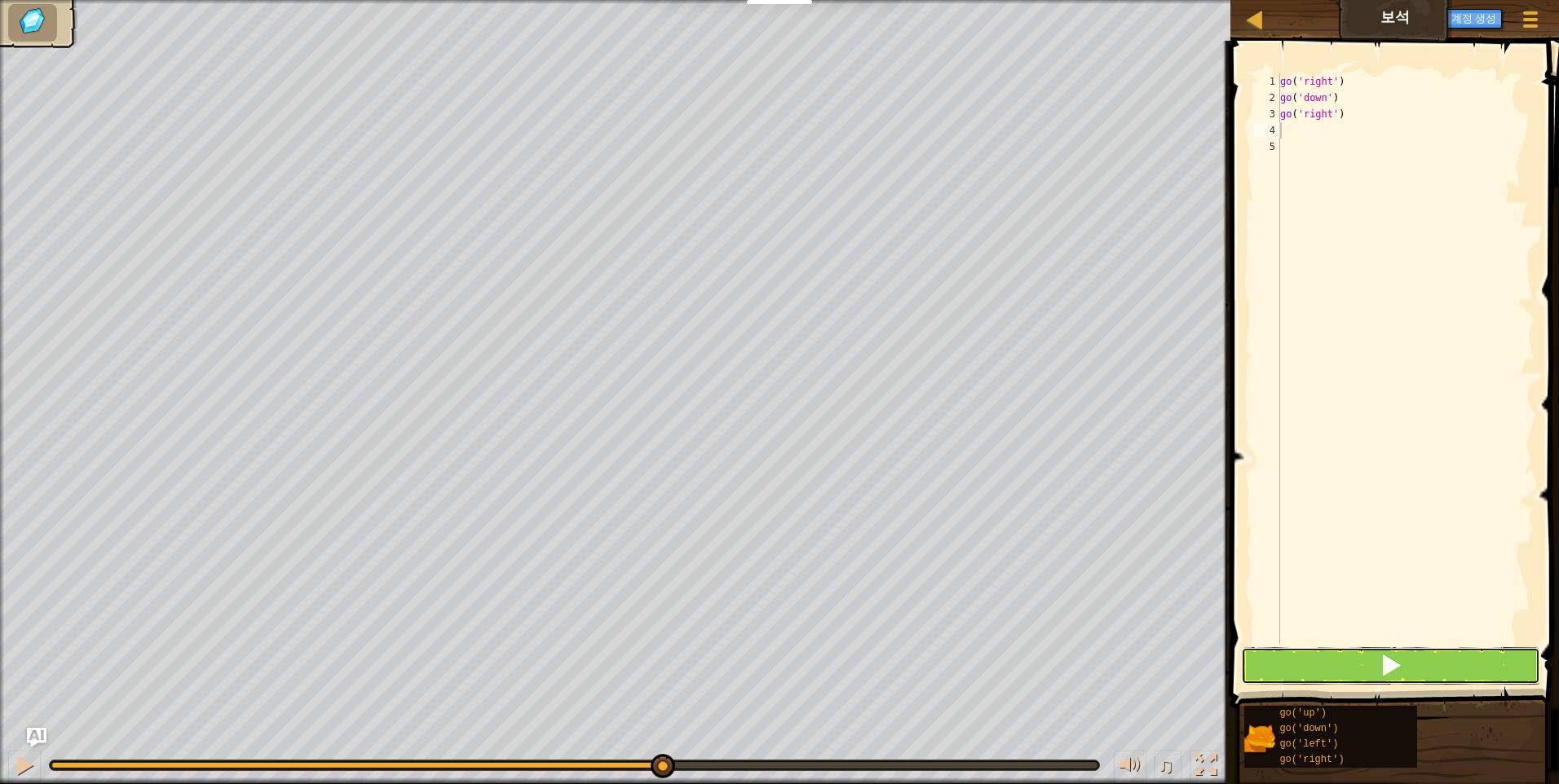
click at [1373, 663] on button at bounding box center [1391, 666] width 299 height 37
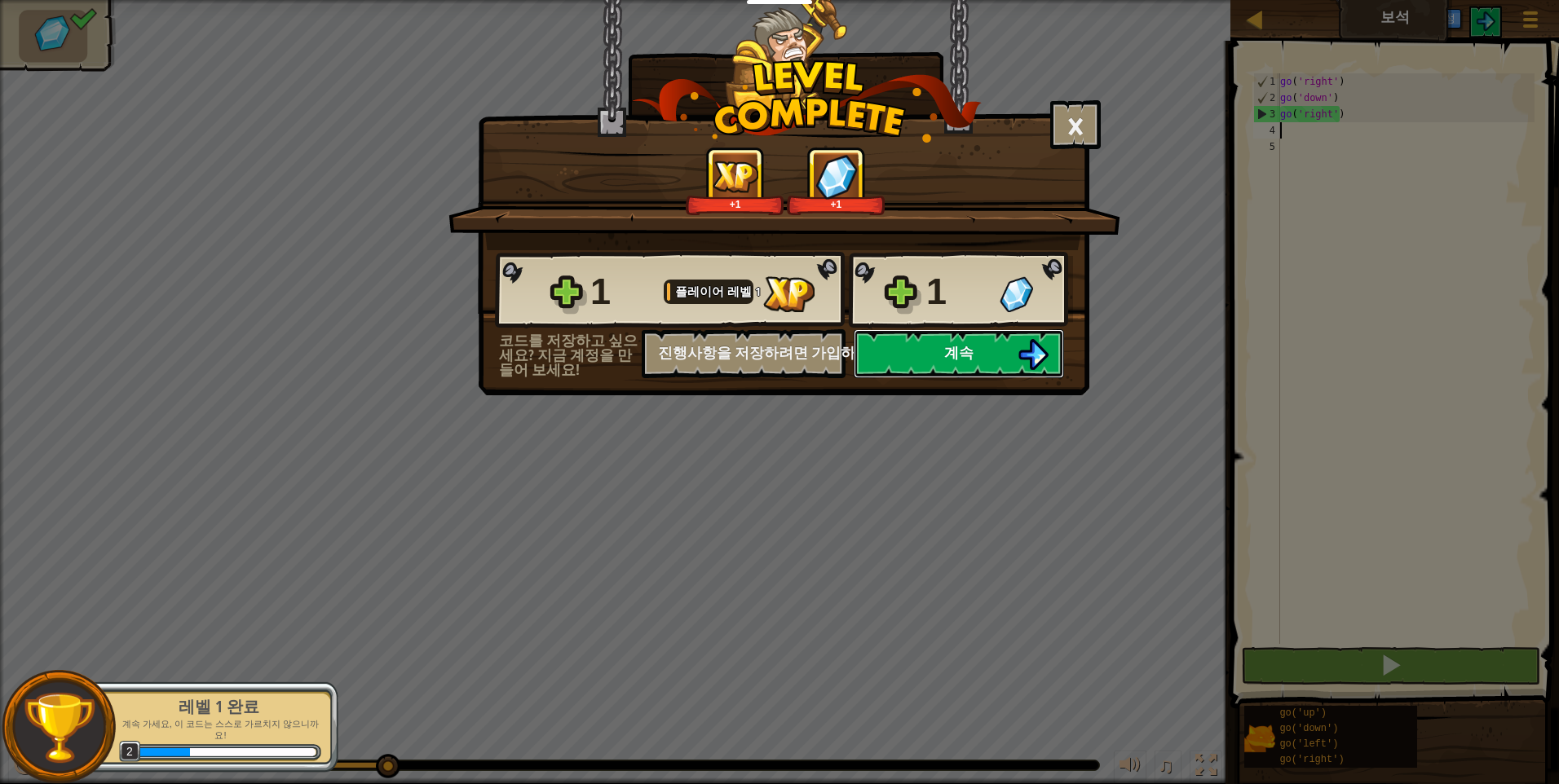
click at [947, 349] on button "계속" at bounding box center [959, 354] width 210 height 49
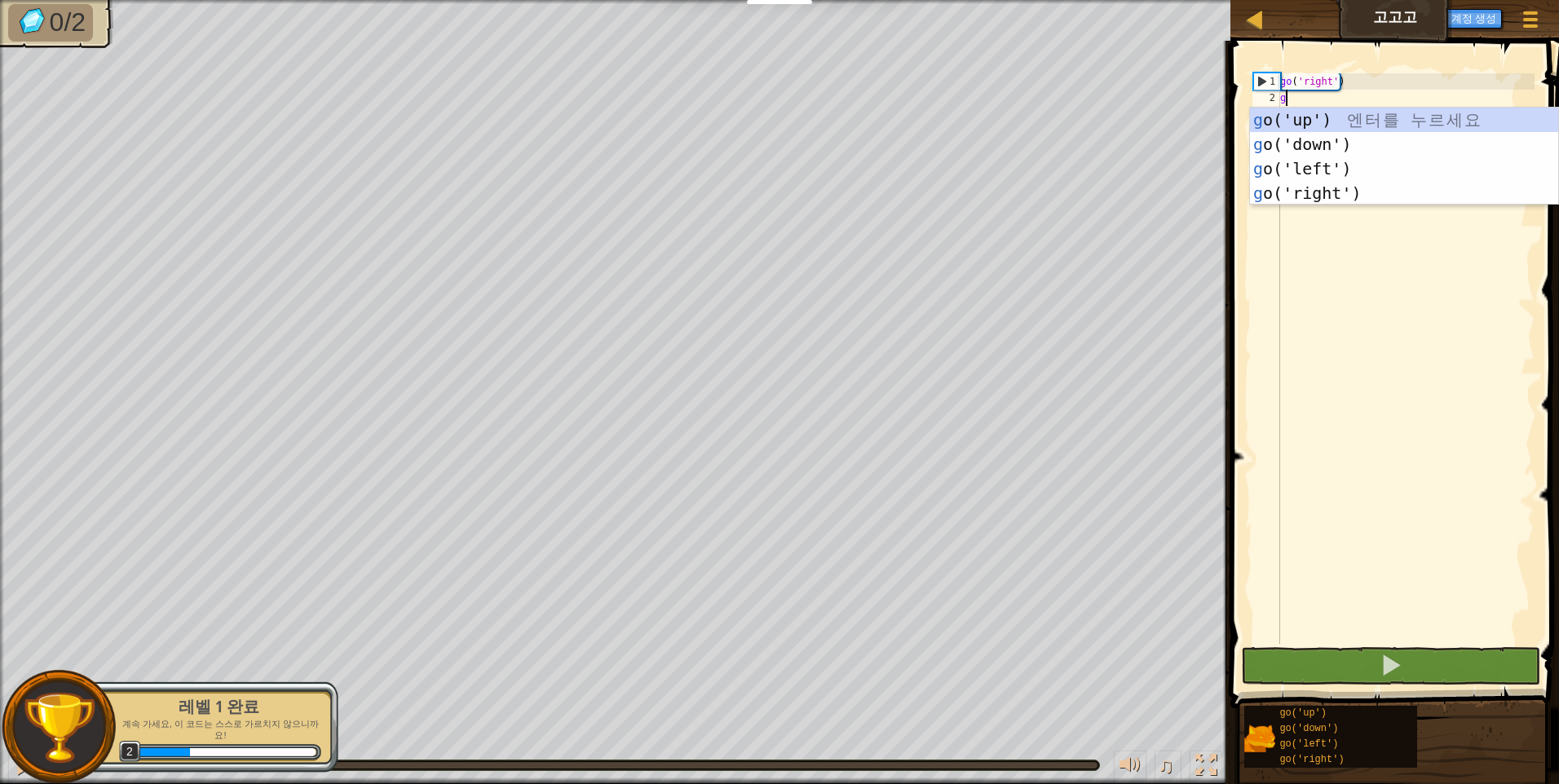
type textarea "go"
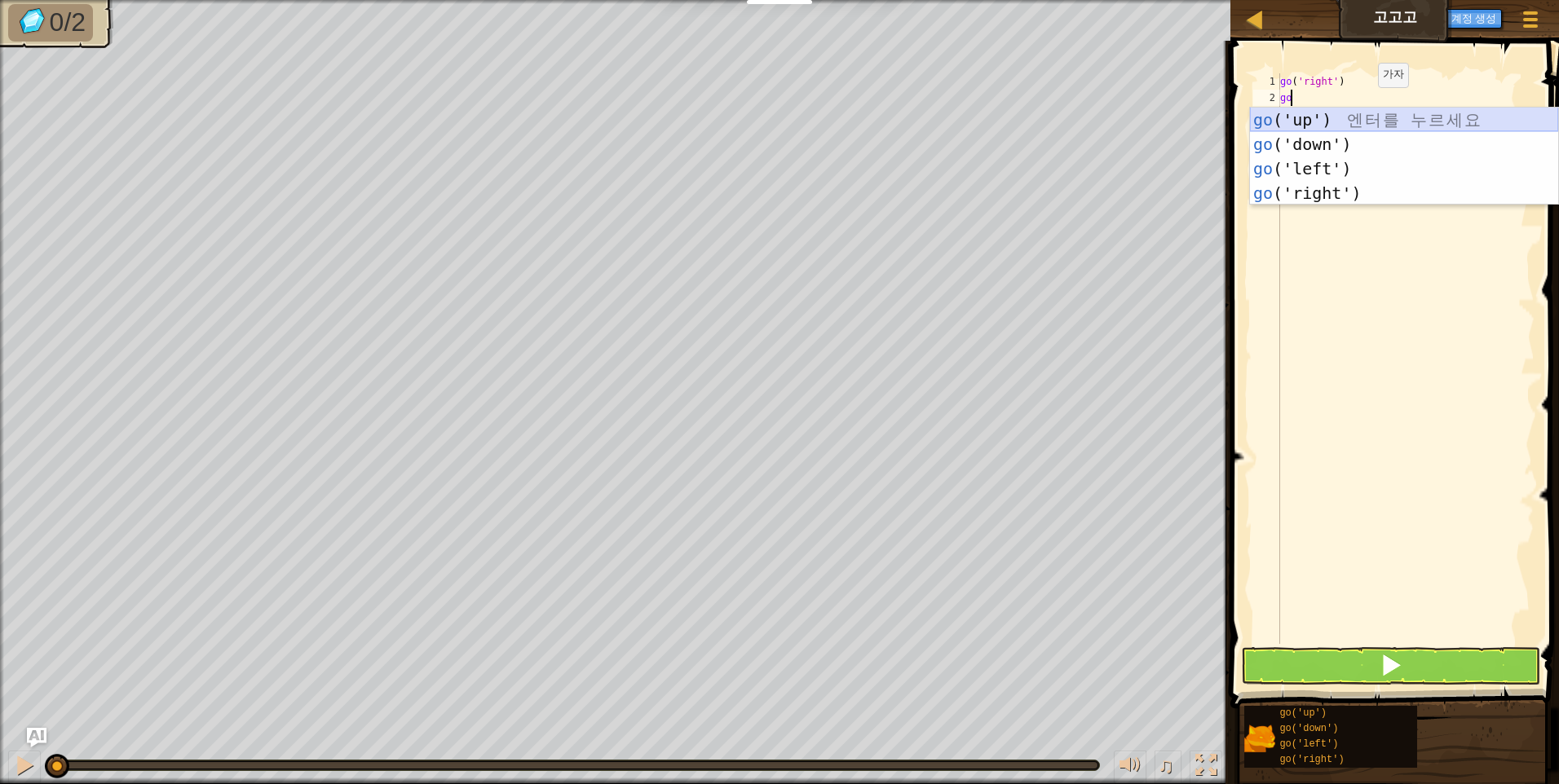
click at [1361, 111] on div "go ('up') 엔 터 를 누 르 세 요 go ('down') 엔 터 를 누 르 세 요 go ('left') 엔 터 를 누 르 세 요 go …" at bounding box center [1404, 181] width 309 height 147
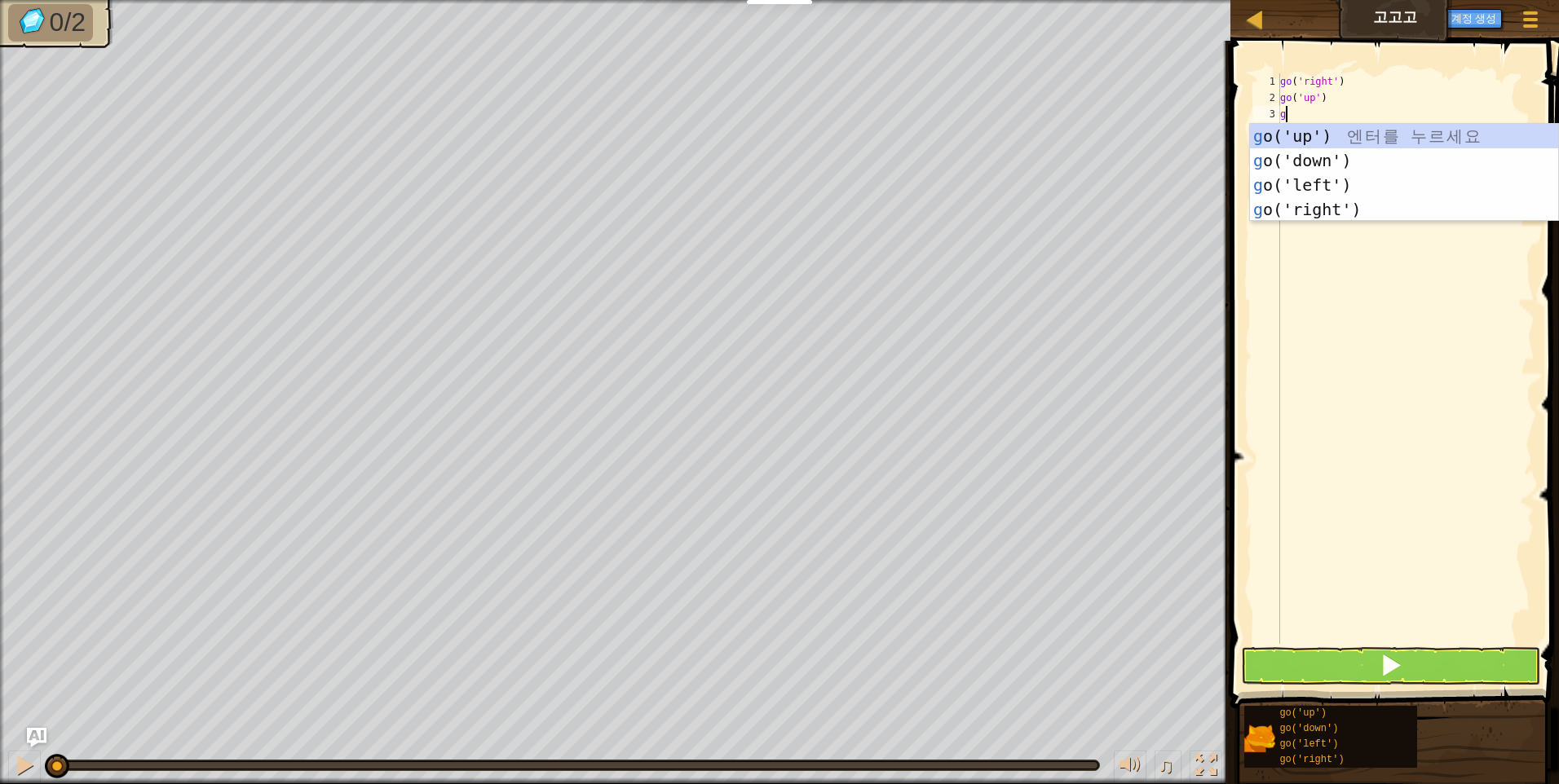
type textarea "go"
click at [1348, 199] on div "go ('up') 엔 터 를 누 르 세 요 go ('down') 엔 터 를 누 르 세 요 go ('left') 엔 터 를 누 르 세 요 go …" at bounding box center [1404, 197] width 309 height 147
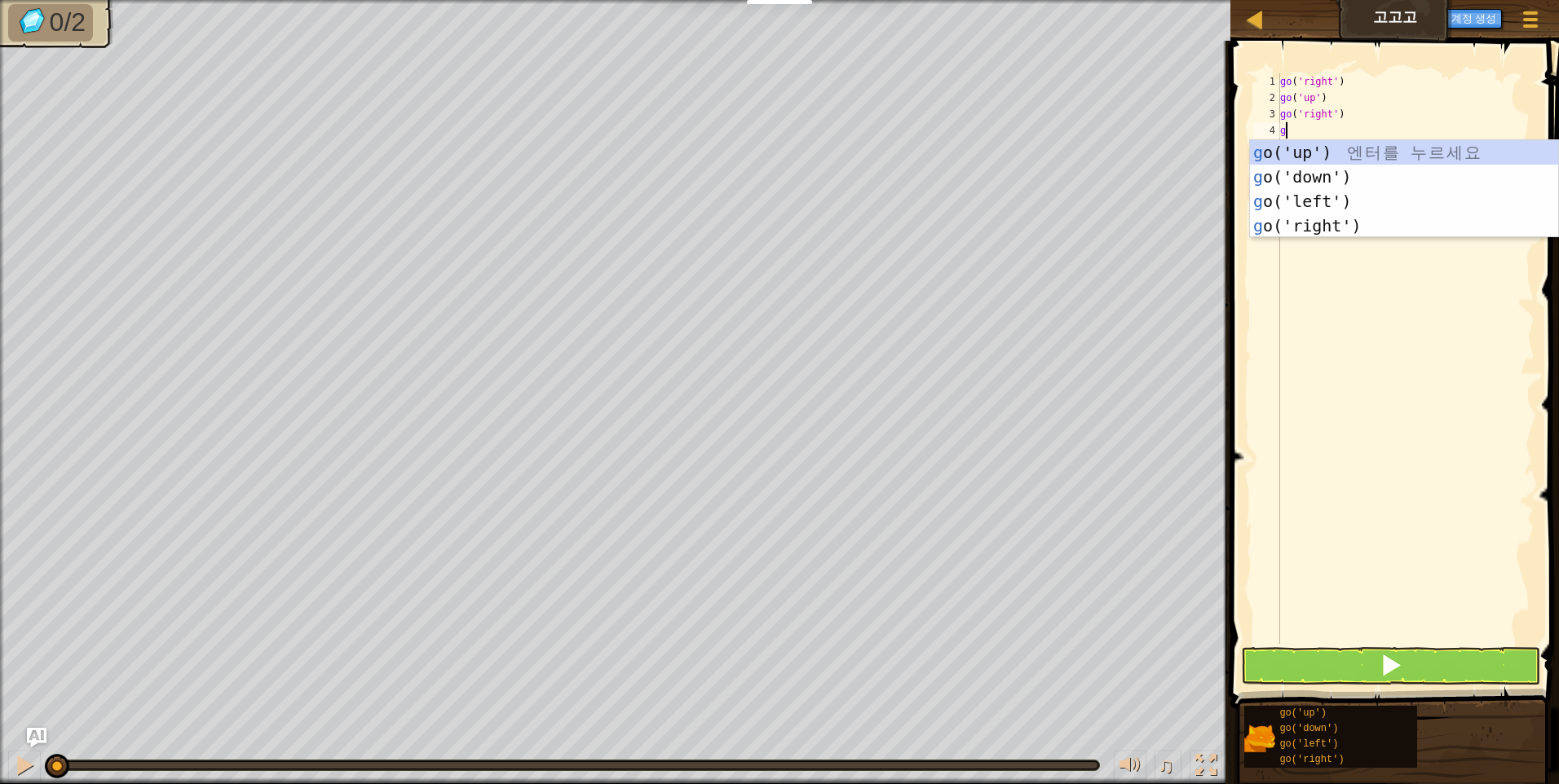
type textarea "go"
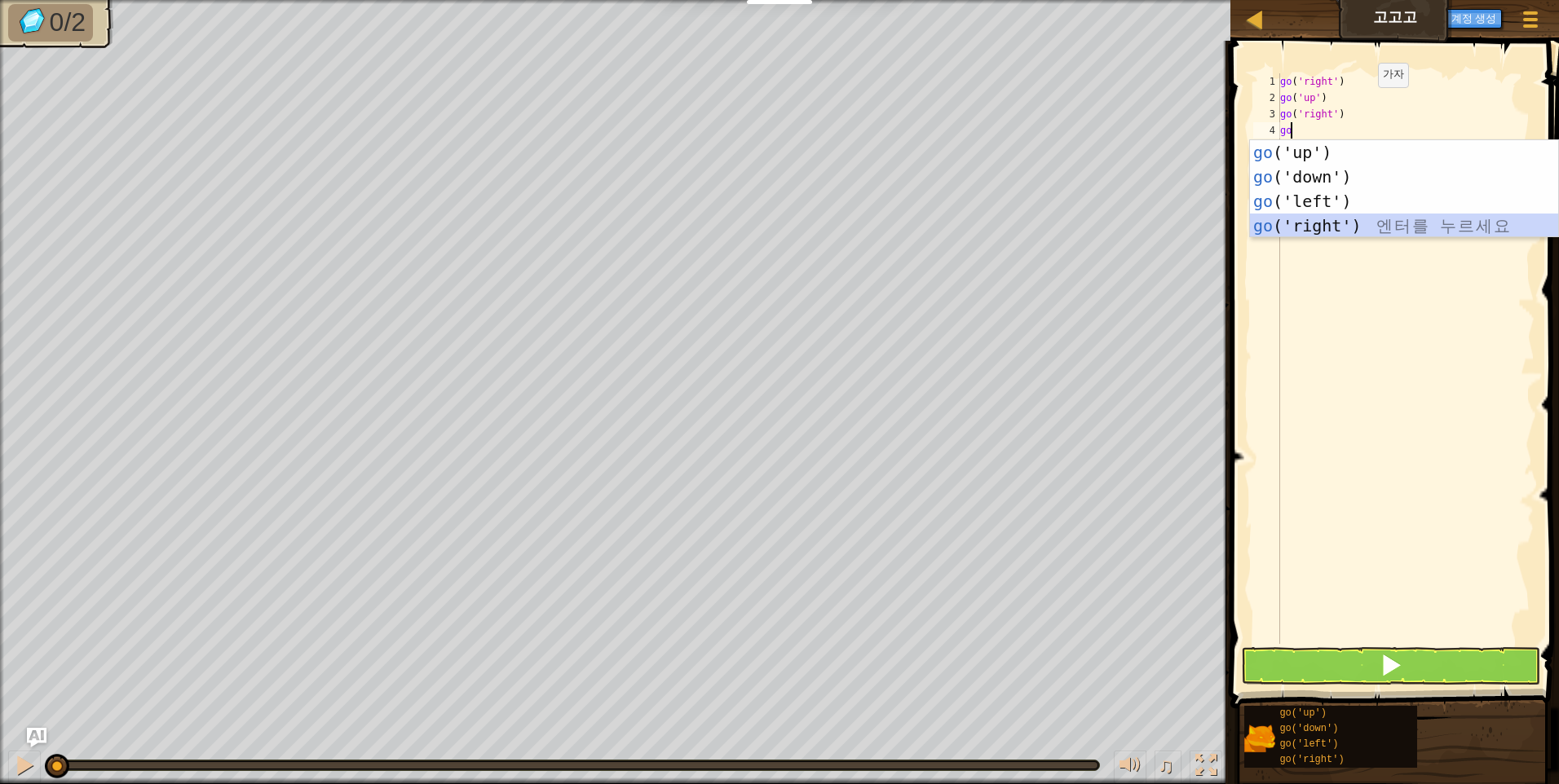
click at [1329, 228] on div "go ('up') 엔 터 를 누 르 세 요 go ('down') 엔 터 를 누 르 세 요 go ('left') 엔 터 를 누 르 세 요 go …" at bounding box center [1404, 213] width 309 height 147
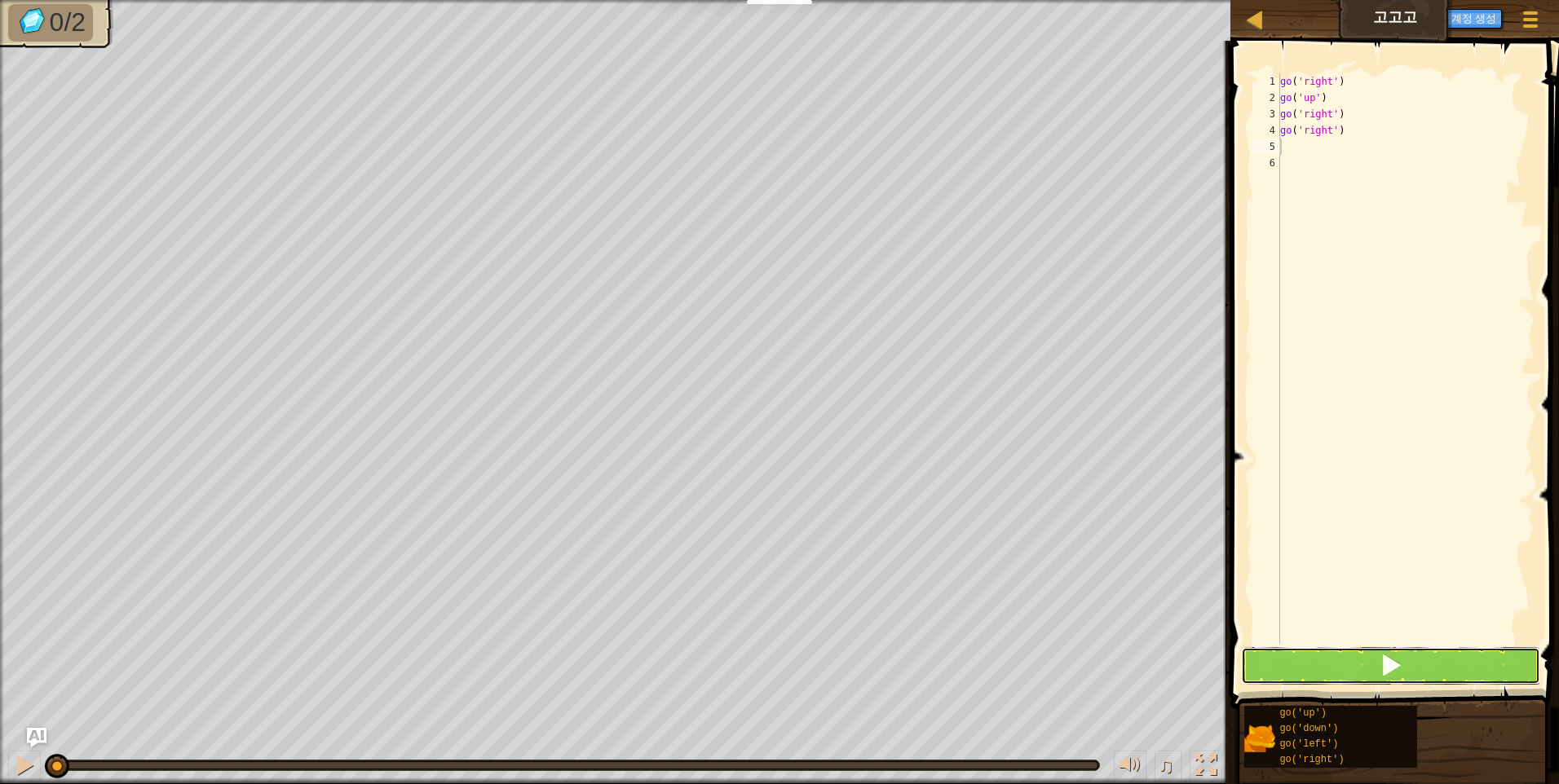
click at [1368, 659] on button at bounding box center [1391, 666] width 299 height 37
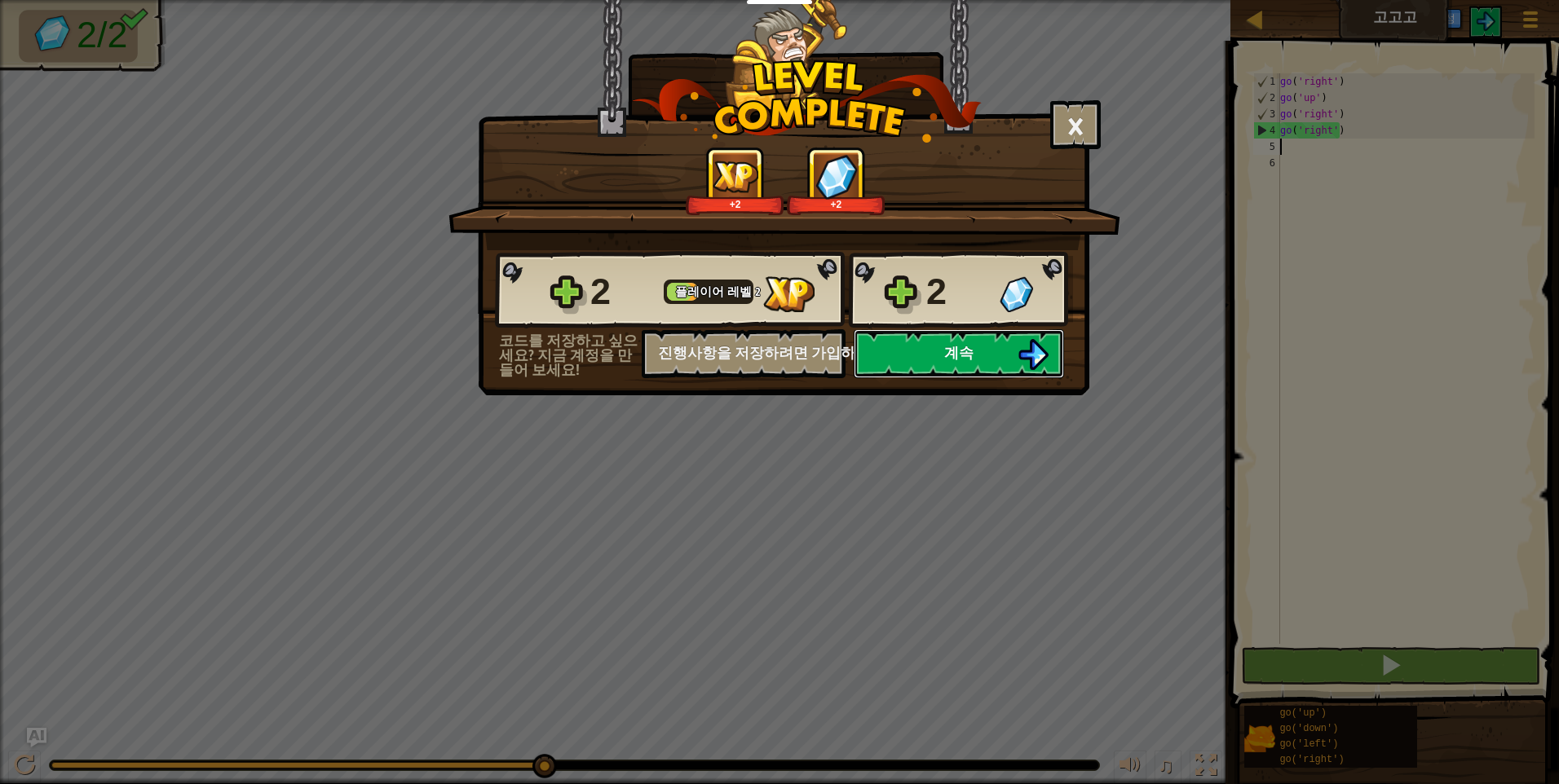
click at [966, 347] on span "계속" at bounding box center [959, 352] width 30 height 20
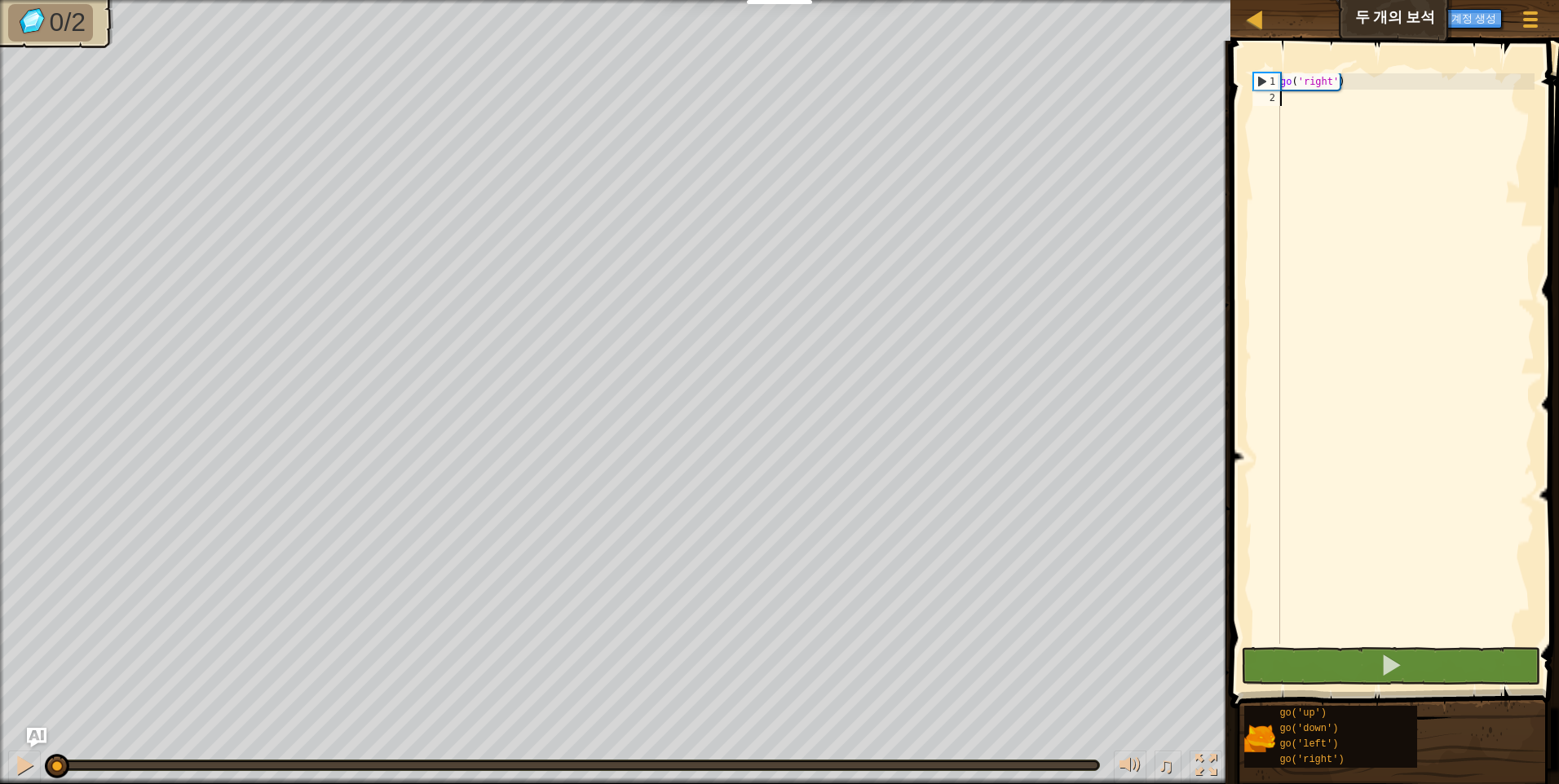
type textarea "g"
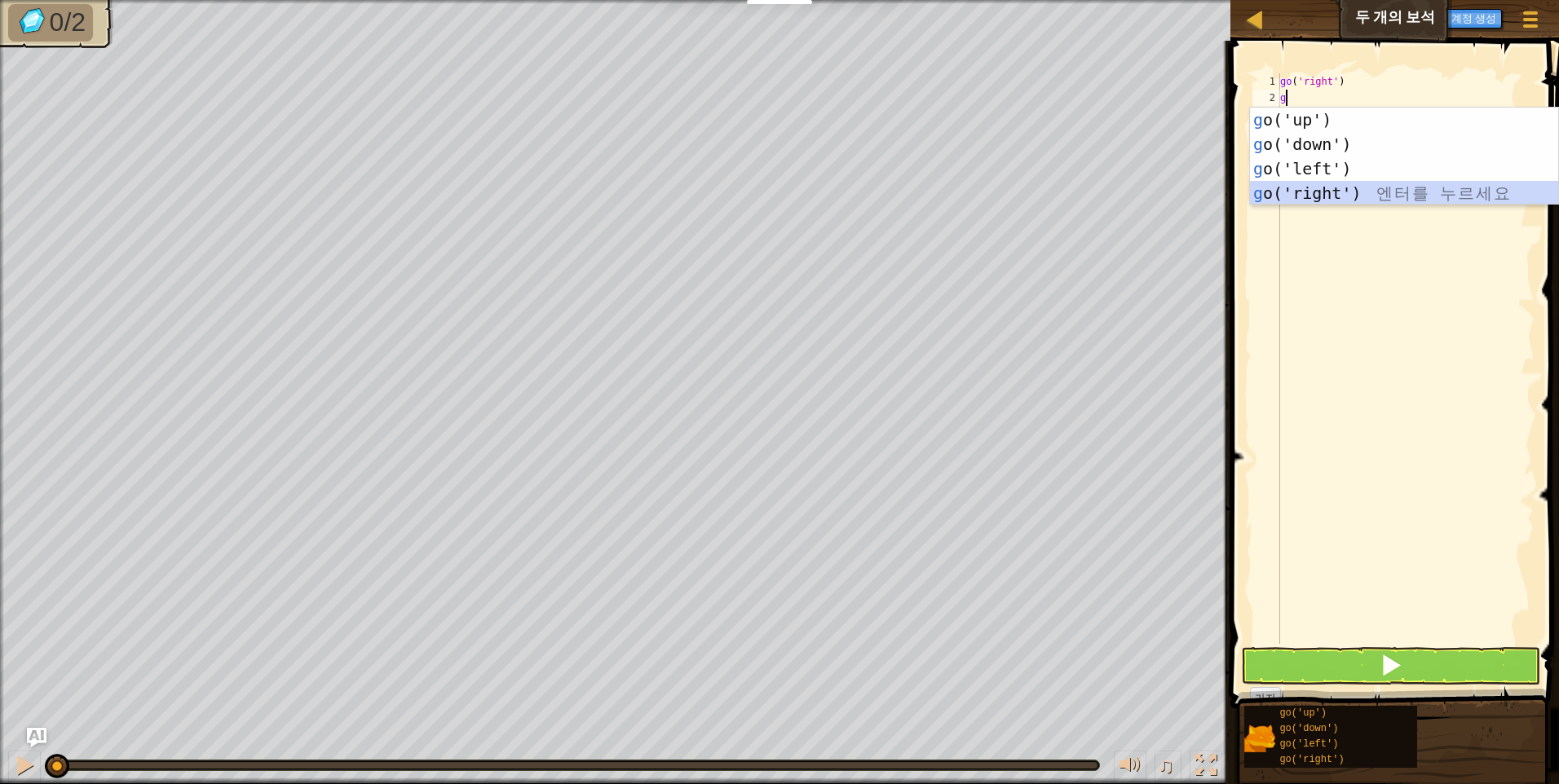
click at [1341, 189] on div "g o('up') 엔 터 를 누 르 세 요 g o('down') 엔 터 를 누 르 세 요 g o('left') 엔 터 를 누 르 세 요 g o…" at bounding box center [1404, 181] width 309 height 147
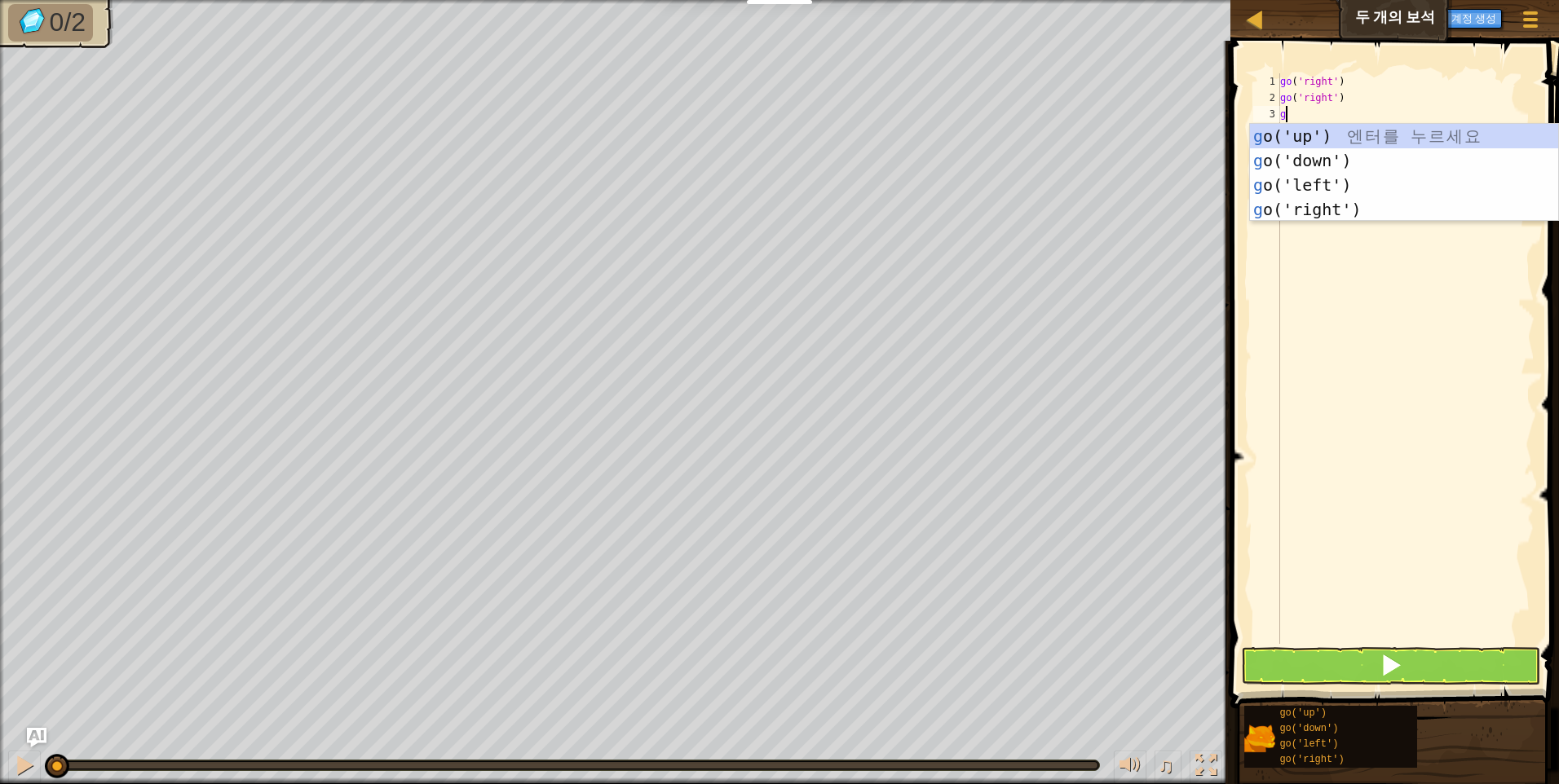
type textarea "go"
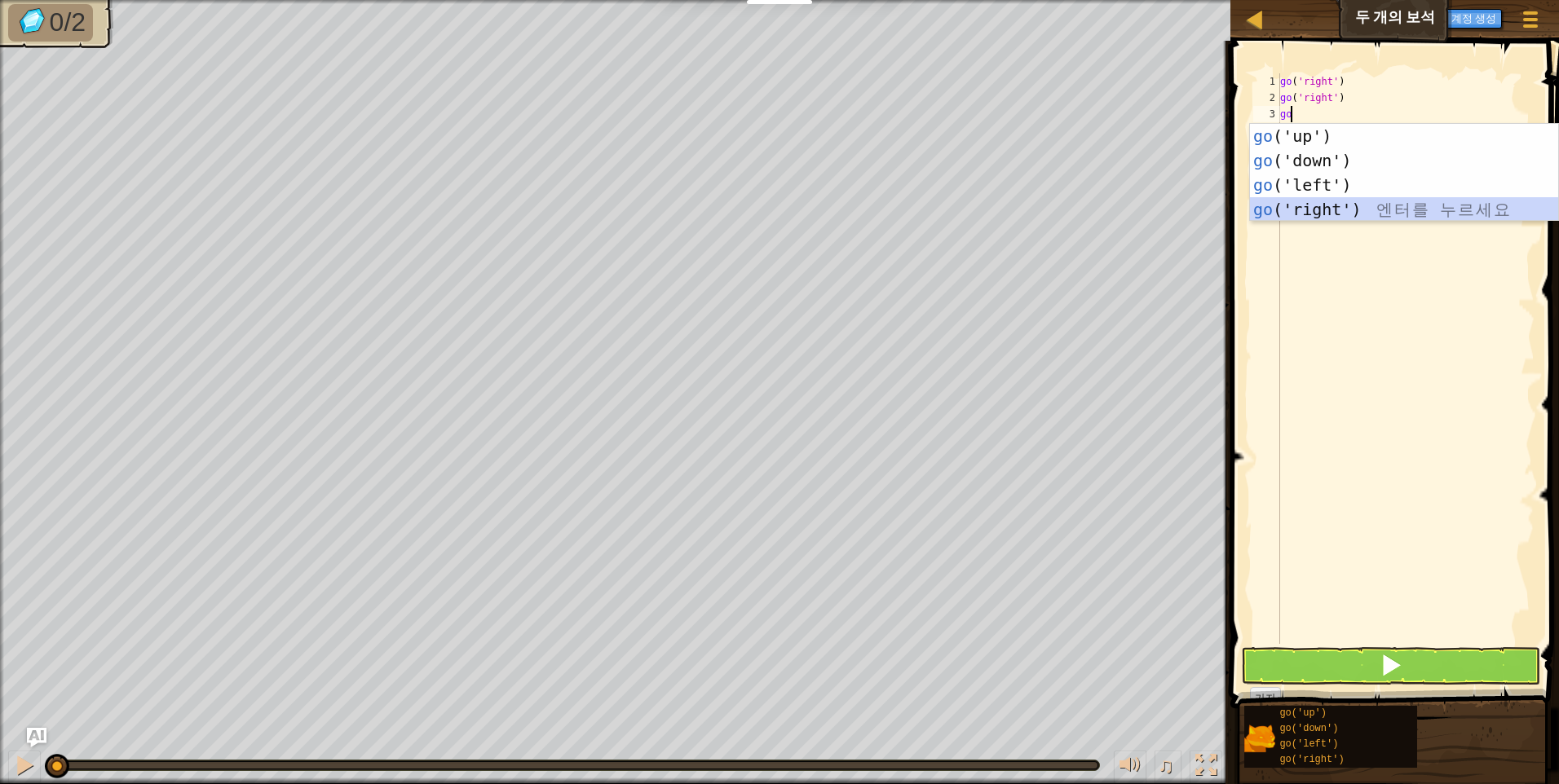
click at [1404, 216] on div "go ('up') 엔 터 를 누 르 세 요 go ('down') 엔 터 를 누 르 세 요 go ('left') 엔 터 를 누 르 세 요 go …" at bounding box center [1404, 197] width 309 height 147
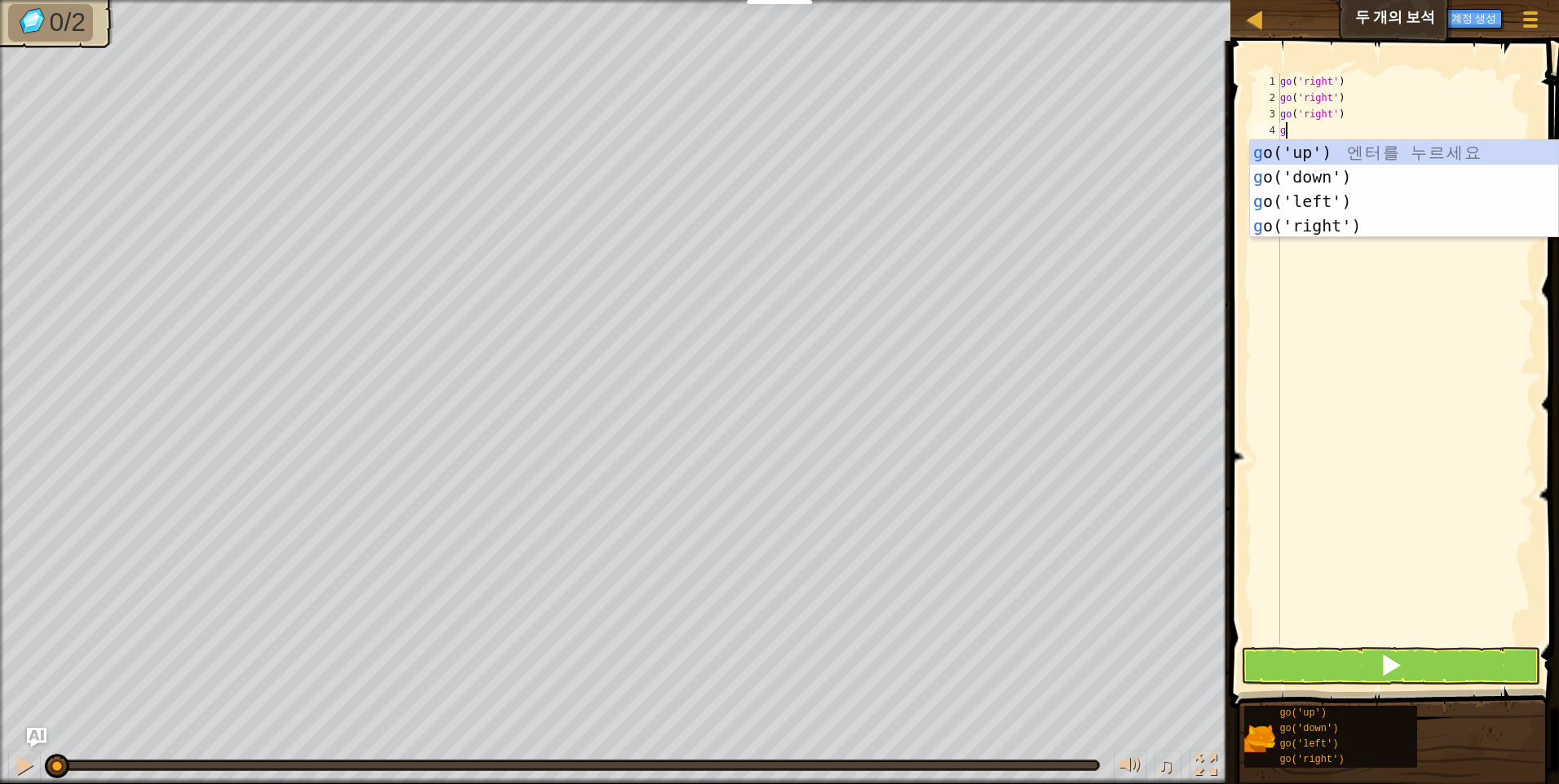
type textarea "go"
click at [1364, 156] on div "go ('up') 엔 터 를 누 르 세 요 go ('down') 엔 터 를 누 르 세 요 go ('left') 엔 터 를 누 르 세 요 go …" at bounding box center [1404, 213] width 309 height 147
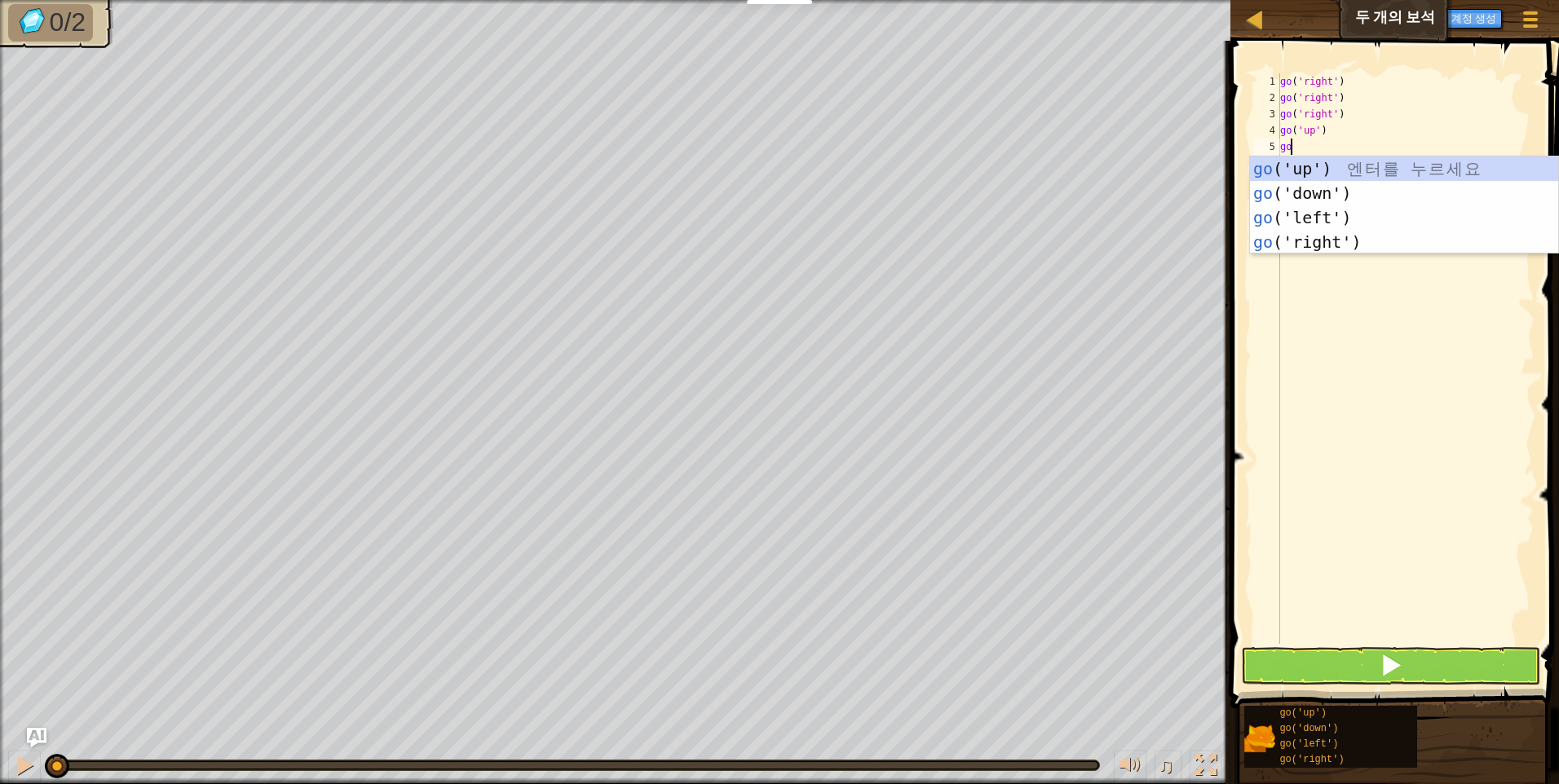
type textarea "[DEMOGRAPHIC_DATA]"
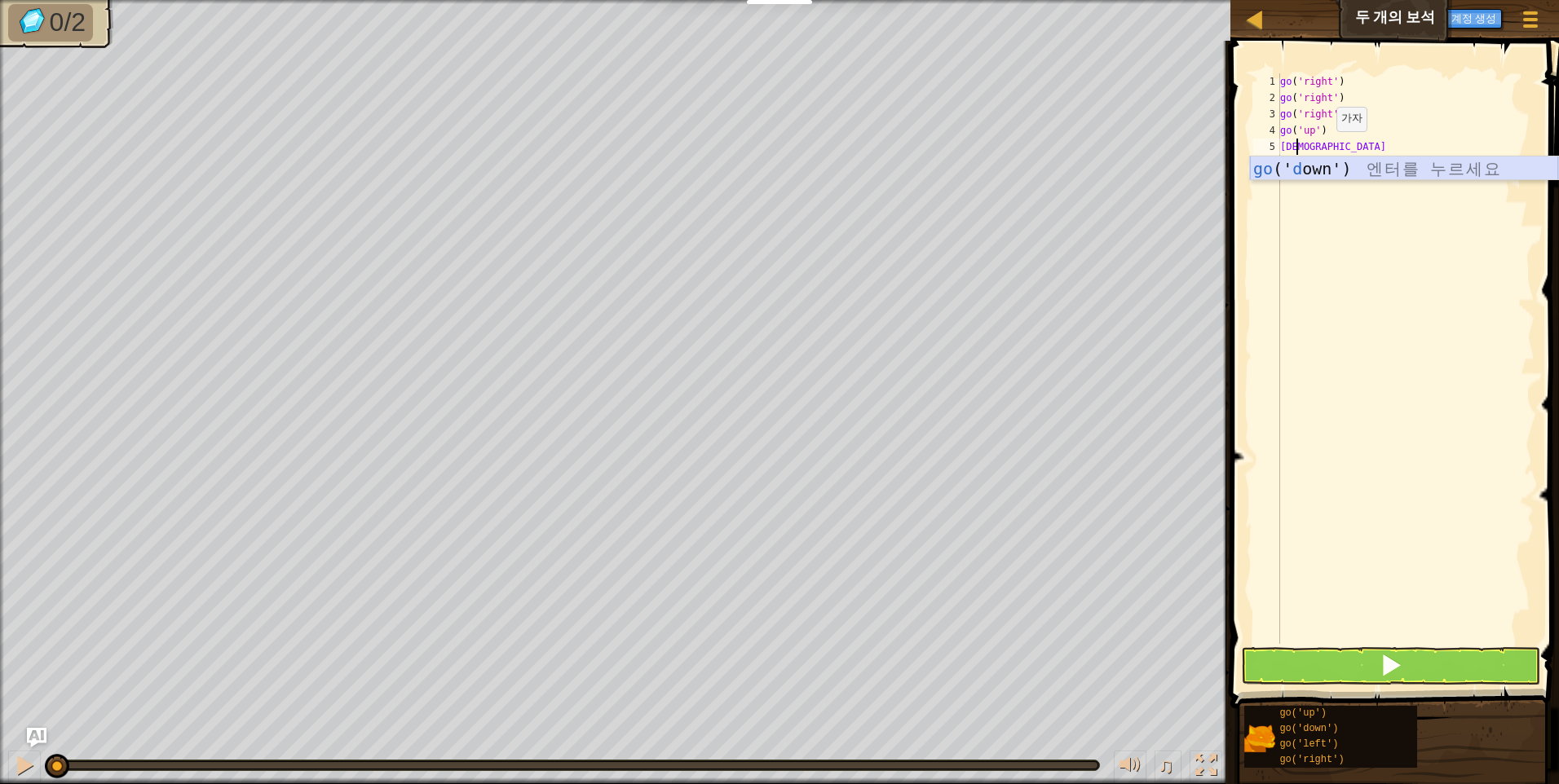
click at [1322, 167] on div "go (' d own') 엔 터 를 누 르 세 요" at bounding box center [1404, 193] width 309 height 73
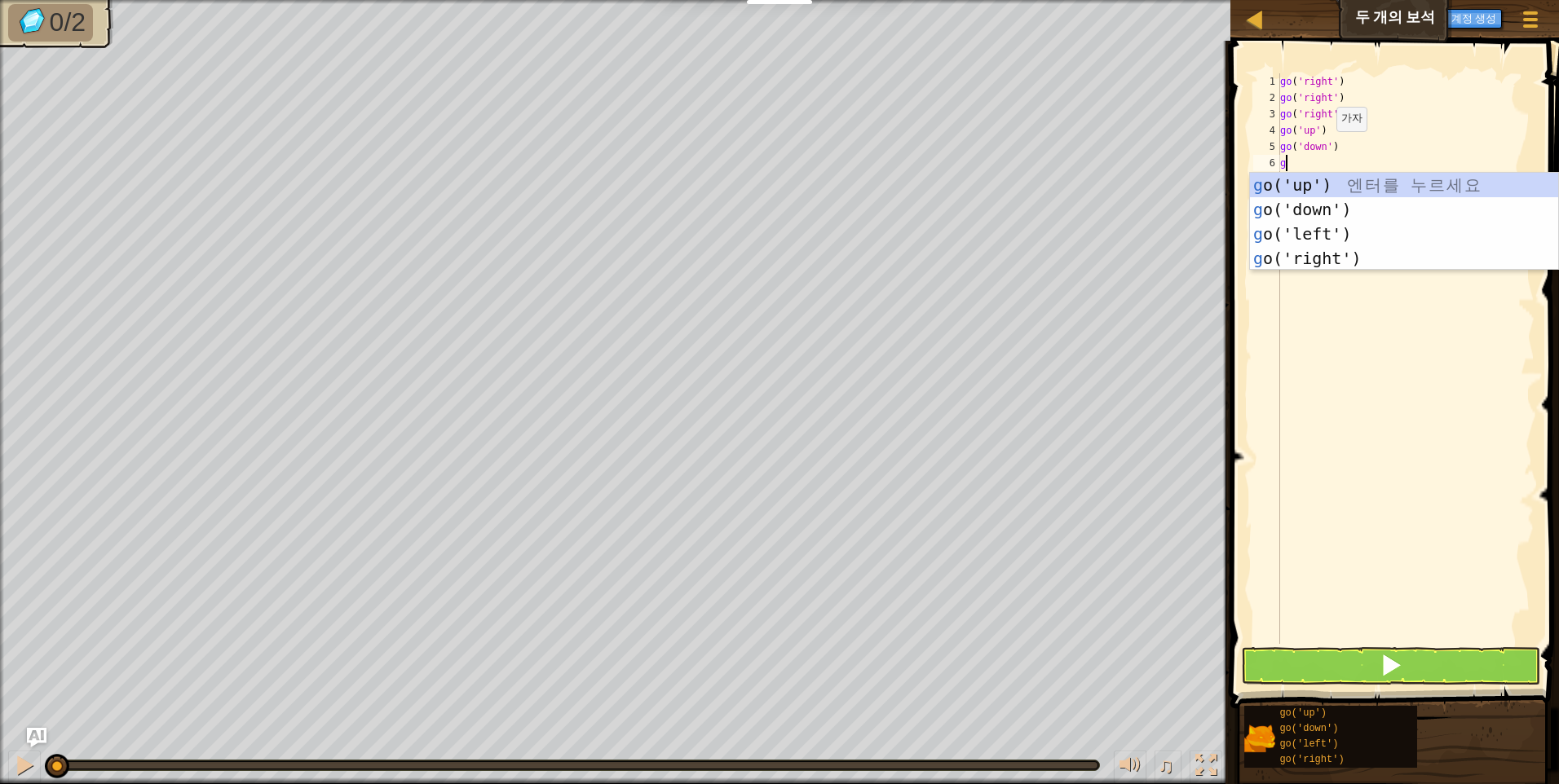
type textarea "go"
click at [1312, 208] on div "go ('up') 엔 터 를 누 르 세 요 go ('down') 엔 터 를 누 르 세 요 go ('left') 엔 터 를 누 르 세 요 go …" at bounding box center [1404, 246] width 309 height 147
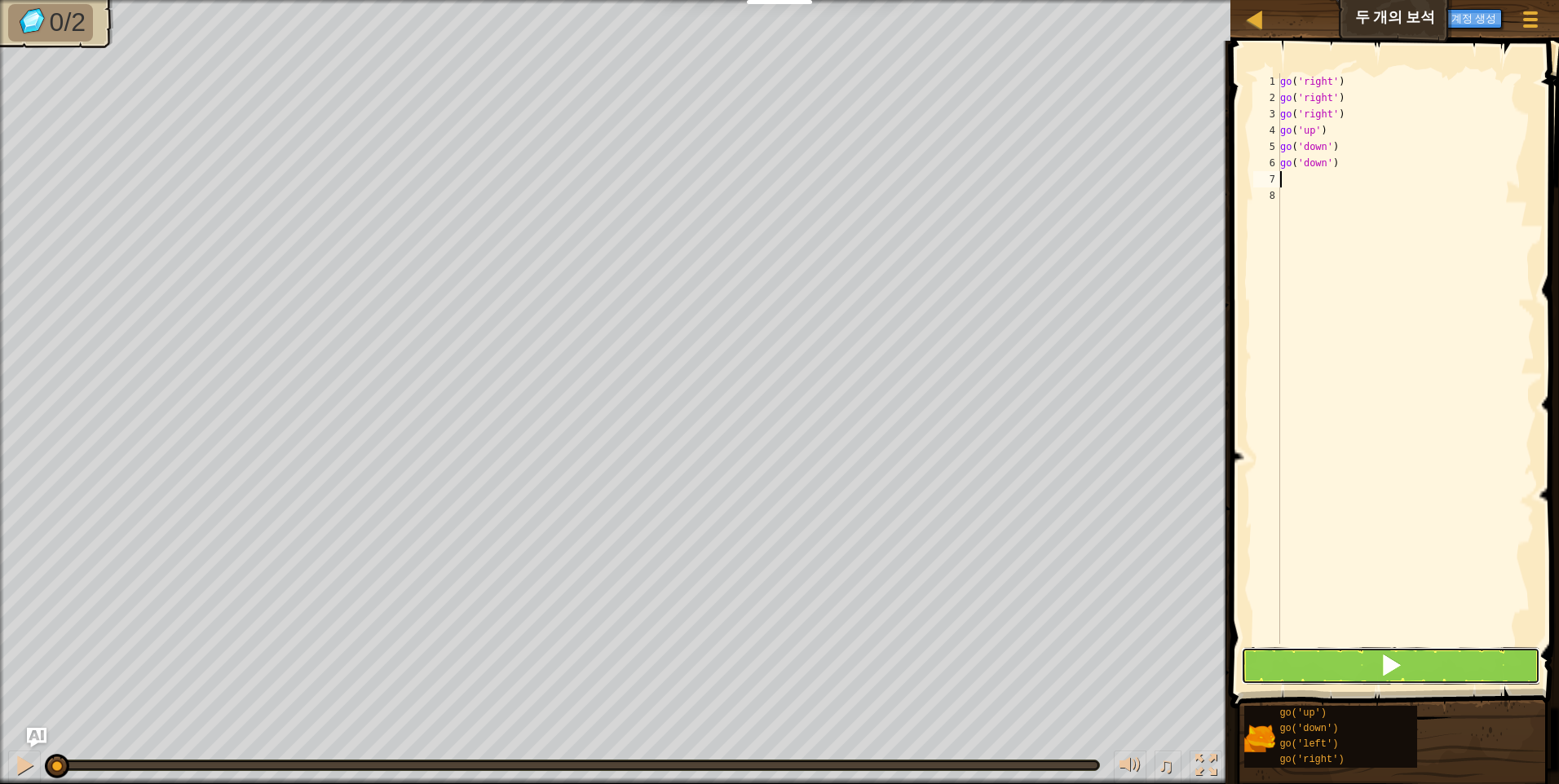
click at [1468, 663] on button at bounding box center [1391, 666] width 299 height 37
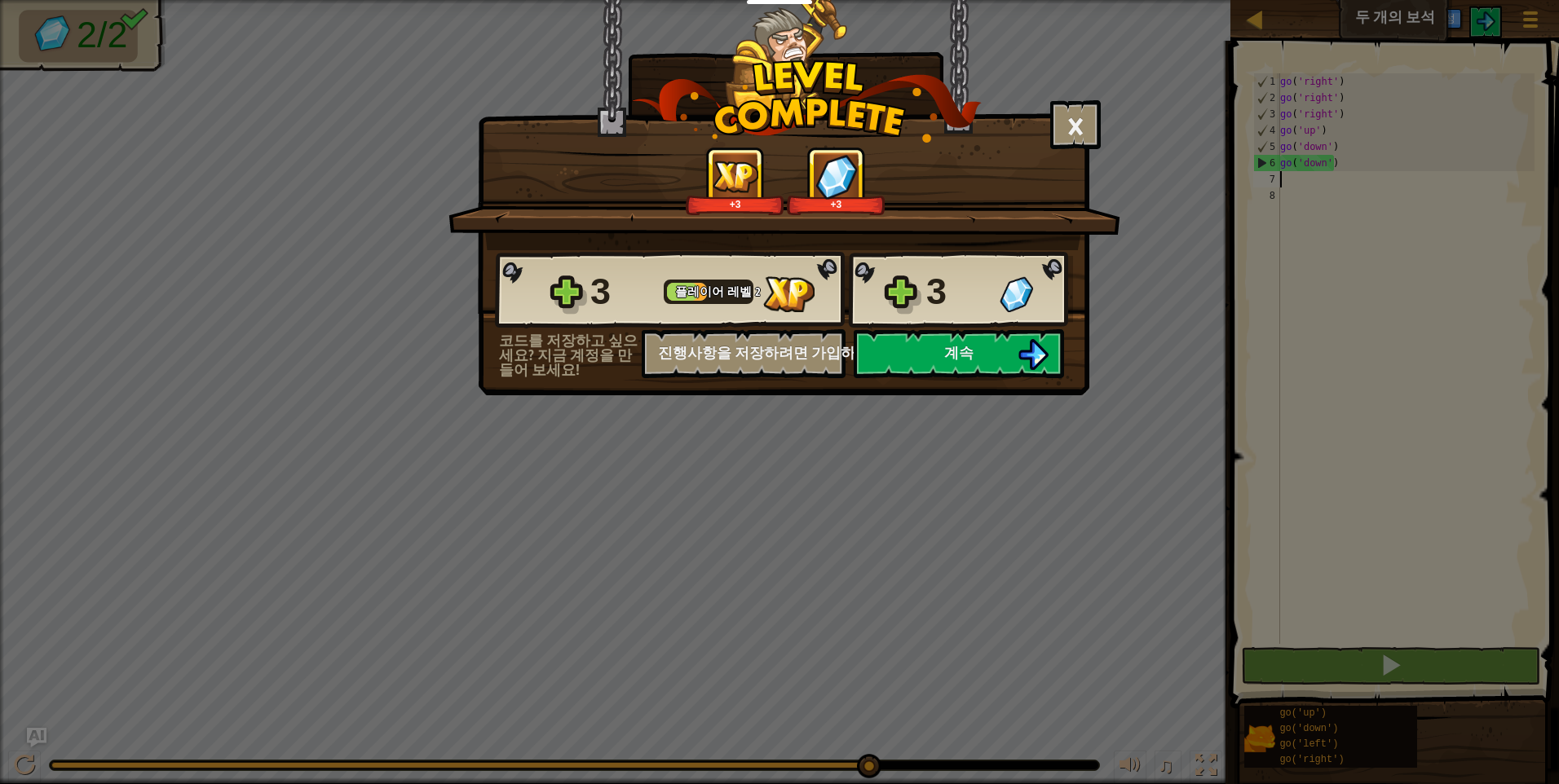
click at [899, 286] on div "3 플레이어 레벨 2 3" at bounding box center [783, 290] width 578 height 78
click at [979, 357] on button "계속" at bounding box center [959, 354] width 210 height 49
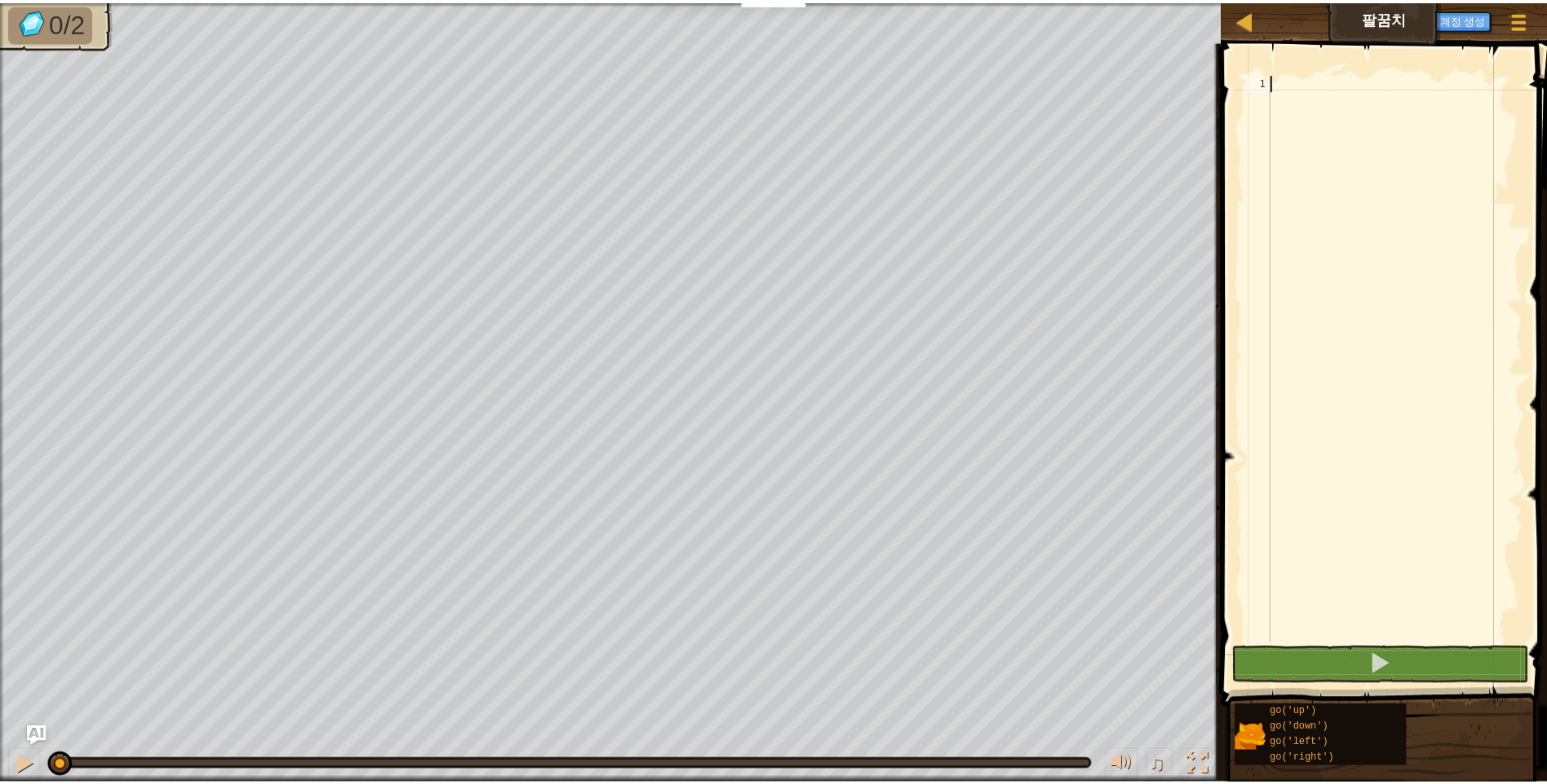
scroll to position [7, 0]
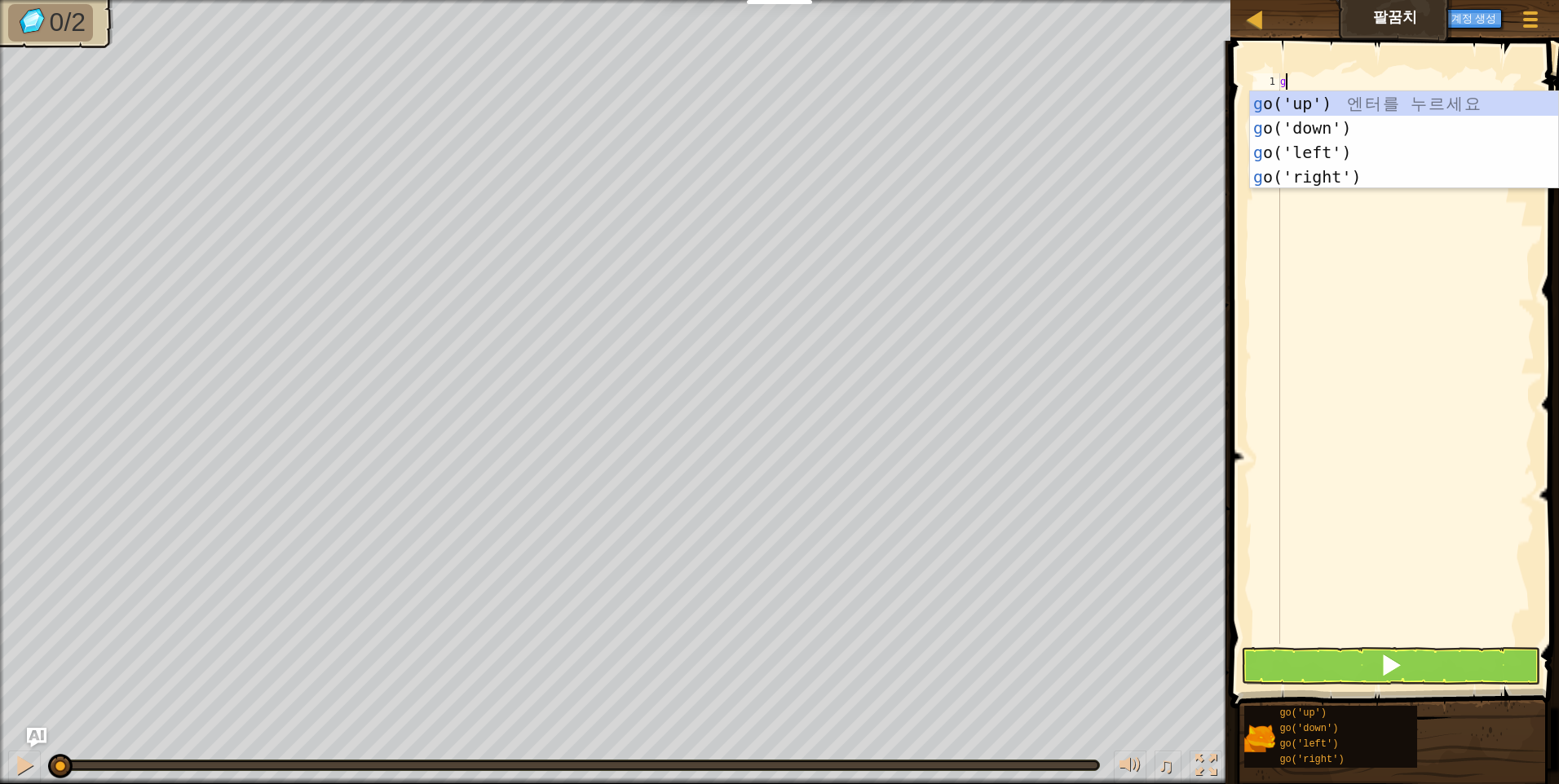
type textarea "go"
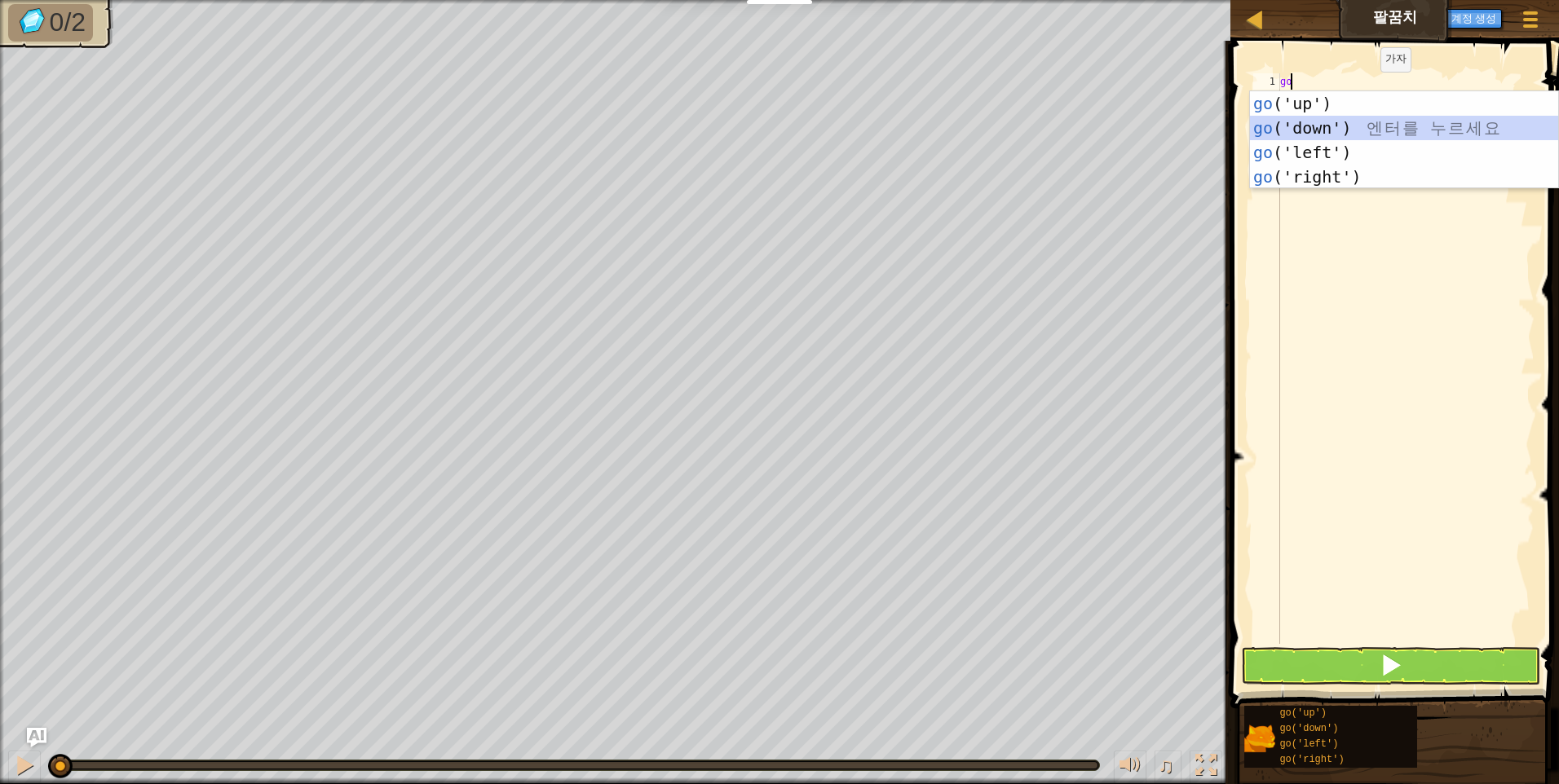
click at [1371, 118] on div "go ('up') 엔 터 를 누 르 세 요 go ('down') 엔 터 를 누 르 세 요 go ('left') 엔 터 를 누 르 세 요 go …" at bounding box center [1404, 164] width 309 height 147
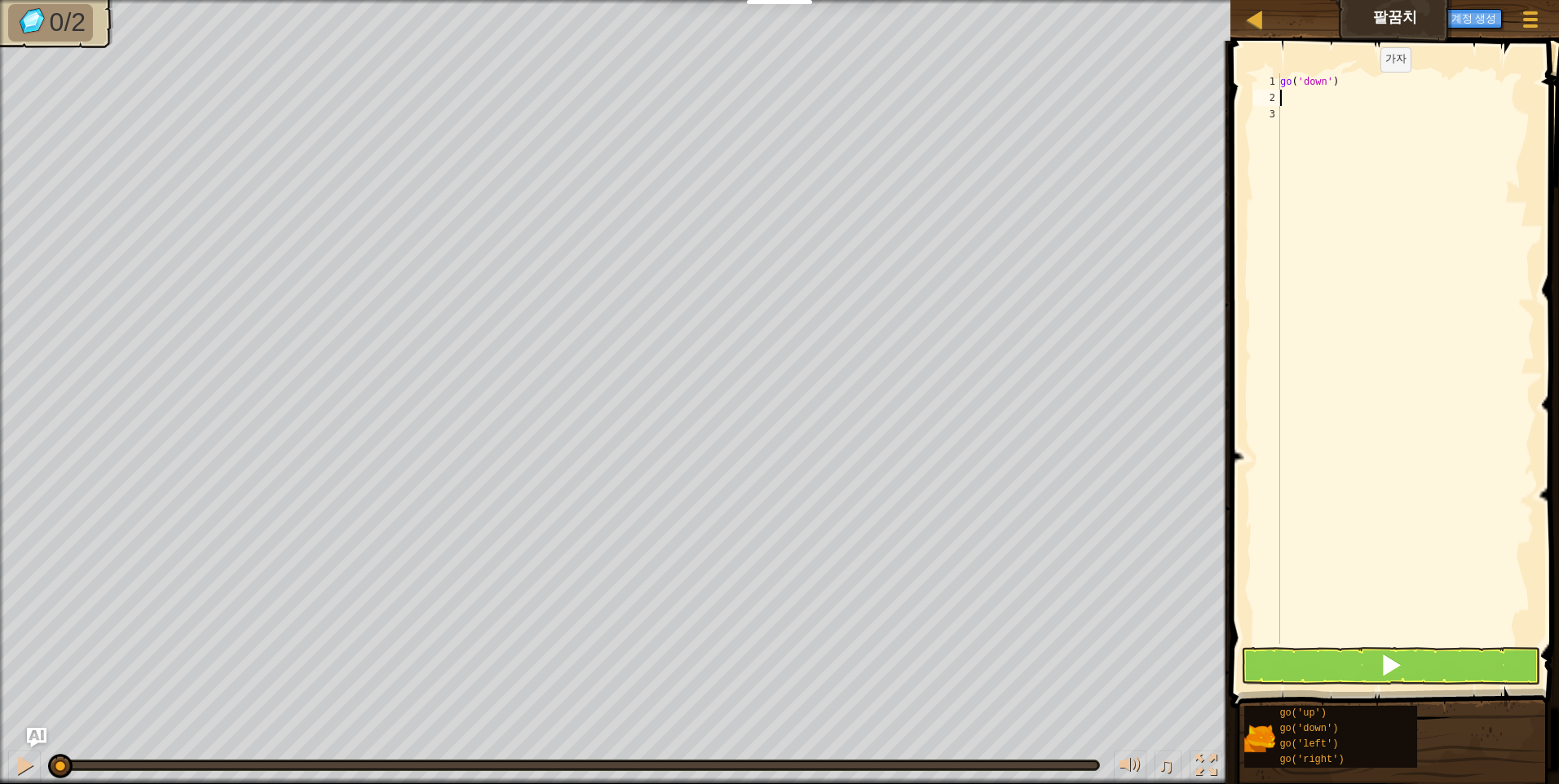
type textarea "o"
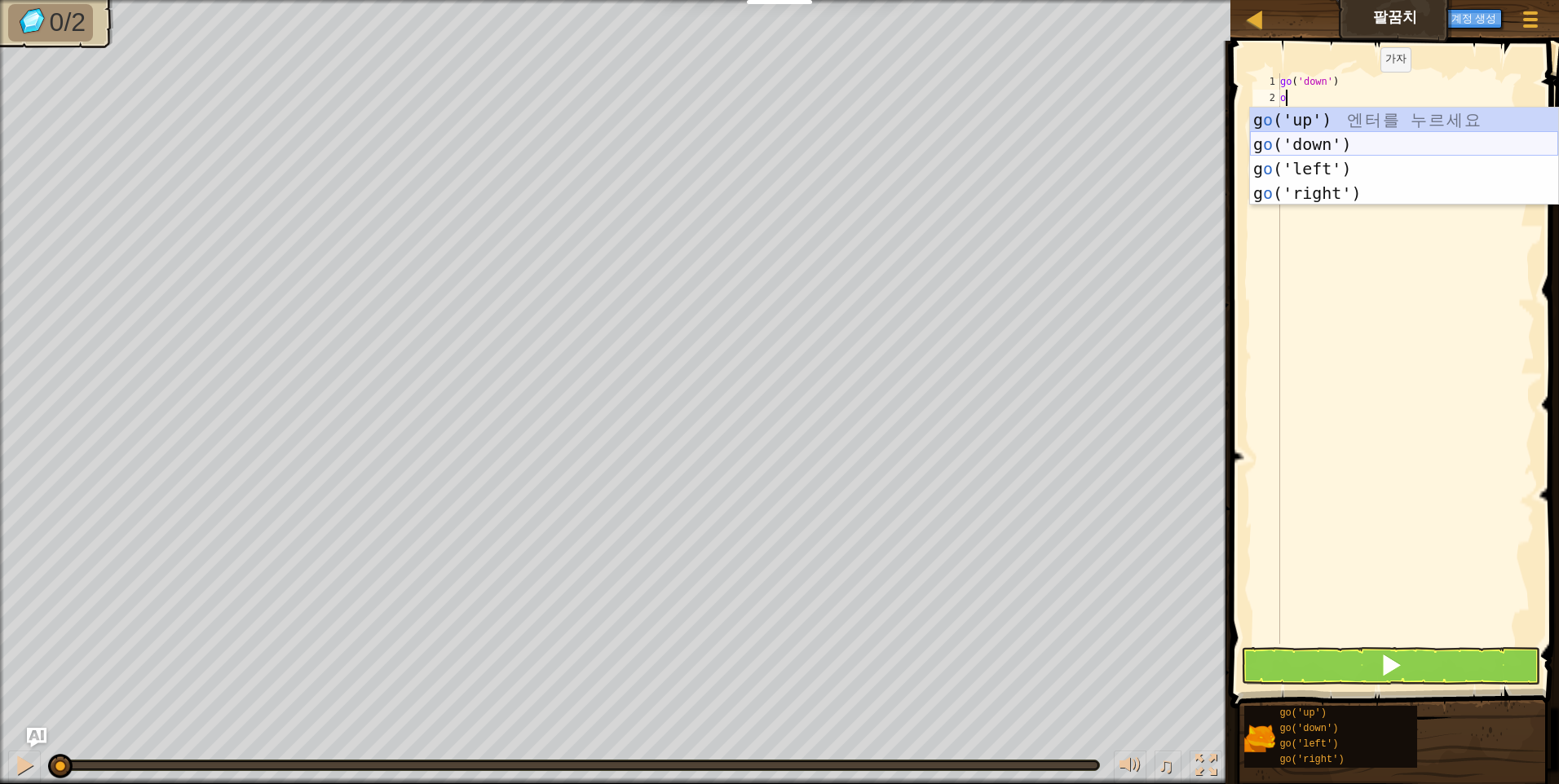
click at [1358, 153] on div "g o ('up') 엔 터 를 누 르 세 요 g o ('down') 엔 터 를 누 르 세 요 g o ('left') 엔 터 를 누 르 세 요 …" at bounding box center [1404, 181] width 309 height 147
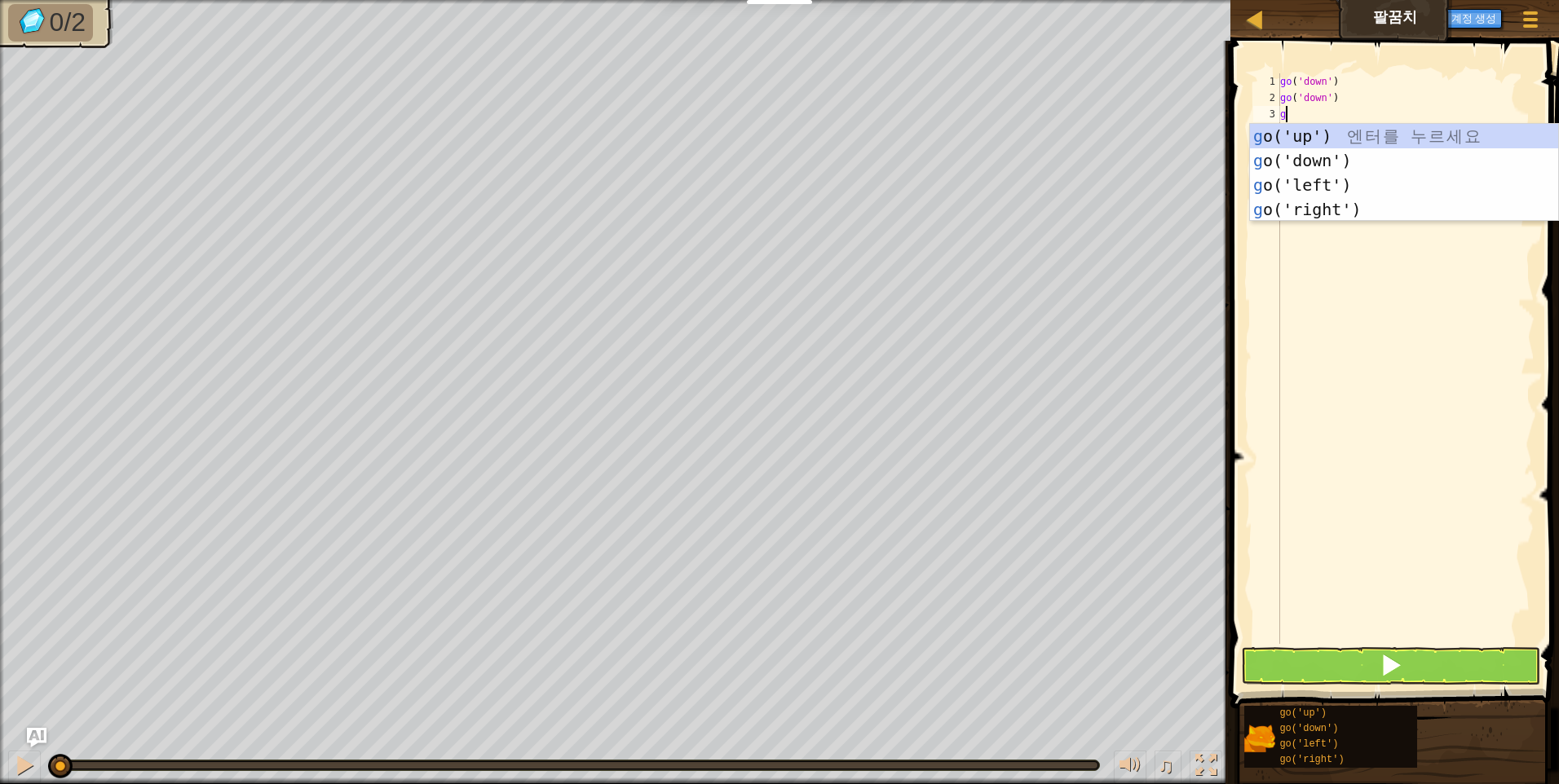
type textarea "go"
click at [1359, 185] on div "go ('up') 엔 터 를 누 르 세 요 go ('down') 엔 터 를 누 르 세 요 go ('left') 엔 터 를 누 르 세 요 go …" at bounding box center [1404, 197] width 309 height 147
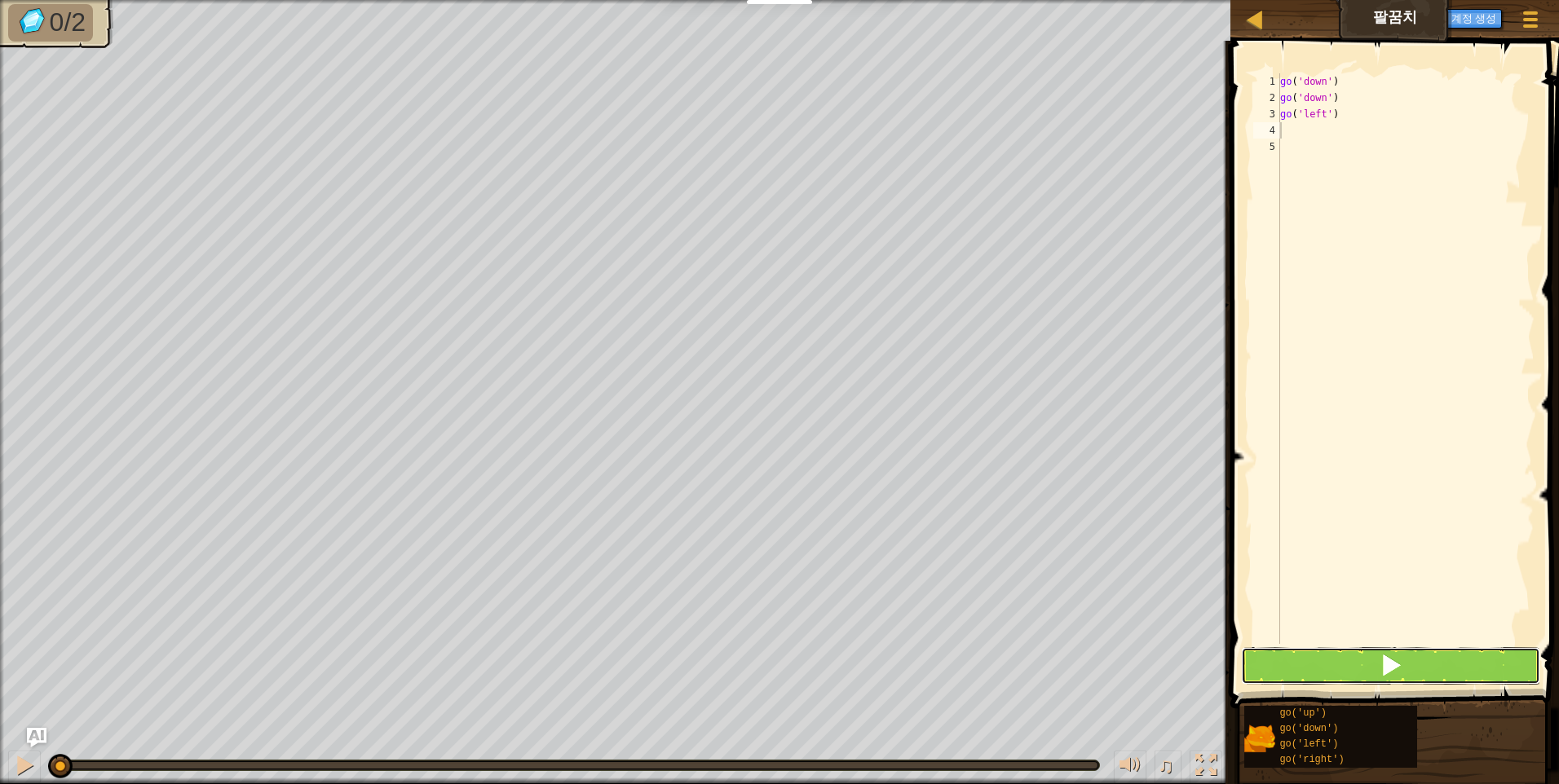
click at [1473, 661] on button at bounding box center [1391, 666] width 299 height 37
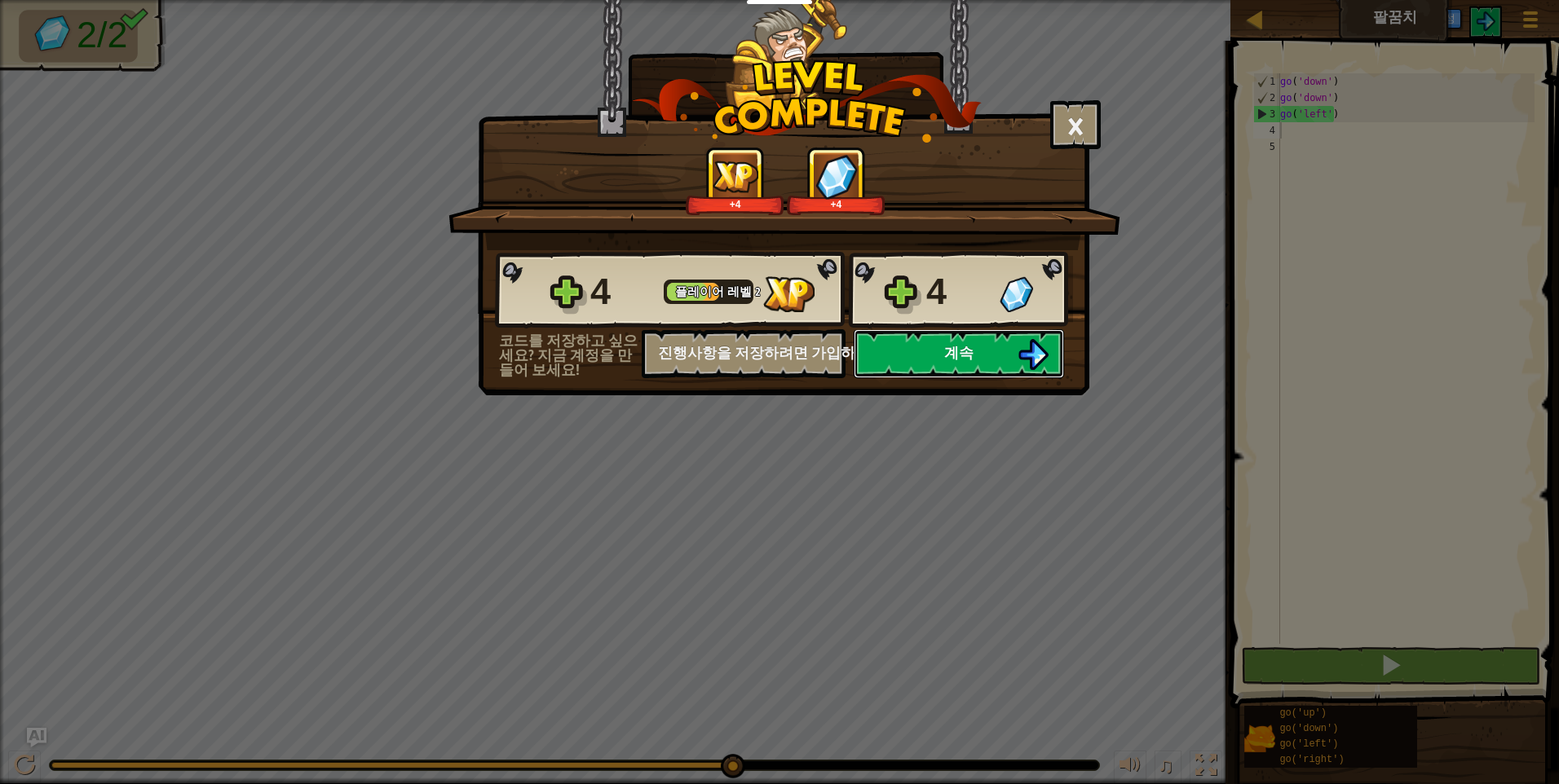
click at [958, 342] on button "계속" at bounding box center [959, 354] width 210 height 49
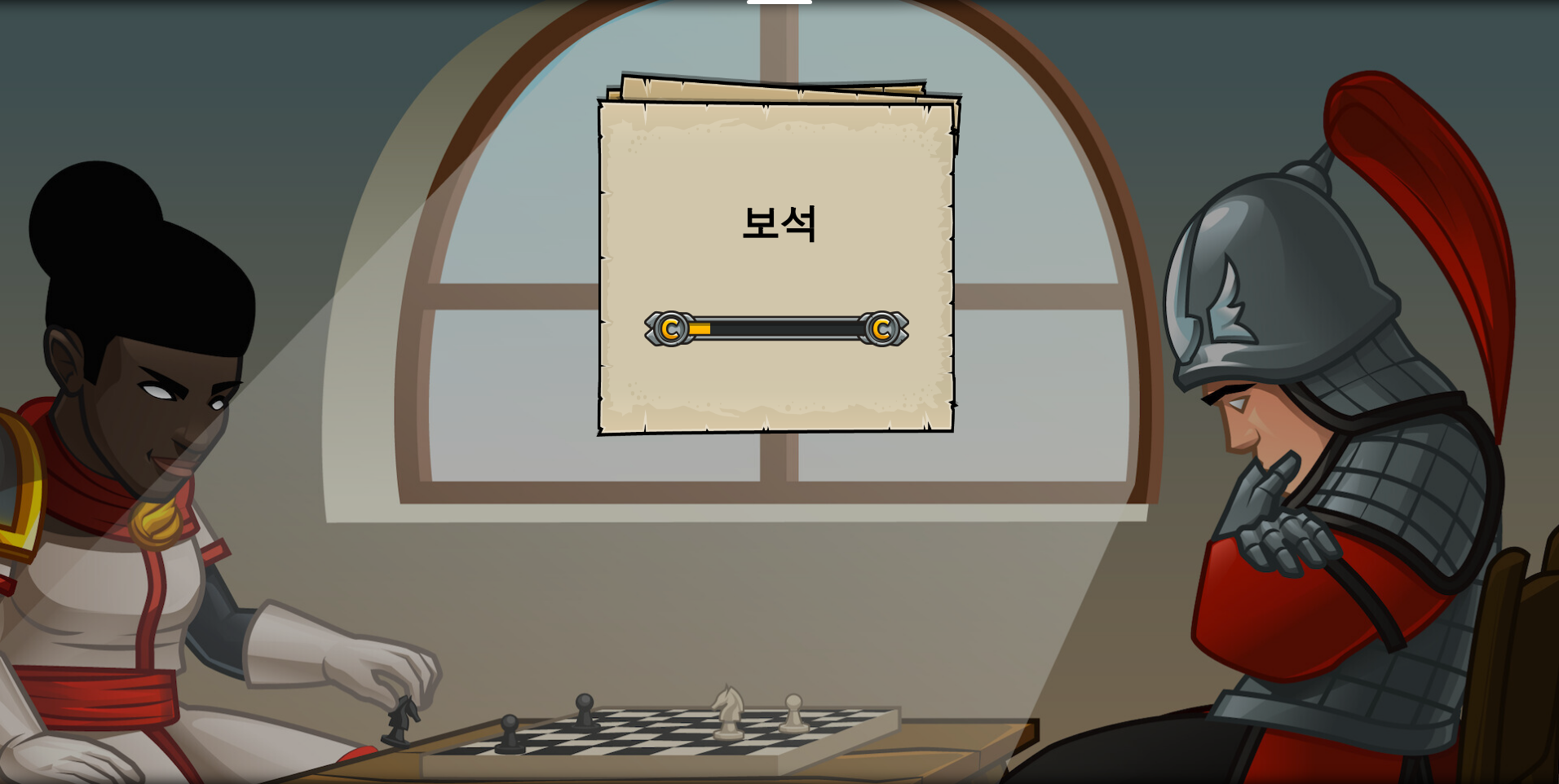
select select "ko"
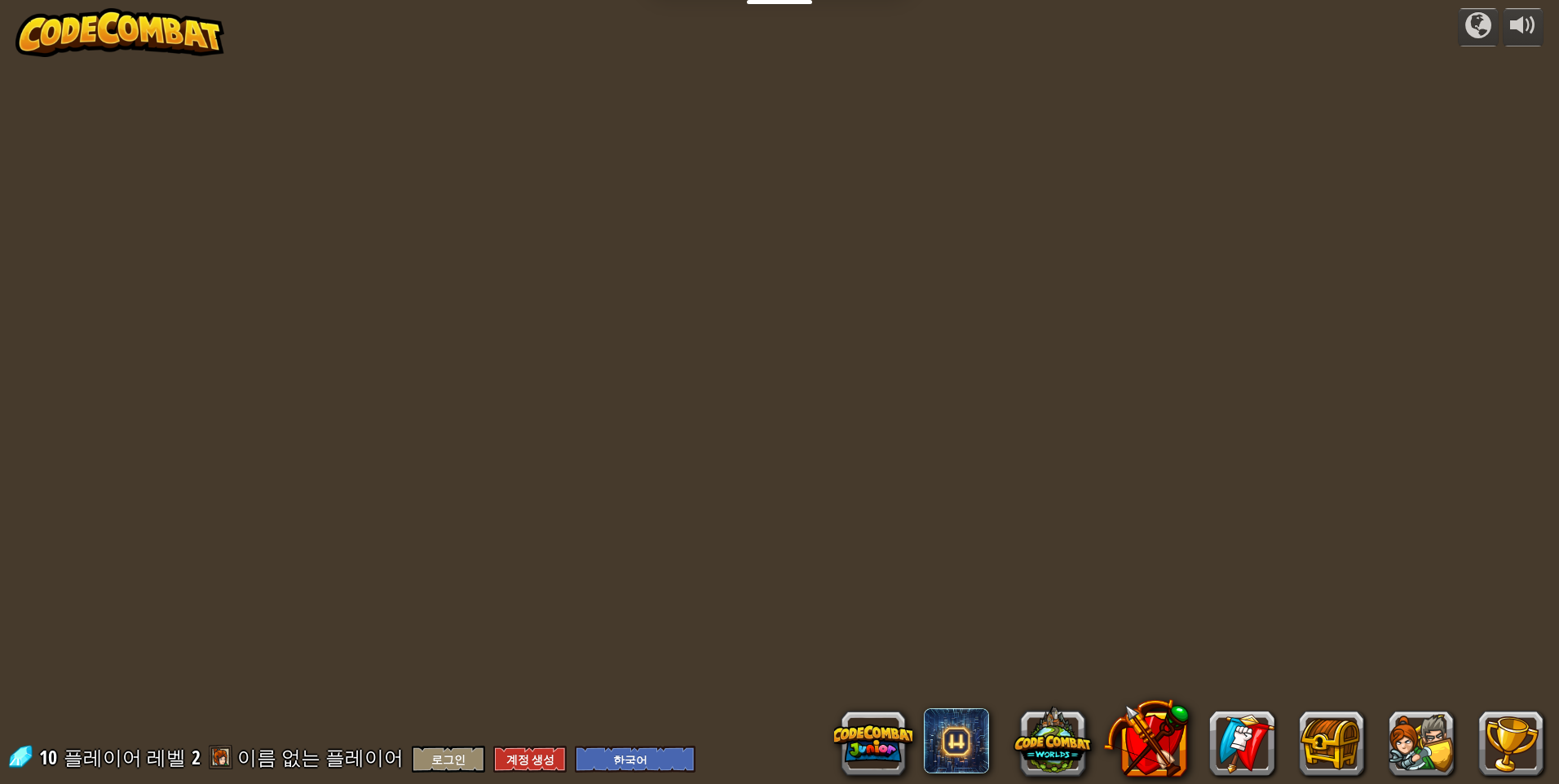
select select "ko"
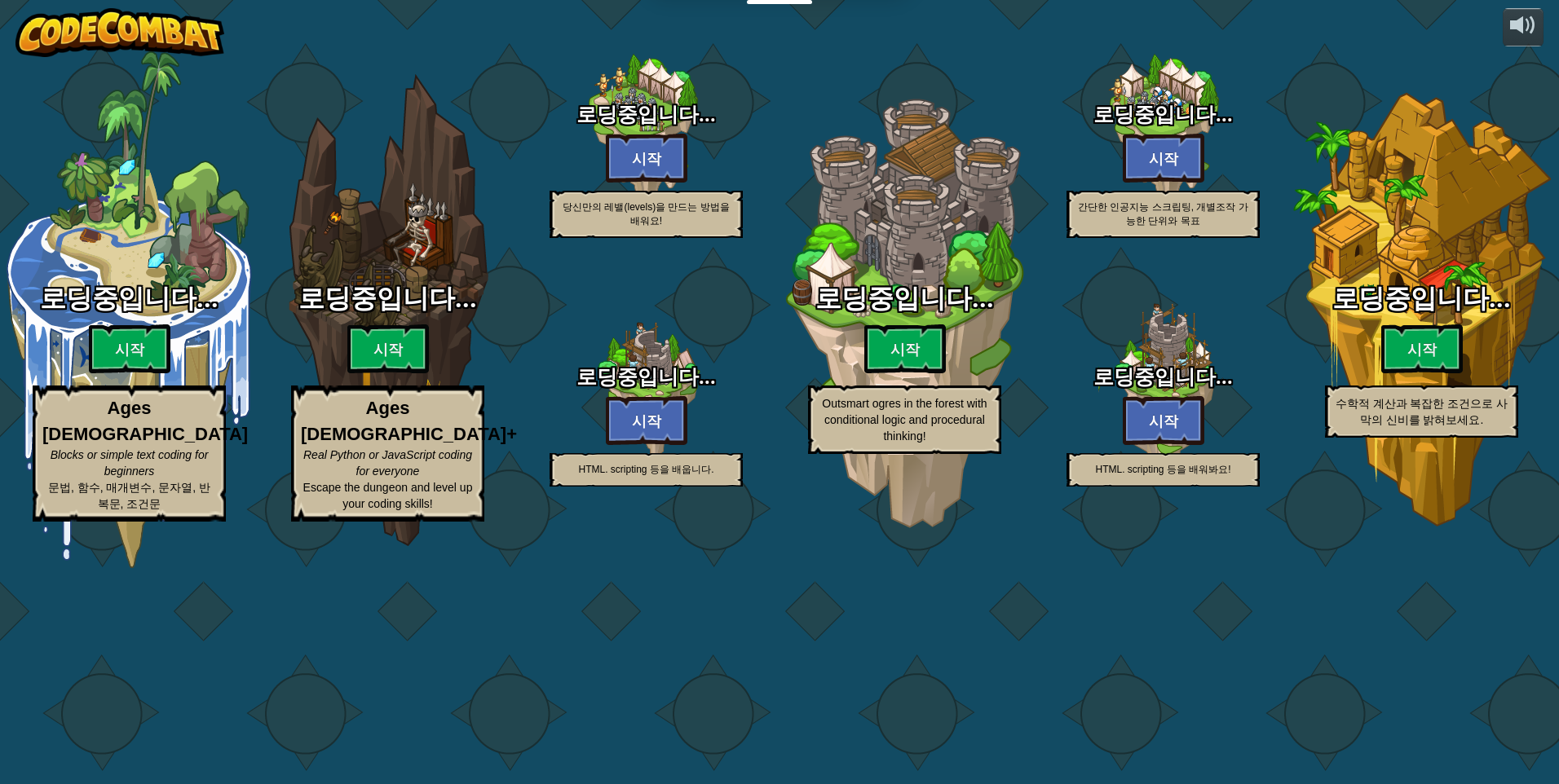
select select "ko"
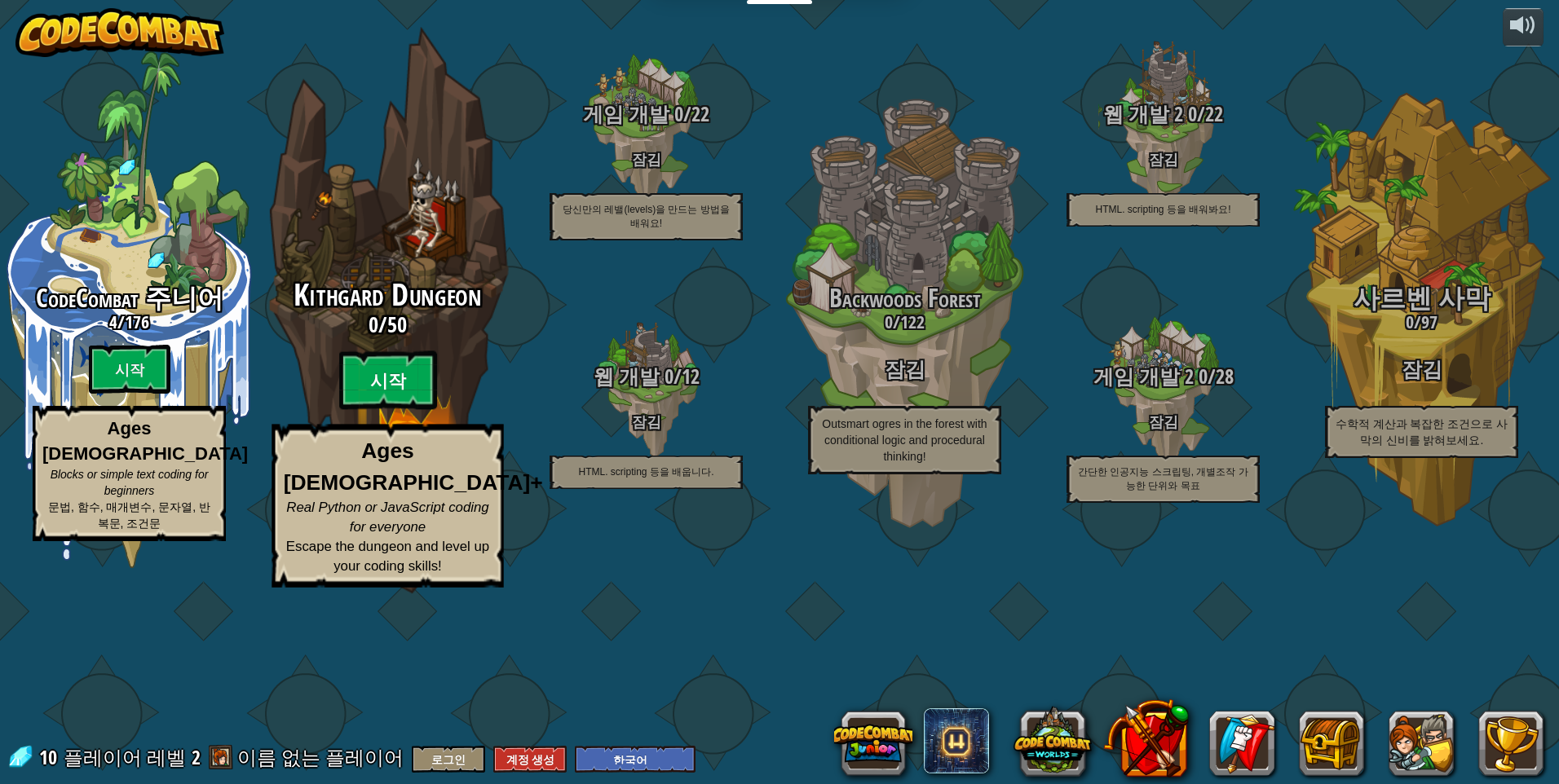
click at [375, 410] on btn "시작" at bounding box center [388, 381] width 98 height 59
select select "ko"
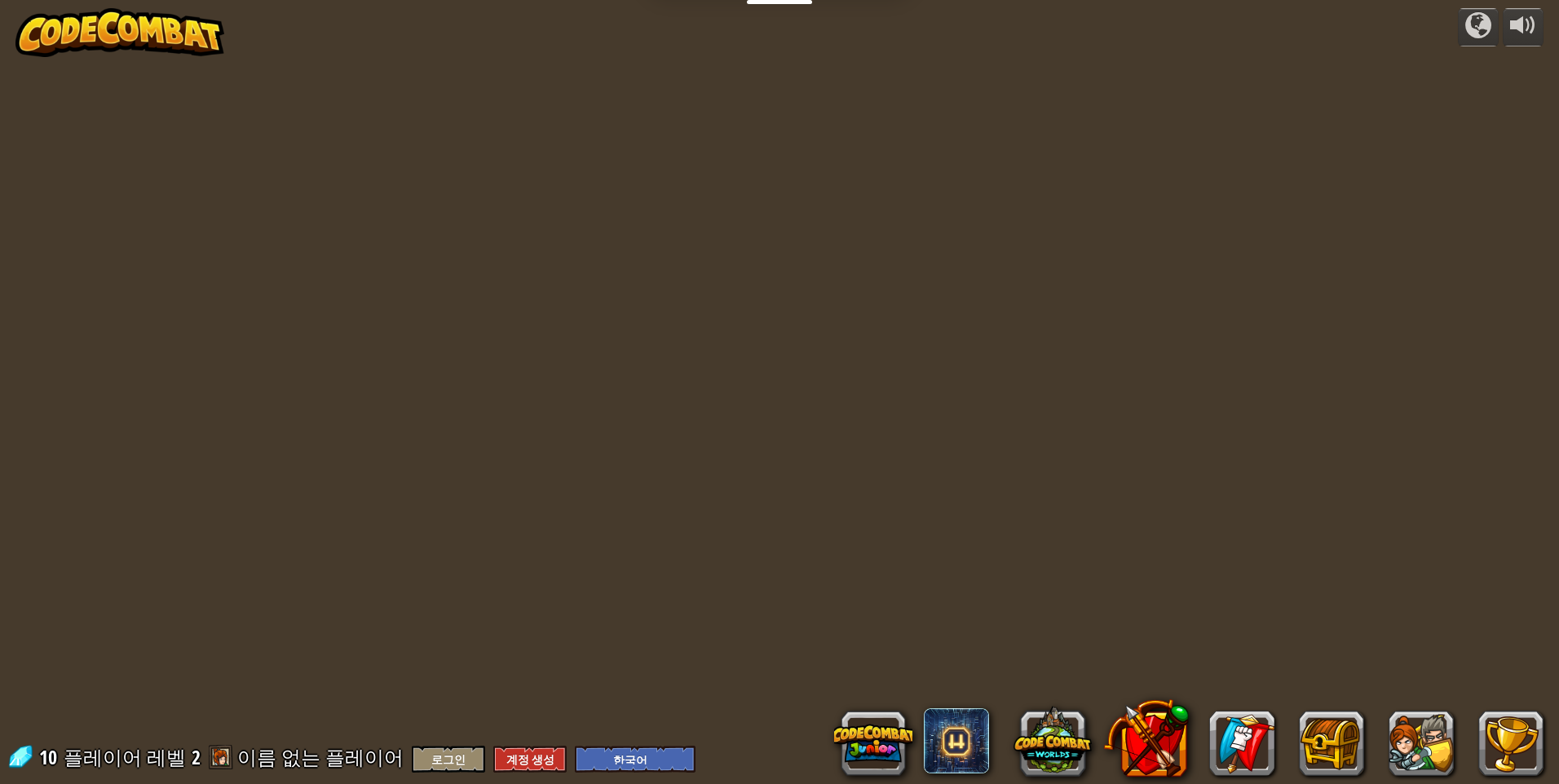
select select "ko"
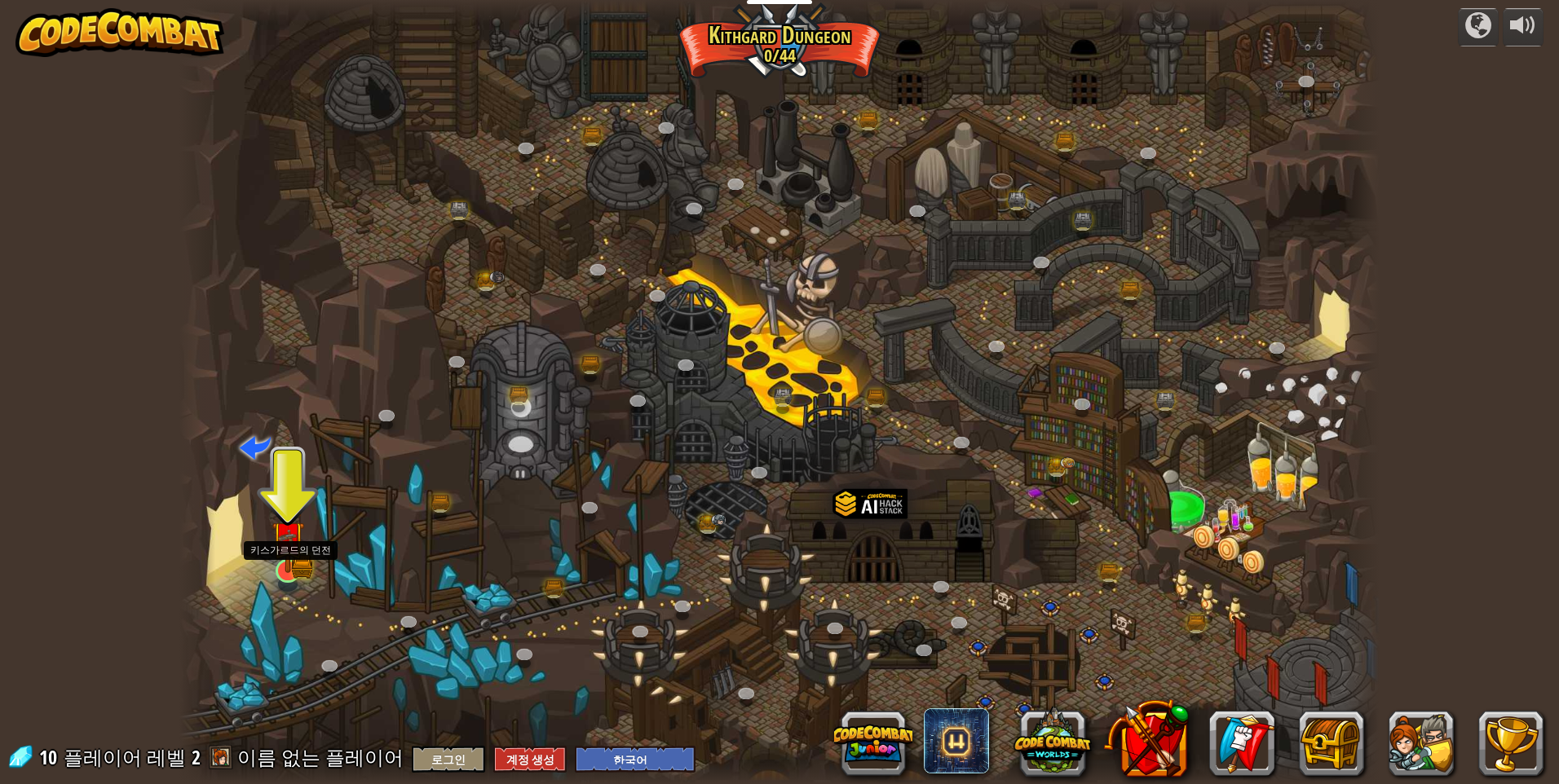
click at [284, 543] on img at bounding box center [288, 539] width 19 height 19
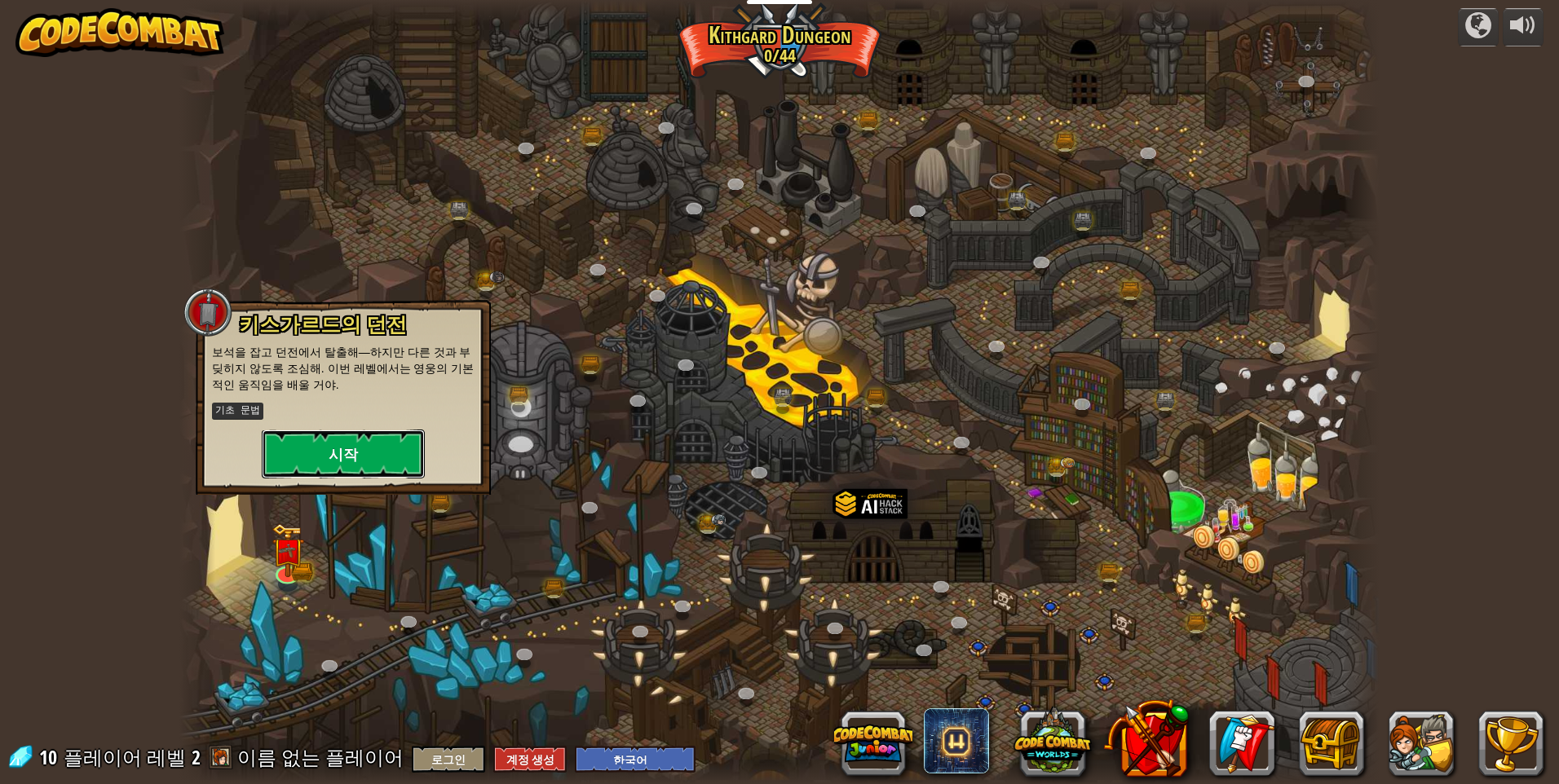
click at [316, 446] on button "시작" at bounding box center [343, 454] width 163 height 49
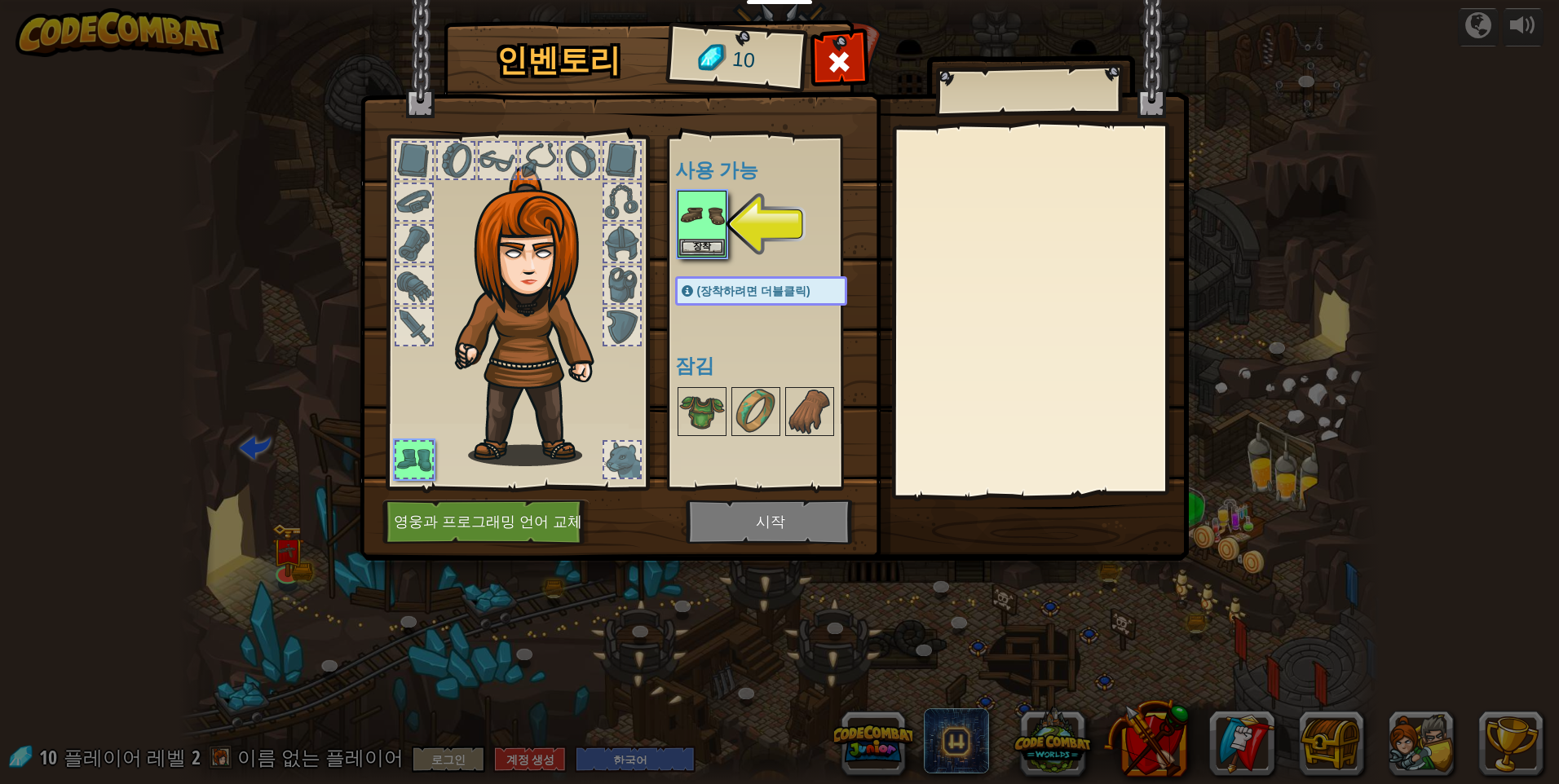
click at [1233, 129] on div "인벤토리 10 사용 가능 장착 (장착하려면 더블클릭) 잠김 장착 해제 해제하려면 가입을 해 주세요. (이 레벨에서는 사용불가) 영웅과 프로그래…" at bounding box center [779, 392] width 1559 height 784
click at [840, 70] on span at bounding box center [839, 62] width 26 height 26
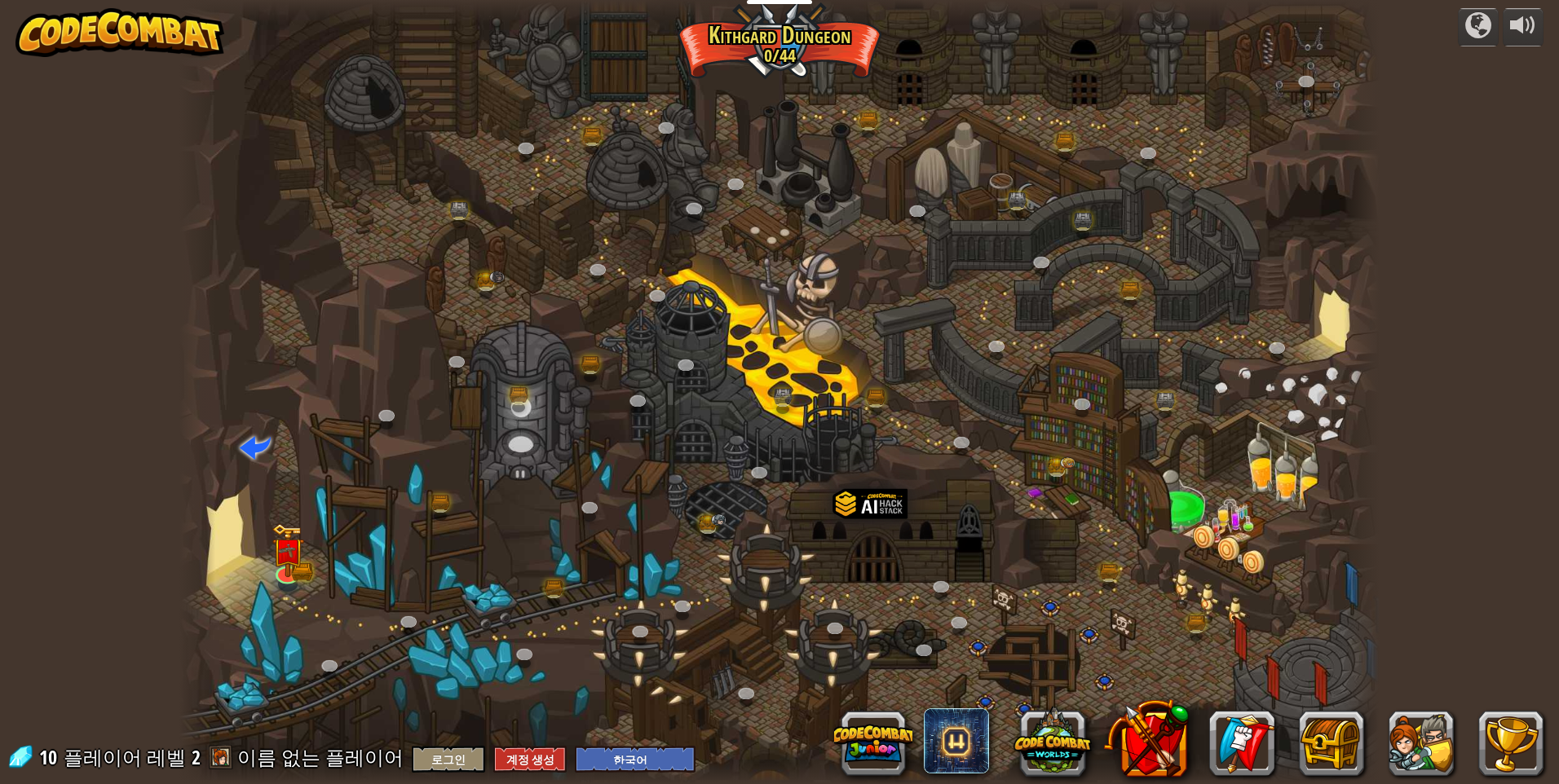
click at [115, 34] on img at bounding box center [120, 32] width 209 height 49
